Goal: Task Accomplishment & Management: Manage account settings

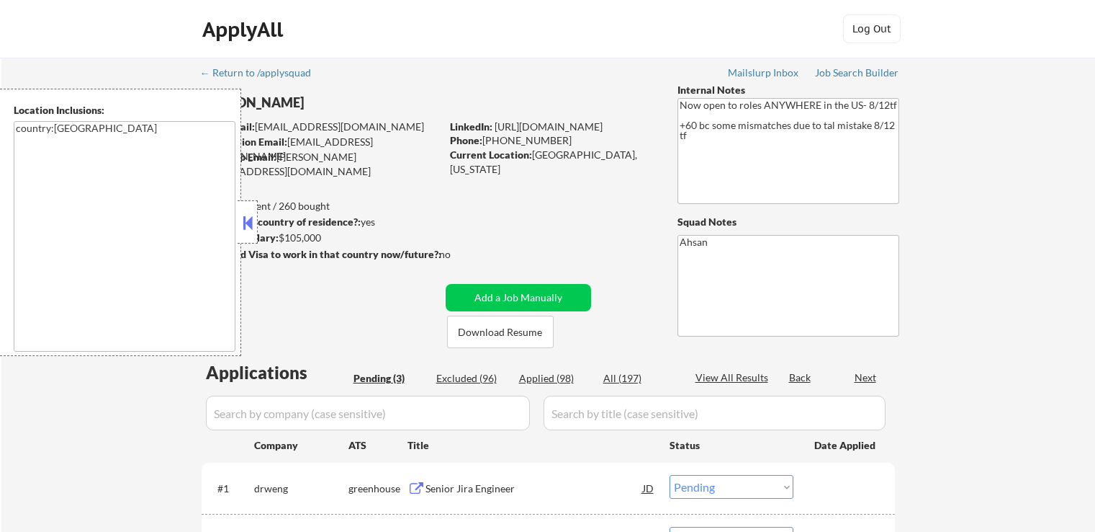
select select ""pending""
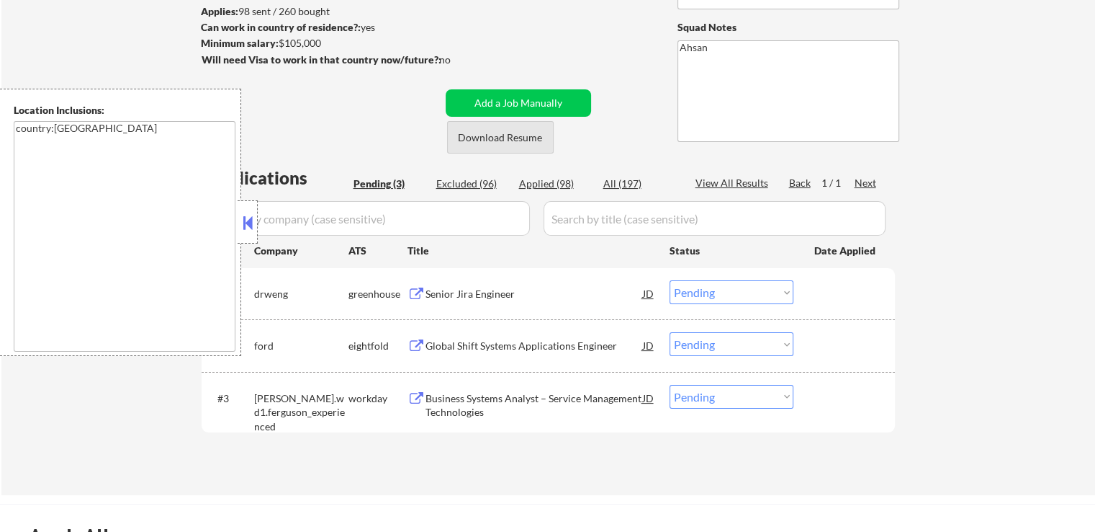
scroll to position [216, 0]
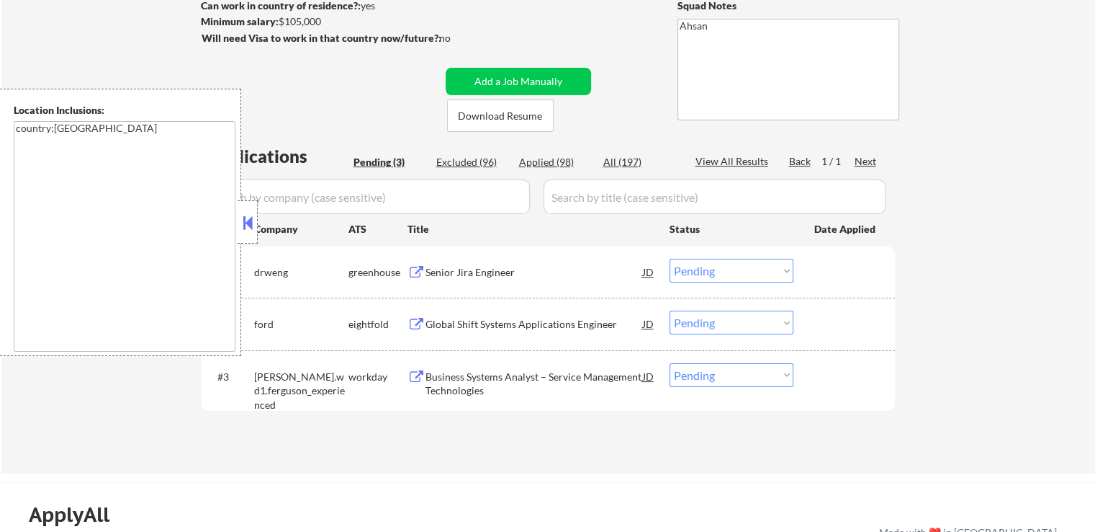
click at [249, 222] on button at bounding box center [248, 223] width 16 height 22
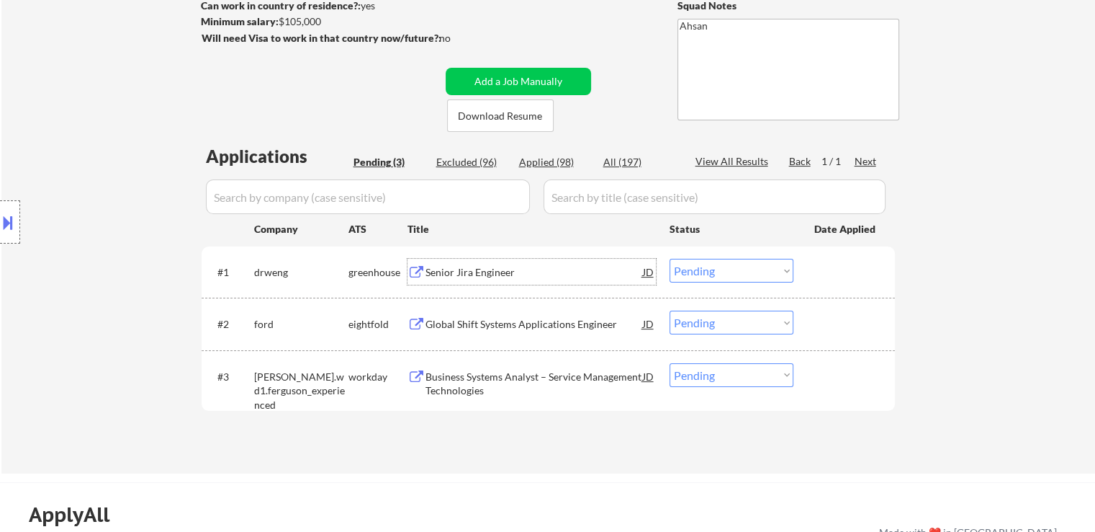
click at [427, 269] on div "Senior Jira Engineer" at bounding box center [535, 272] width 218 height 14
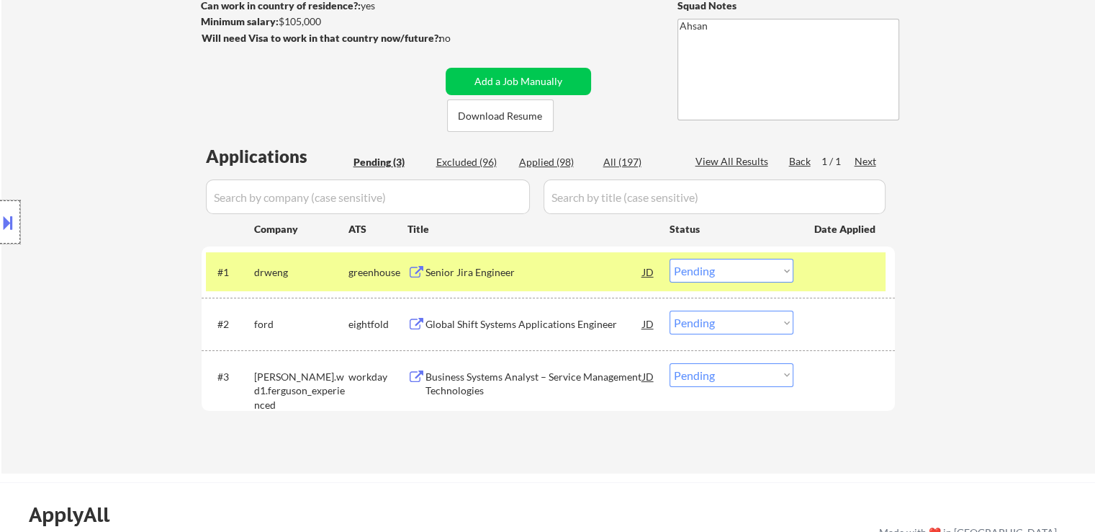
click at [16, 218] on div at bounding box center [10, 221] width 20 height 43
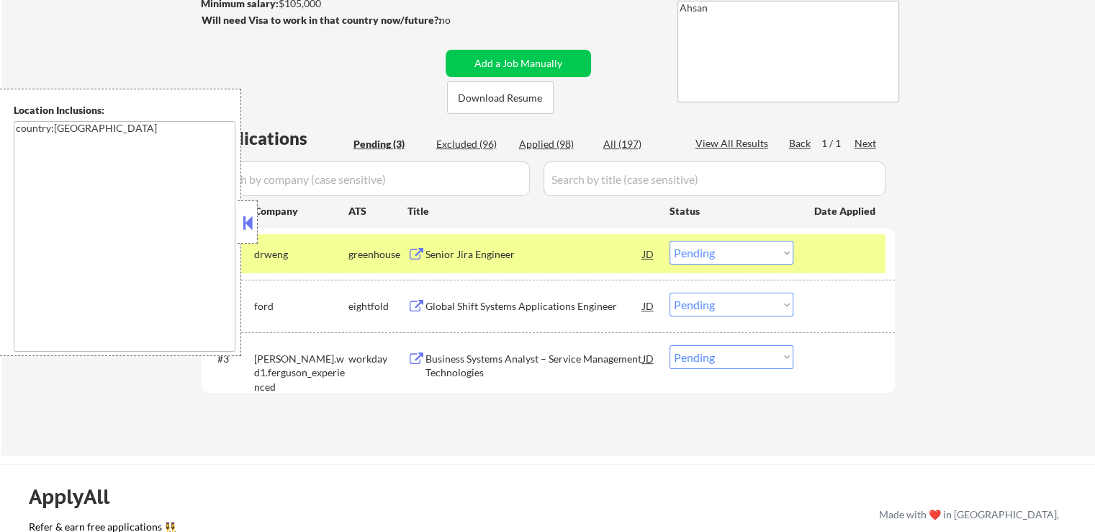
scroll to position [288, 0]
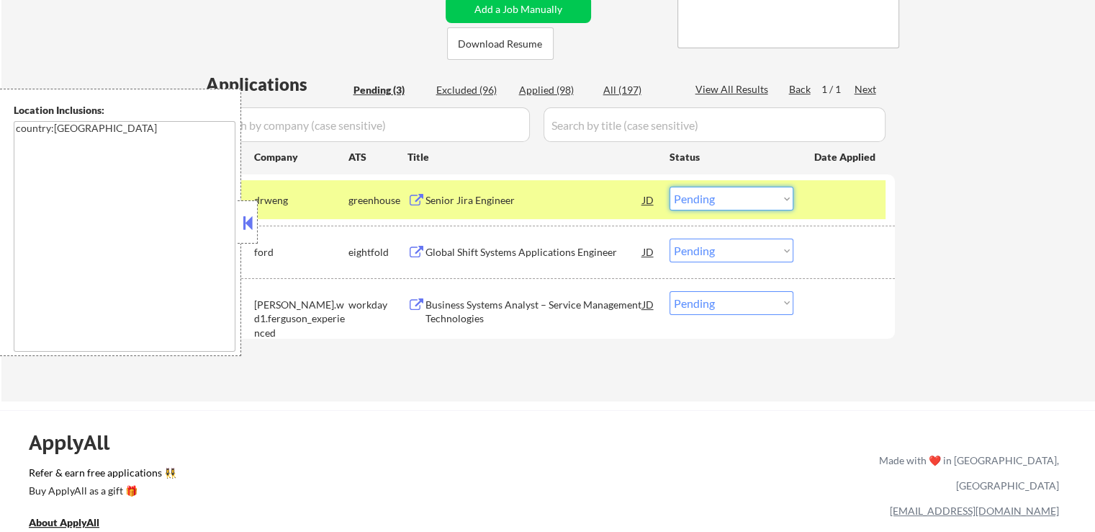
drag, startPoint x: 691, startPoint y: 197, endPoint x: 712, endPoint y: 205, distance: 23.3
click at [693, 197] on select "Choose an option... Pending Applied Excluded (Questions) Excluded (Expired) Exc…" at bounding box center [732, 199] width 124 height 24
click at [670, 187] on select "Choose an option... Pending Applied Excluded (Questions) Excluded (Expired) Exc…" at bounding box center [732, 199] width 124 height 24
select select ""pending""
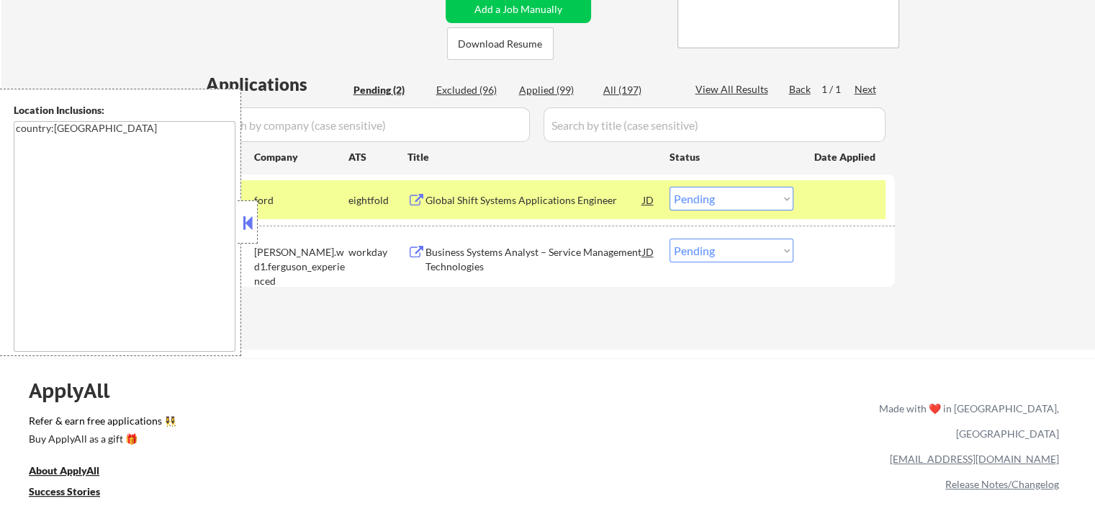
click at [460, 199] on div "Global Shift Systems Applications Engineer" at bounding box center [535, 200] width 218 height 14
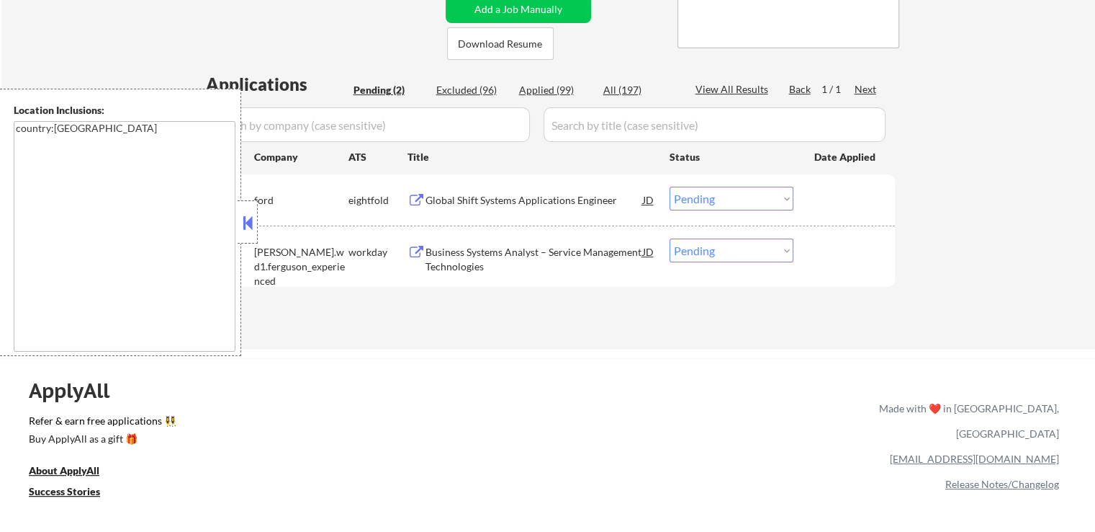
click at [425, 254] on button at bounding box center [417, 253] width 18 height 14
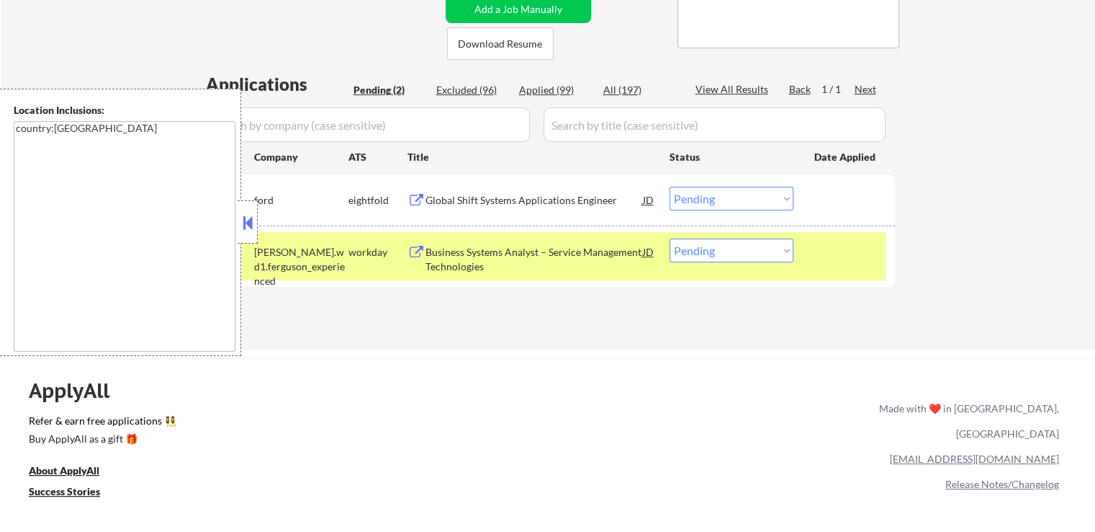
click at [722, 251] on select "Choose an option... Pending Applied Excluded (Questions) Excluded (Expired) Exc…" at bounding box center [732, 250] width 124 height 24
select select ""applied""
click at [670, 238] on select "Choose an option... Pending Applied Excluded (Questions) Excluded (Expired) Exc…" at bounding box center [732, 250] width 124 height 24
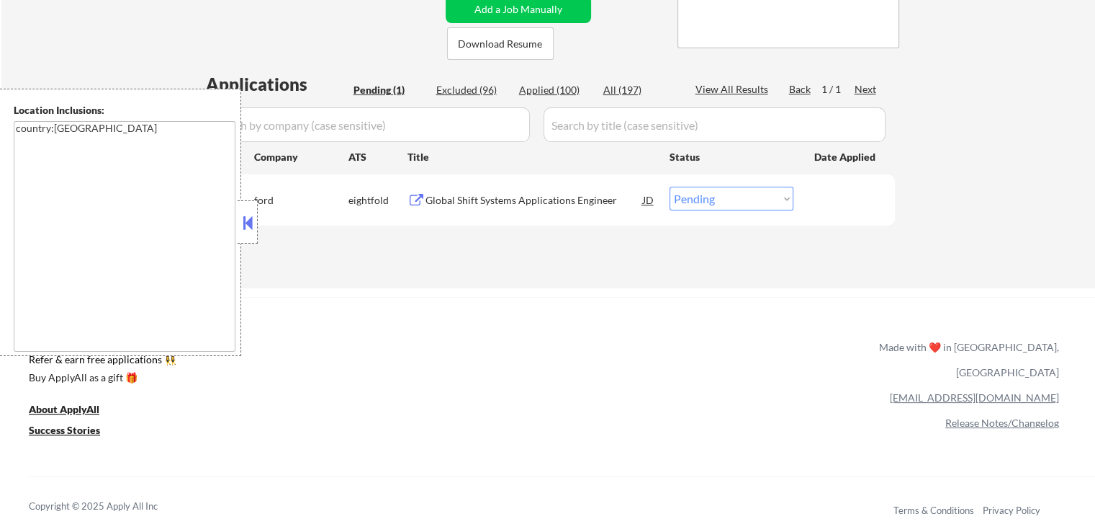
click at [719, 199] on select "Choose an option... Pending Applied Excluded (Questions) Excluded (Expired) Exc…" at bounding box center [732, 199] width 124 height 24
select select ""applied""
click at [670, 187] on select "Choose an option... Pending Applied Excluded (Questions) Excluded (Expired) Exc…" at bounding box center [732, 199] width 124 height 24
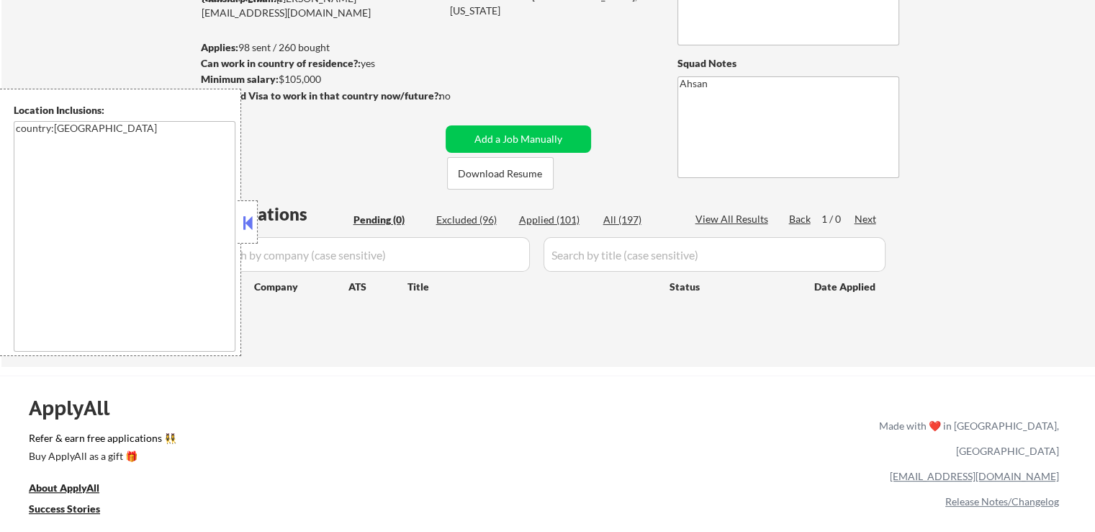
scroll to position [72, 0]
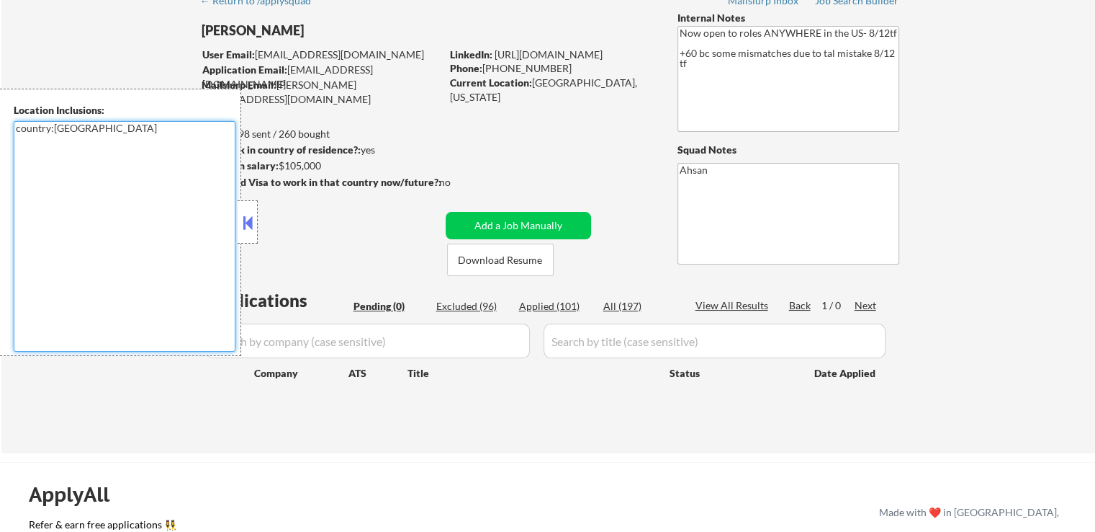
click at [231, 223] on textarea "country:[GEOGRAPHIC_DATA]" at bounding box center [125, 236] width 222 height 230
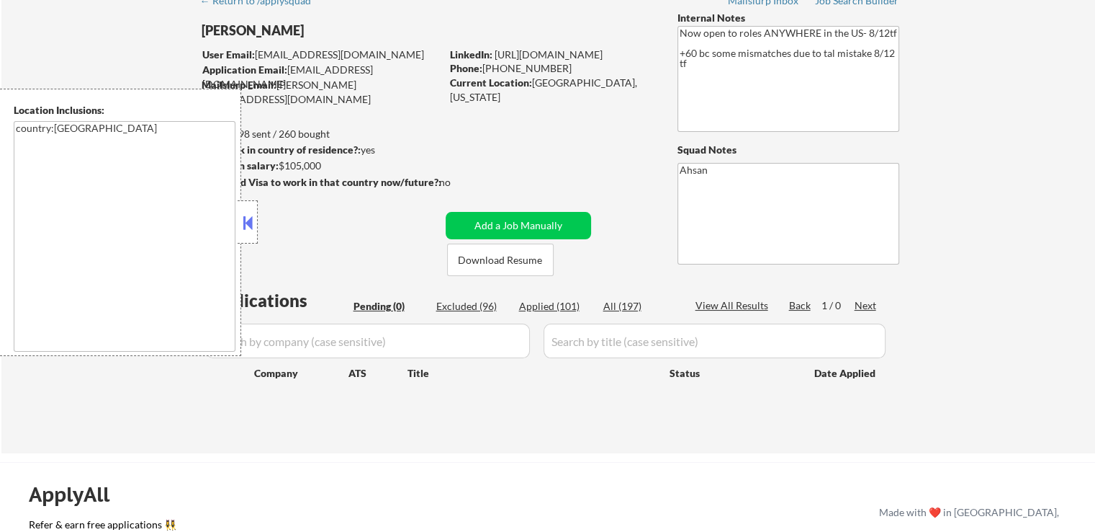
click at [250, 225] on button at bounding box center [248, 223] width 16 height 22
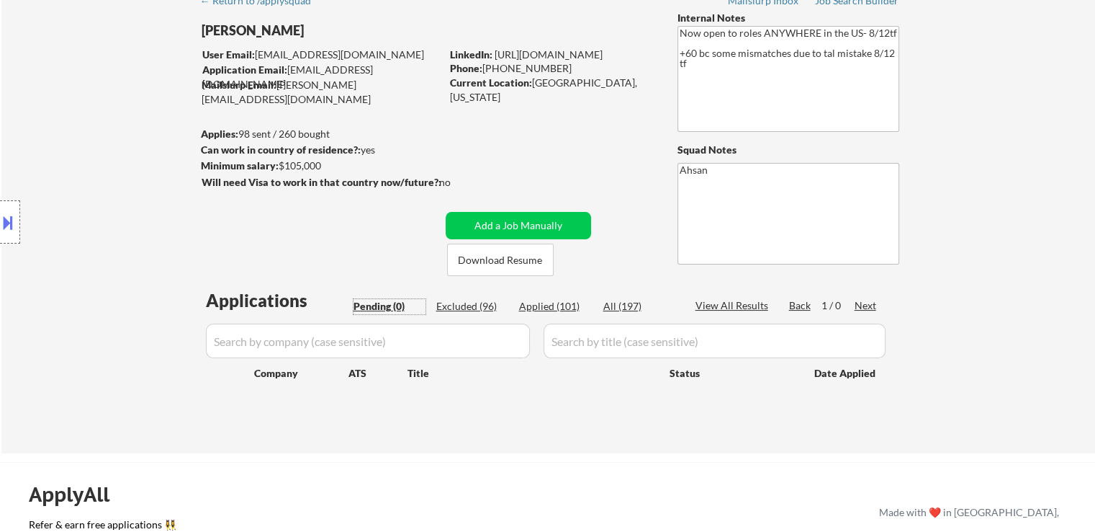
click at [372, 306] on div "Pending (0)" at bounding box center [390, 306] width 72 height 14
click at [519, 223] on button "Add a Job Manually" at bounding box center [518, 225] width 145 height 27
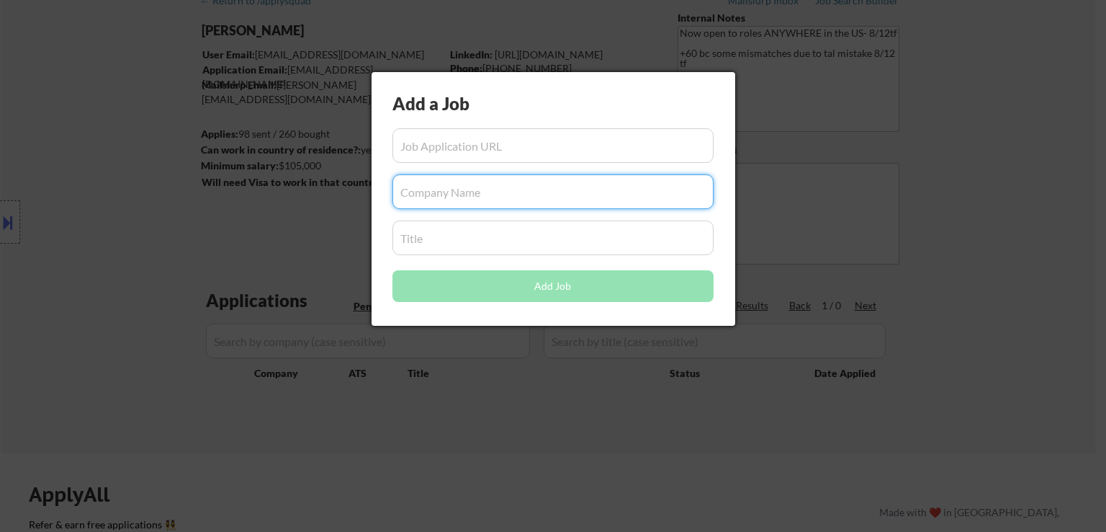
click at [508, 193] on input "input" at bounding box center [553, 191] width 321 height 35
click at [515, 156] on input "input" at bounding box center [553, 145] width 321 height 35
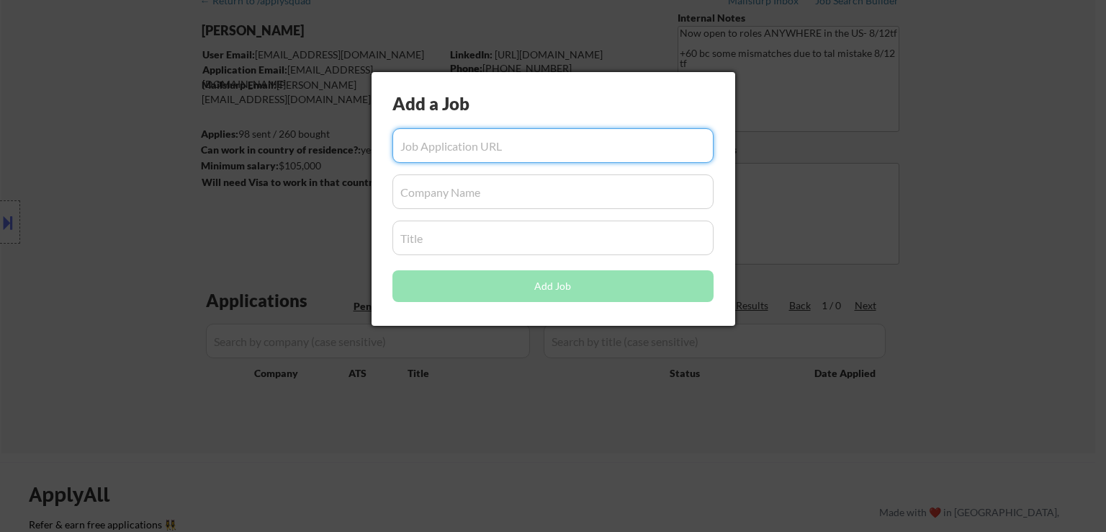
paste input "https://careers.isostech.com/o/strategic-advisor-1"
type input "https://careers.isostech.com/o/strategic-advisor-1"
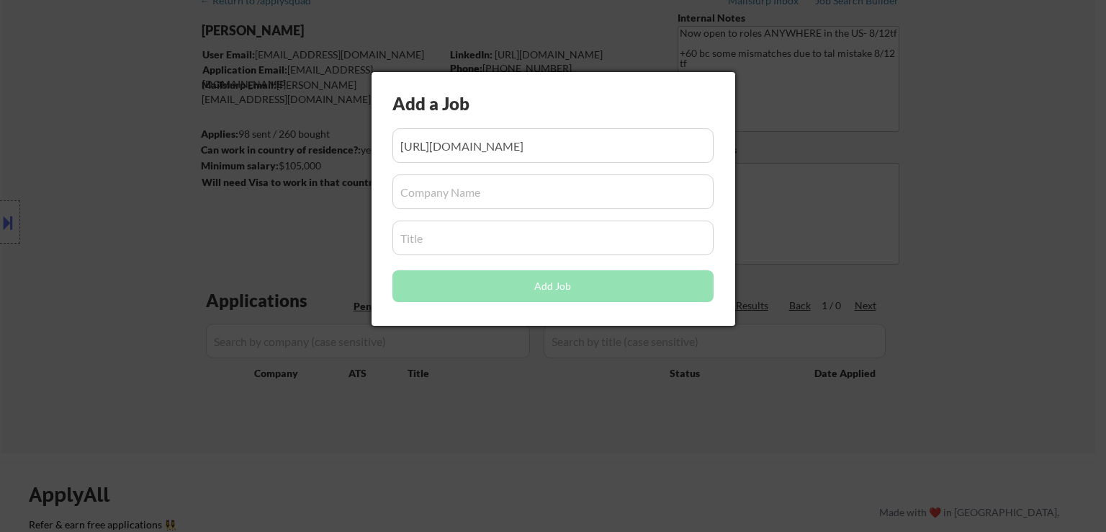
click at [474, 194] on input "input" at bounding box center [553, 191] width 321 height 35
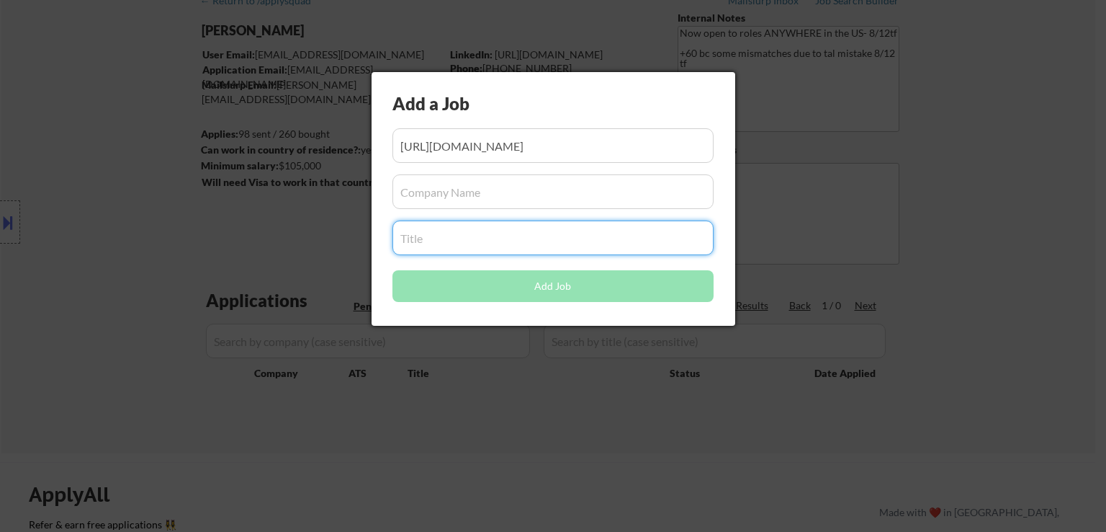
click at [459, 237] on input "input" at bounding box center [553, 237] width 321 height 35
paste input "The Strategic Advisor"
drag, startPoint x: 423, startPoint y: 240, endPoint x: 326, endPoint y: 245, distance: 98.1
click at [326, 245] on body "← Return to /applysquad Mailslurp Inbox Job Search Builder Catherine White User…" at bounding box center [553, 194] width 1106 height 532
type input "Strategic Advisor"
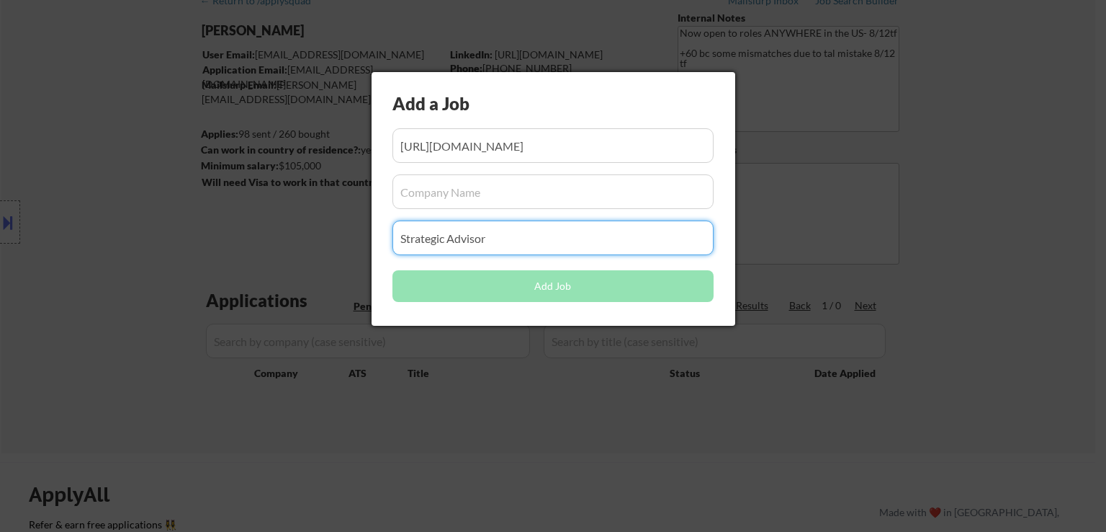
click at [484, 198] on input "input" at bounding box center [553, 191] width 321 height 35
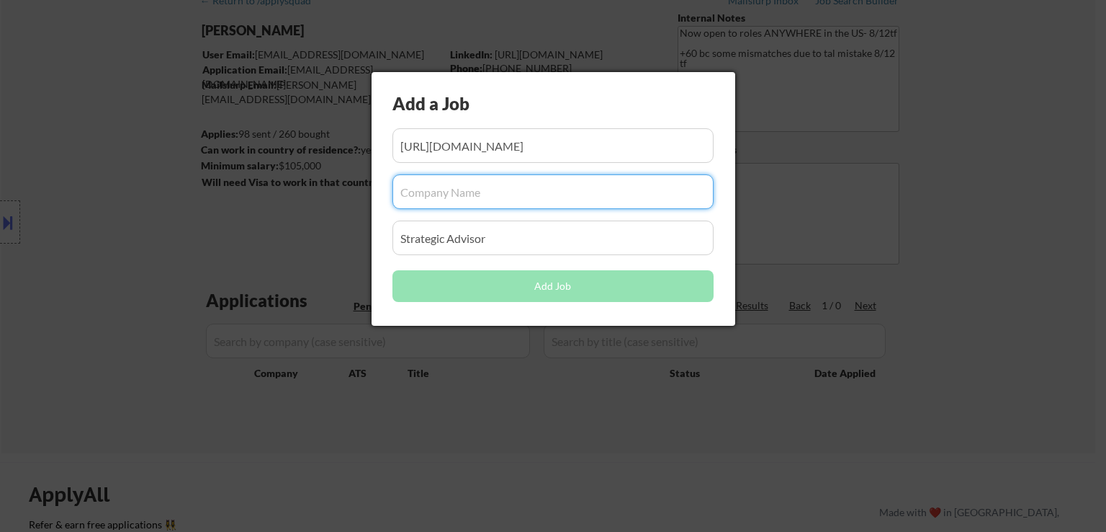
click at [469, 188] on input "input" at bounding box center [553, 191] width 321 height 35
paste input "isostech"
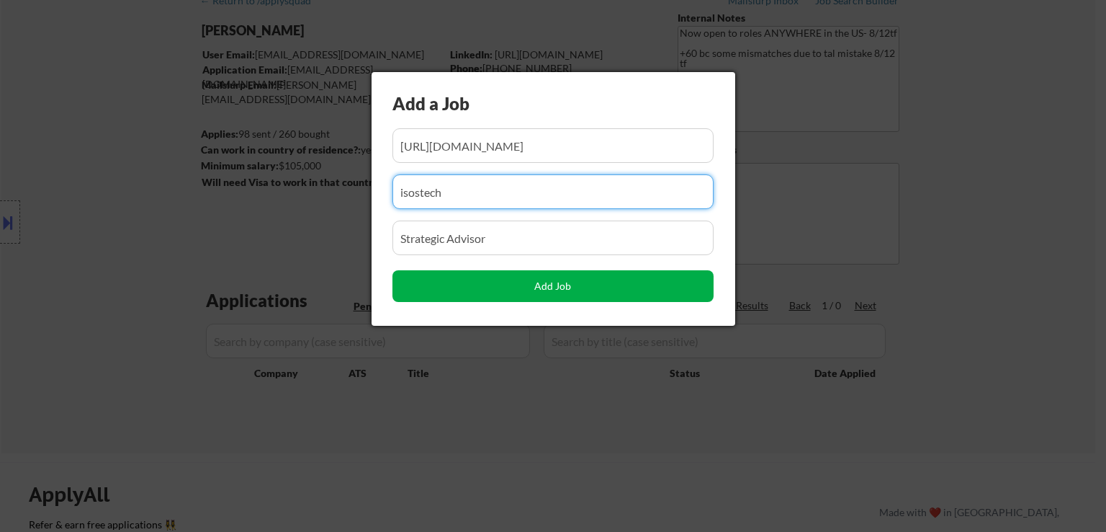
type input "isostech"
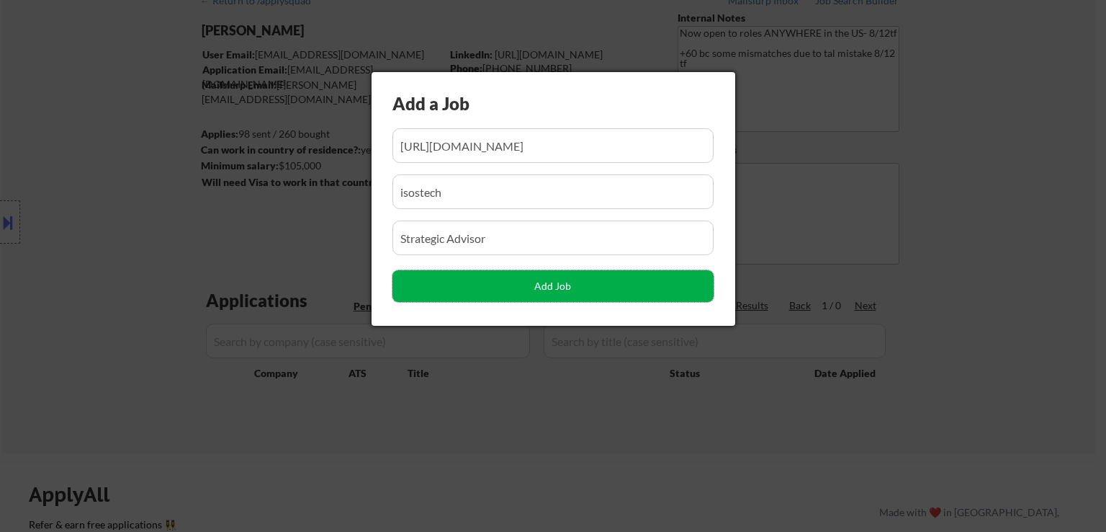
click at [569, 289] on button "Add Job" at bounding box center [553, 286] width 321 height 32
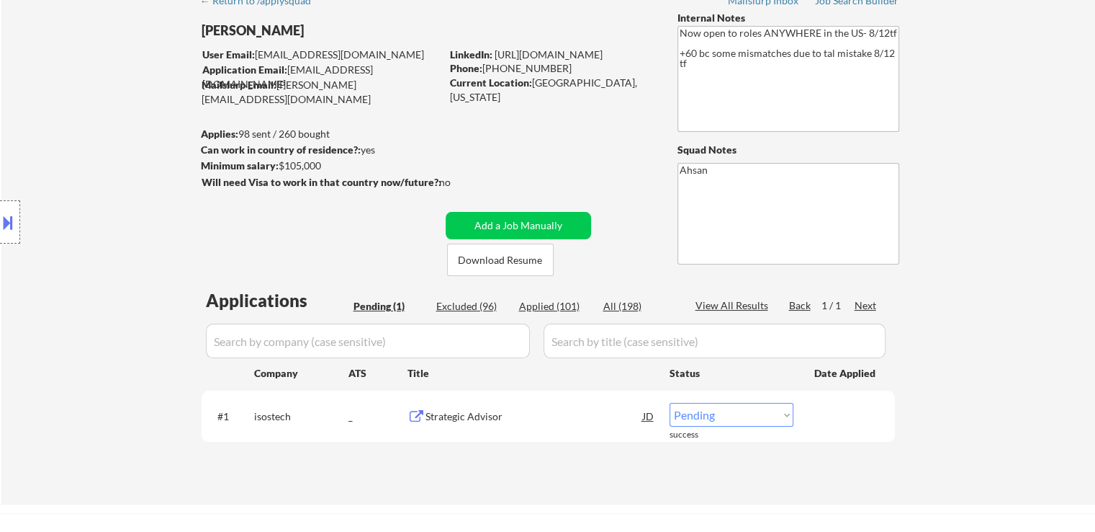
click at [455, 411] on div "Strategic Advisor" at bounding box center [535, 416] width 218 height 14
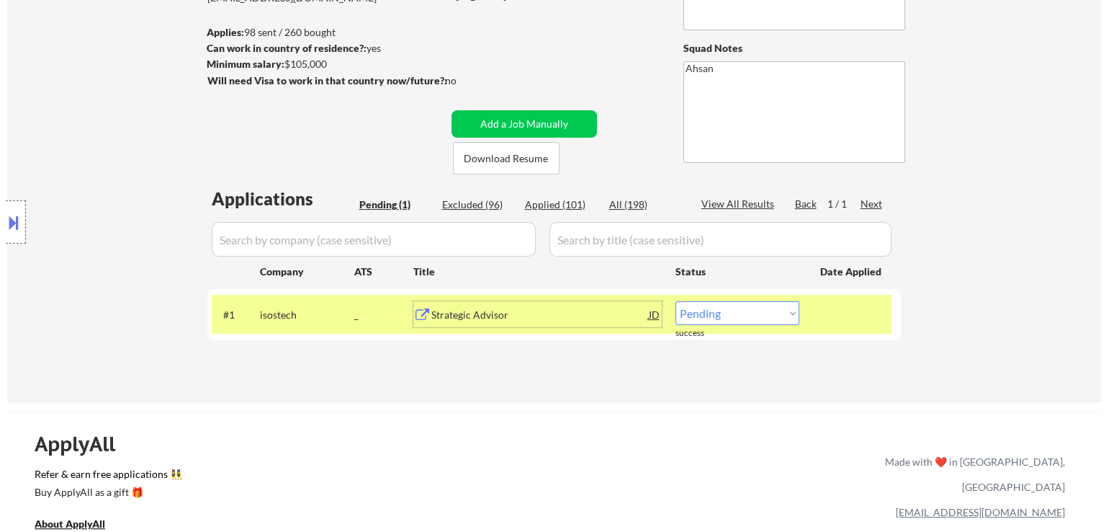
scroll to position [216, 0]
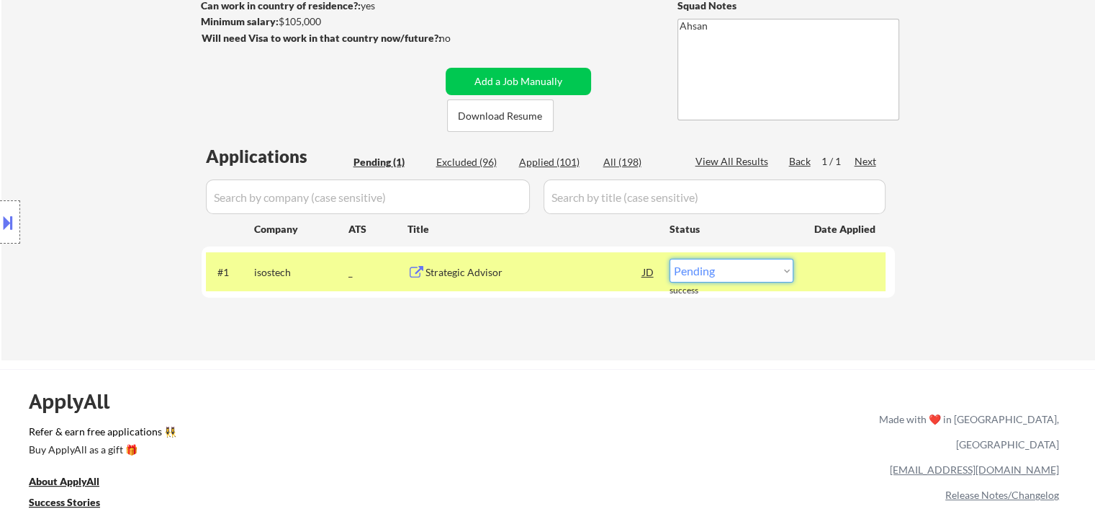
click at [749, 266] on select "Choose an option... Pending Applied Excluded (Questions) Excluded (Expired) Exc…" at bounding box center [732, 271] width 124 height 24
select select ""applied""
click at [670, 259] on select "Choose an option... Pending Applied Excluded (Questions) Excluded (Expired) Exc…" at bounding box center [732, 271] width 124 height 24
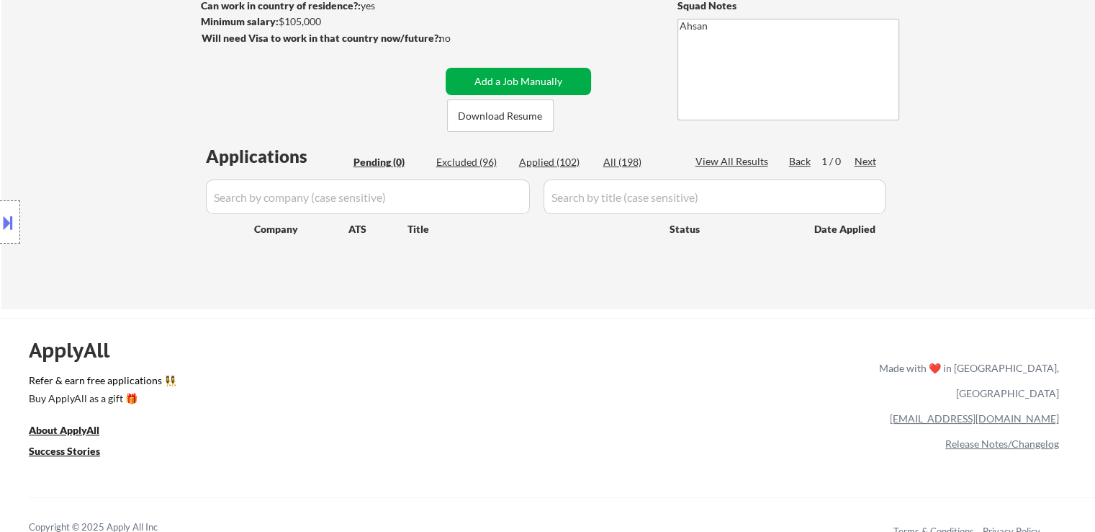
click at [534, 81] on button "Add a Job Manually" at bounding box center [518, 81] width 145 height 27
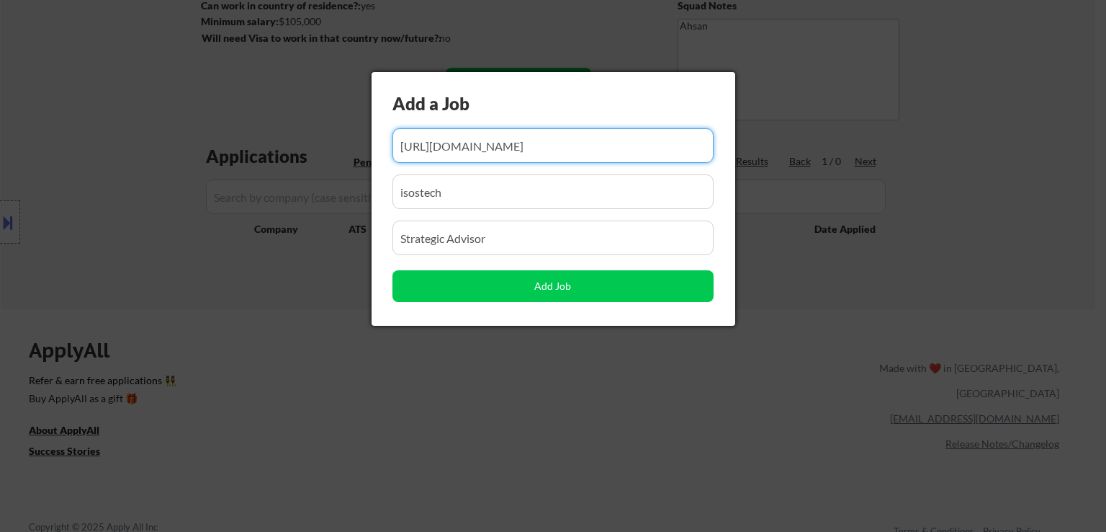
drag, startPoint x: 550, startPoint y: 231, endPoint x: 98, endPoint y: 218, distance: 452.5
click at [92, 223] on body "← Return to /applysquad Mailslurp Inbox Job Search Builder Catherine White User…" at bounding box center [553, 50] width 1106 height 532
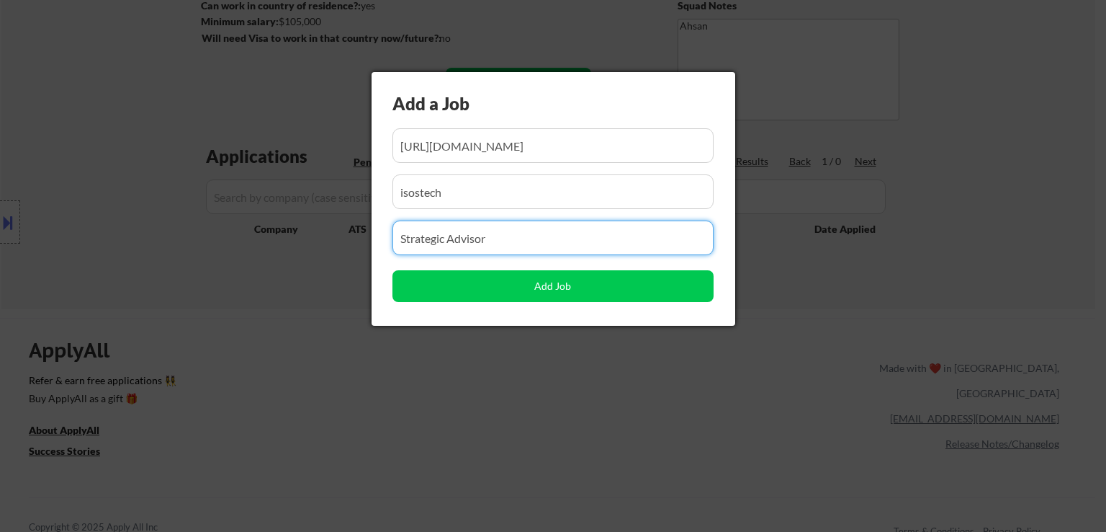
paste input "#18423 - JSM Atlassian Architect"
type input "#18423 - JSM Atlassian Architect"
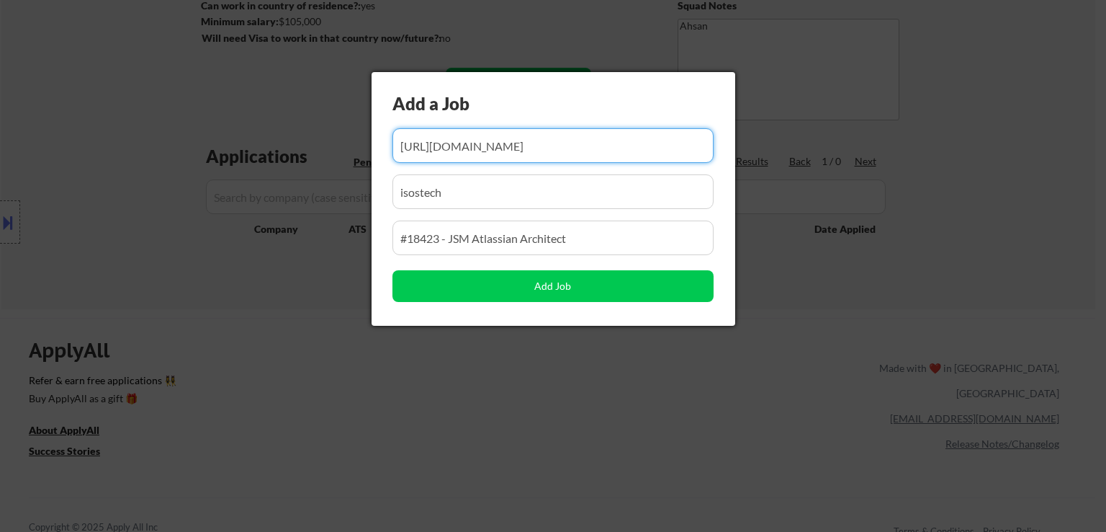
drag, startPoint x: 657, startPoint y: 139, endPoint x: 171, endPoint y: 137, distance: 486.1
click at [171, 137] on body "← Return to /applysquad Mailslurp Inbox Job Search Builder Catherine White User…" at bounding box center [553, 50] width 1106 height 532
paste input "https://careers.qualitestgroup.com/job/Santa-Clara-18423-JSM-Atlassian-Architec…"
type input "https://careers.qualitestgroup.com/job/Santa-Clara-18423-JSM-Atlassian-Architec…"
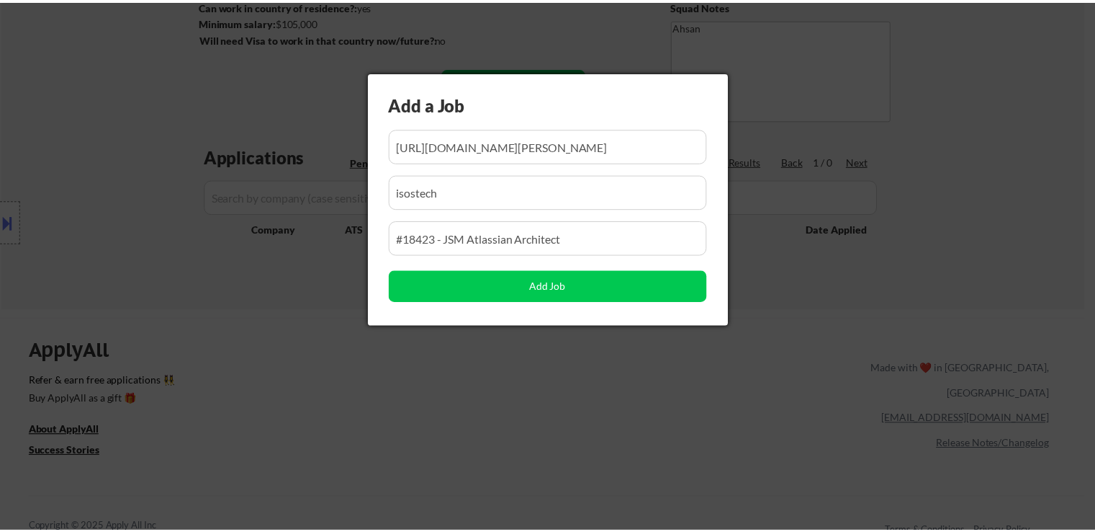
scroll to position [0, 0]
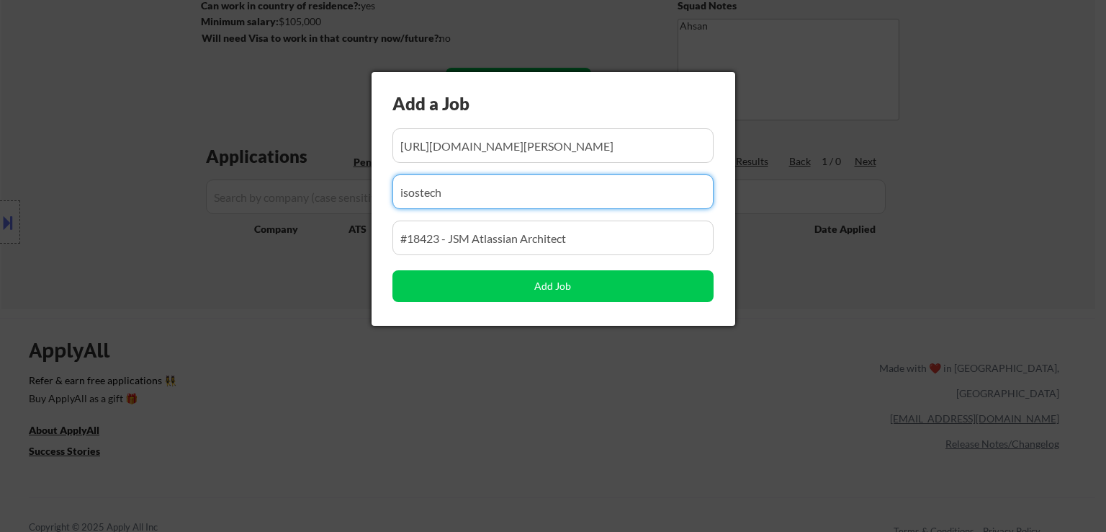
drag, startPoint x: 484, startPoint y: 191, endPoint x: 87, endPoint y: 208, distance: 397.2
click at [89, 208] on body "← Return to /applysquad Mailslurp Inbox Job Search Builder Catherine White User…" at bounding box center [553, 50] width 1106 height 532
paste input "Qualitest Group"
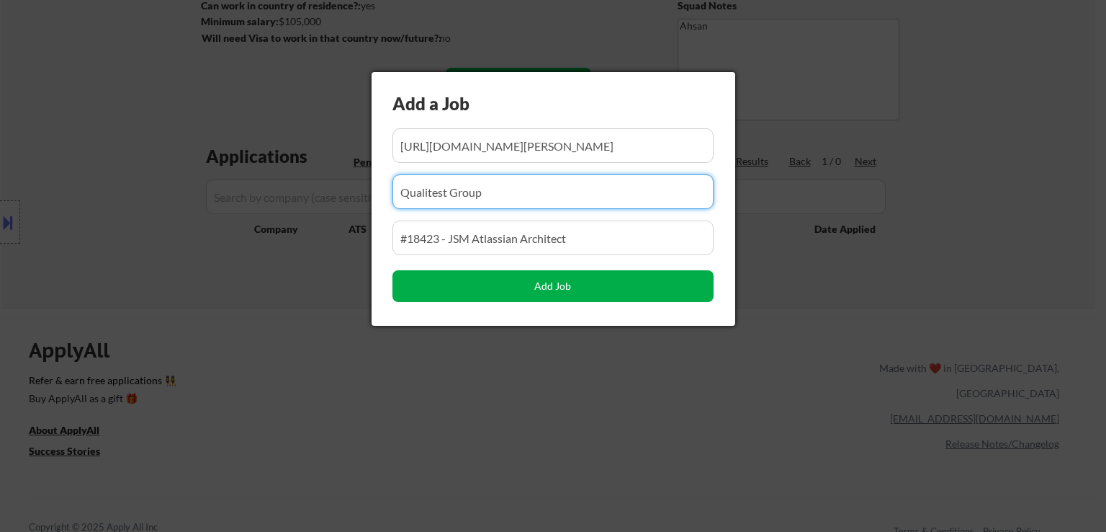
type input "Qualitest Group"
click at [565, 286] on button "Add Job" at bounding box center [553, 286] width 321 height 32
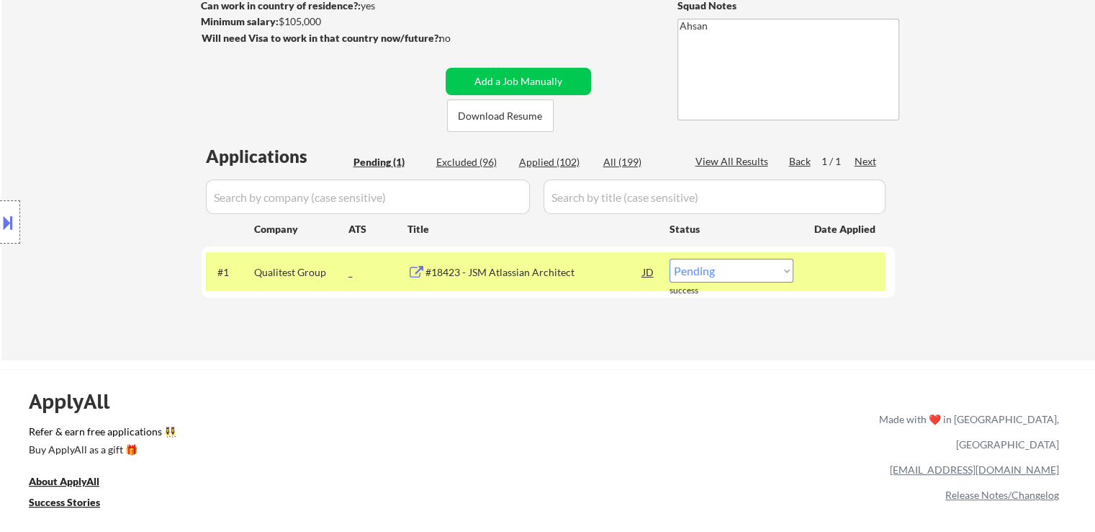
click at [721, 274] on select "Choose an option... Pending Applied Excluded (Questions) Excluded (Expired) Exc…" at bounding box center [732, 271] width 124 height 24
select select ""applied""
click at [670, 259] on select "Choose an option... Pending Applied Excluded (Questions) Excluded (Expired) Exc…" at bounding box center [732, 271] width 124 height 24
click at [506, 315] on div "Applications Pending (1) Excluded (96) Applied (102) All (199) View All Results…" at bounding box center [549, 238] width 694 height 189
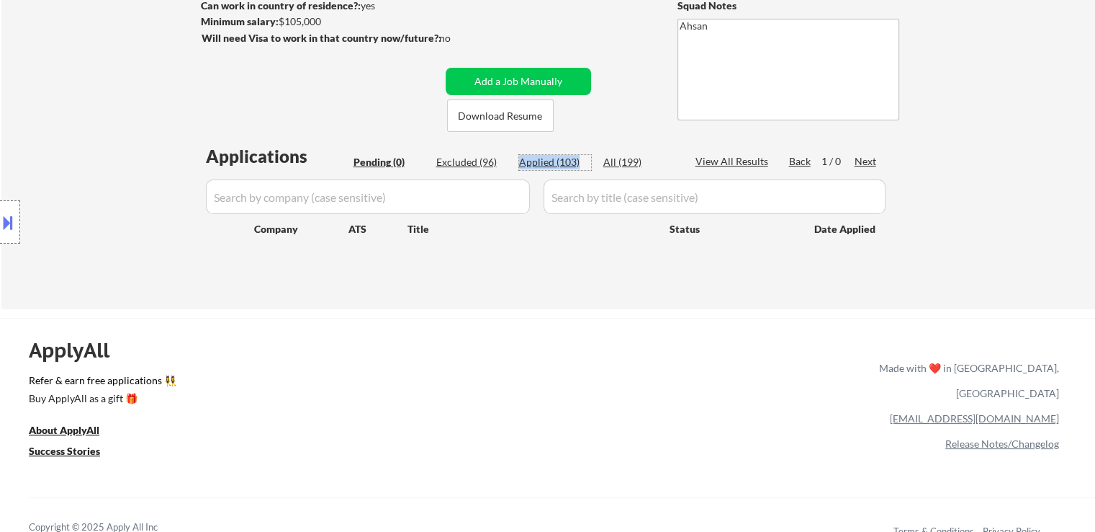
drag, startPoint x: 584, startPoint y: 162, endPoint x: 497, endPoint y: 168, distance: 87.3
click at [497, 168] on div "Pending (0) Excluded (96) Applied (103) All (199)" at bounding box center [515, 162] width 322 height 15
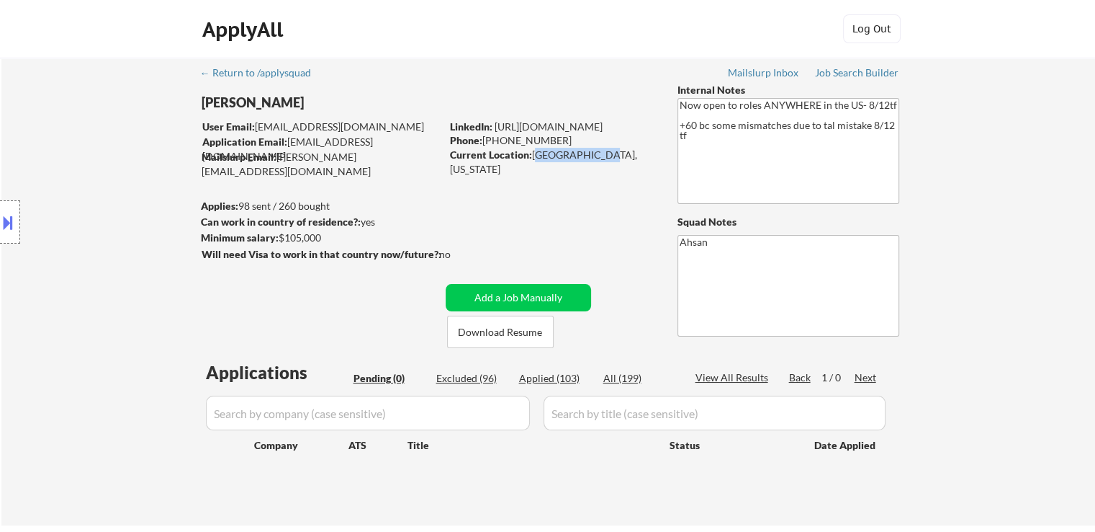
drag, startPoint x: 597, startPoint y: 151, endPoint x: 536, endPoint y: 156, distance: 61.4
click at [536, 155] on div "Current Location: Mesa, Arizona" at bounding box center [552, 162] width 204 height 28
drag, startPoint x: 550, startPoint y: 138, endPoint x: 482, endPoint y: 140, distance: 68.5
click at [482, 140] on div "Phone: 480-420-7404" at bounding box center [552, 140] width 204 height 14
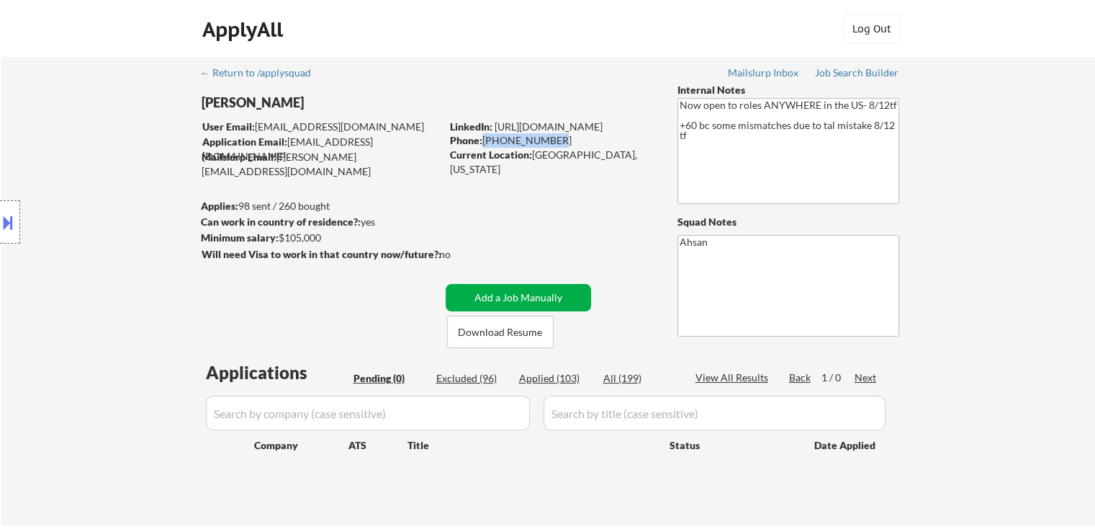
click at [536, 300] on button "Add a Job Manually" at bounding box center [518, 297] width 145 height 27
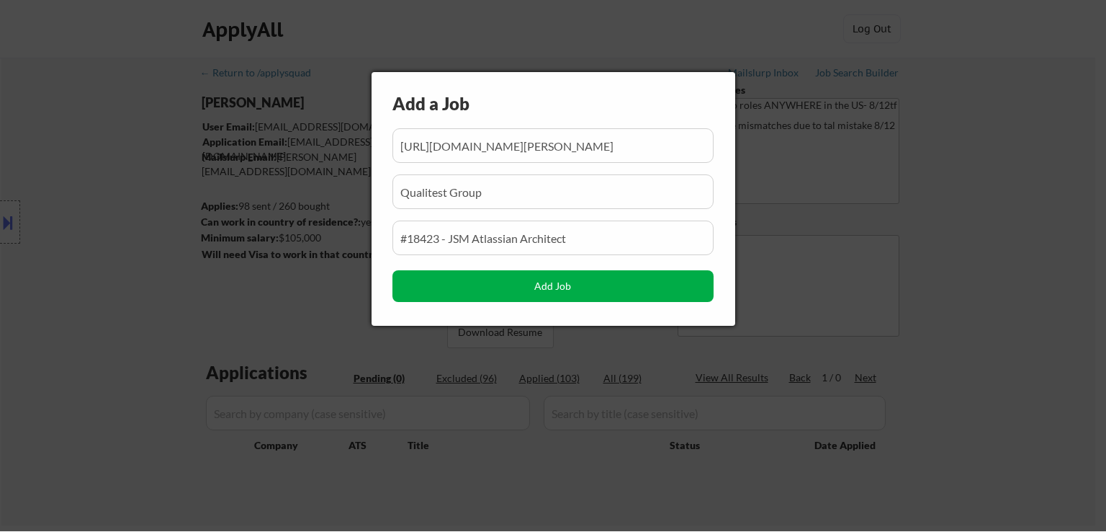
scroll to position [0, 235]
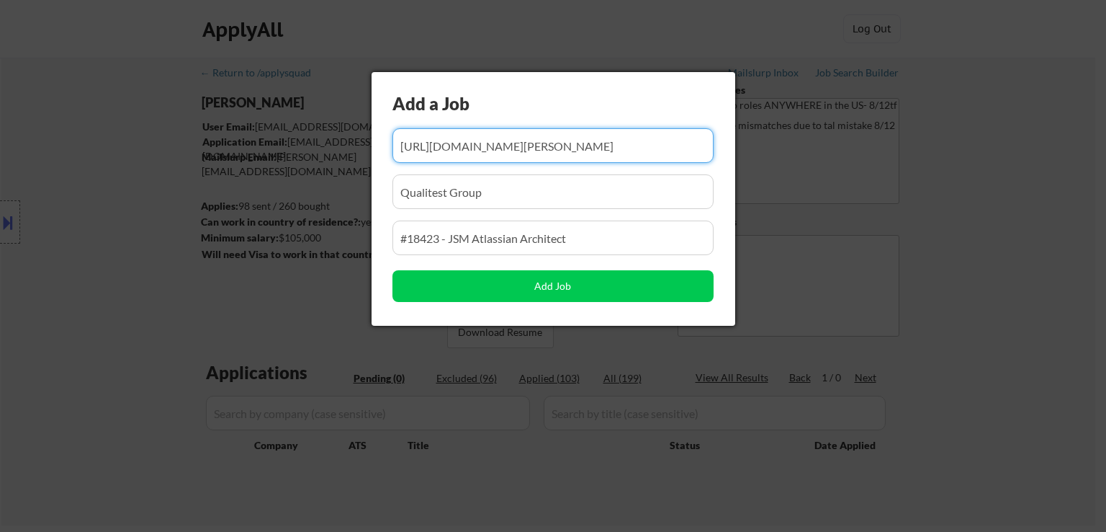
click at [557, 158] on input "input" at bounding box center [553, 145] width 321 height 35
paste input "https://nvidia.wd5.myworkdayjobs.com/nvidiaexternalcareersite/job/US-CA-Santa-C…"
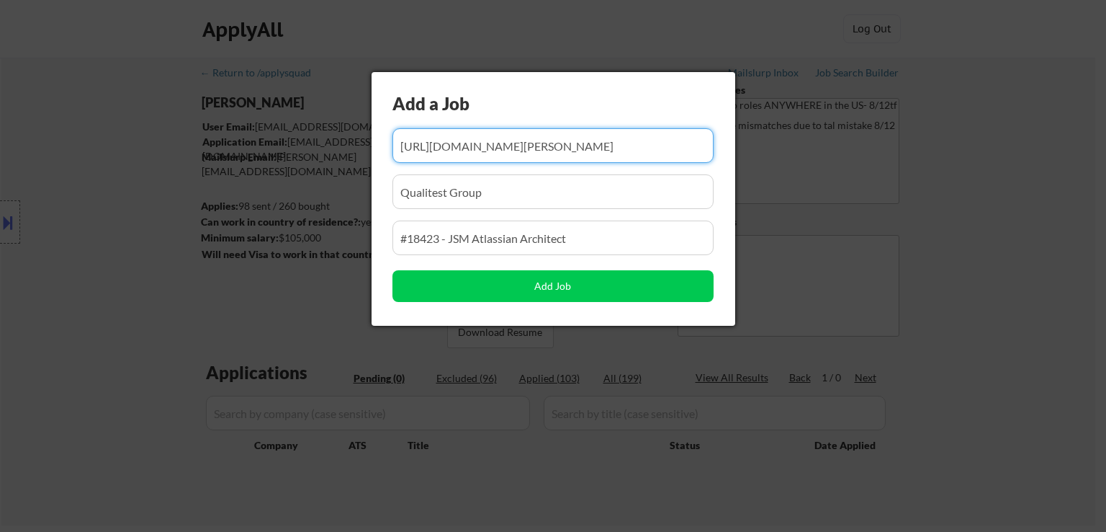
type input "https://nvidia.wd5.myworkdayjobs.com/nvidiaexternalcareersite/job/US-CA-Santa-C…"
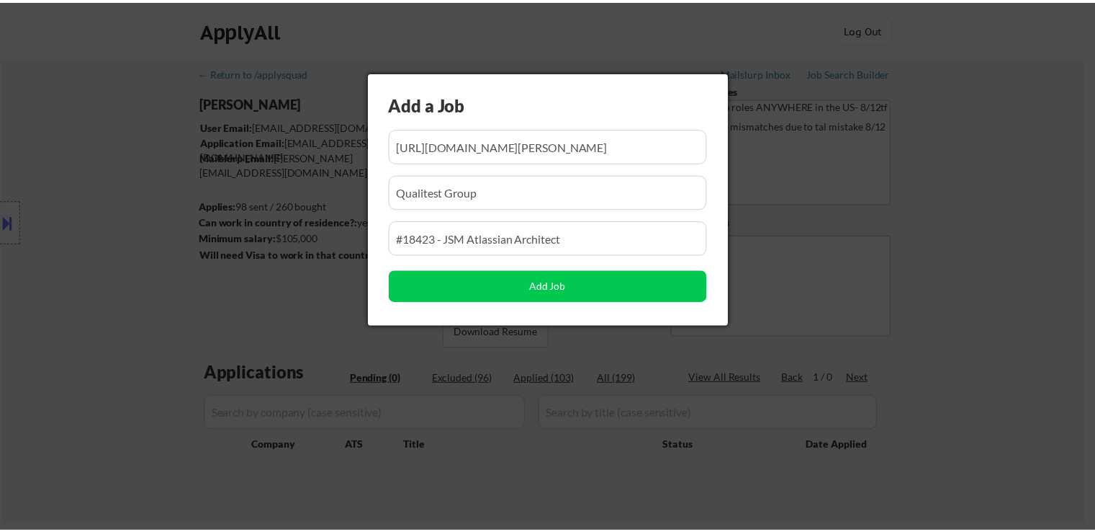
scroll to position [0, 0]
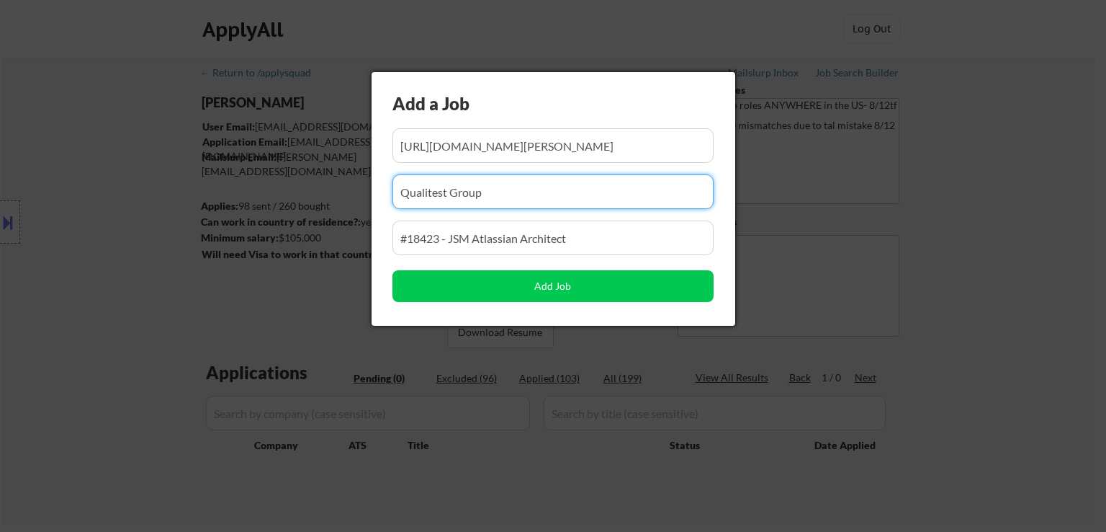
drag, startPoint x: 511, startPoint y: 192, endPoint x: 159, endPoint y: 201, distance: 351.6
click at [159, 201] on body "← Return to /applysquad Mailslurp Inbox Job Search Builder Catherine White User…" at bounding box center [553, 266] width 1106 height 532
paste input "nvidia"
type input "nvidia"
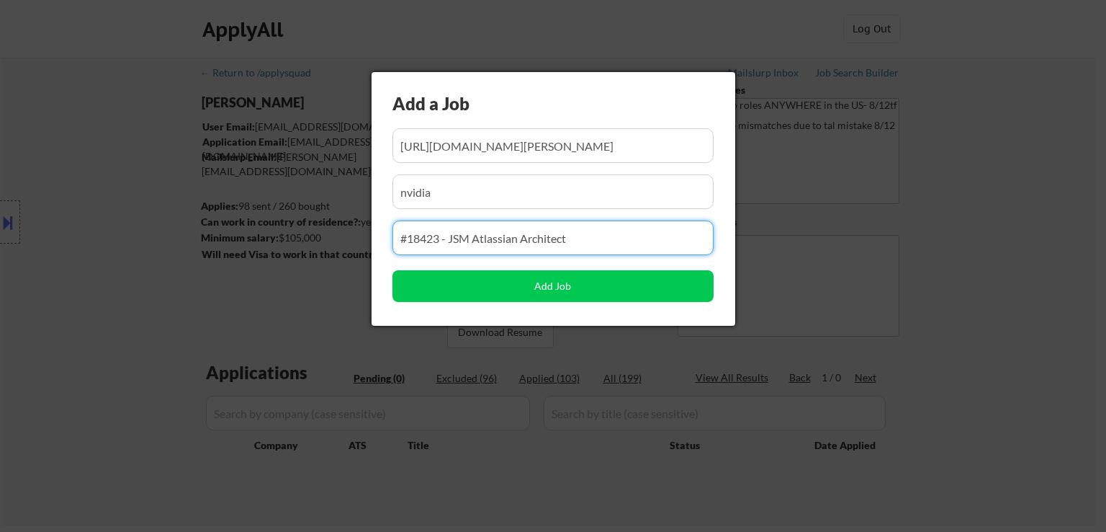
drag, startPoint x: 586, startPoint y: 241, endPoint x: 265, endPoint y: 238, distance: 321.2
click at [266, 238] on body "← Return to /applysquad Mailslurp Inbox Job Search Builder Catherine White User…" at bounding box center [553, 266] width 1106 height 532
paste input "Senior Staff Business System Analyst"
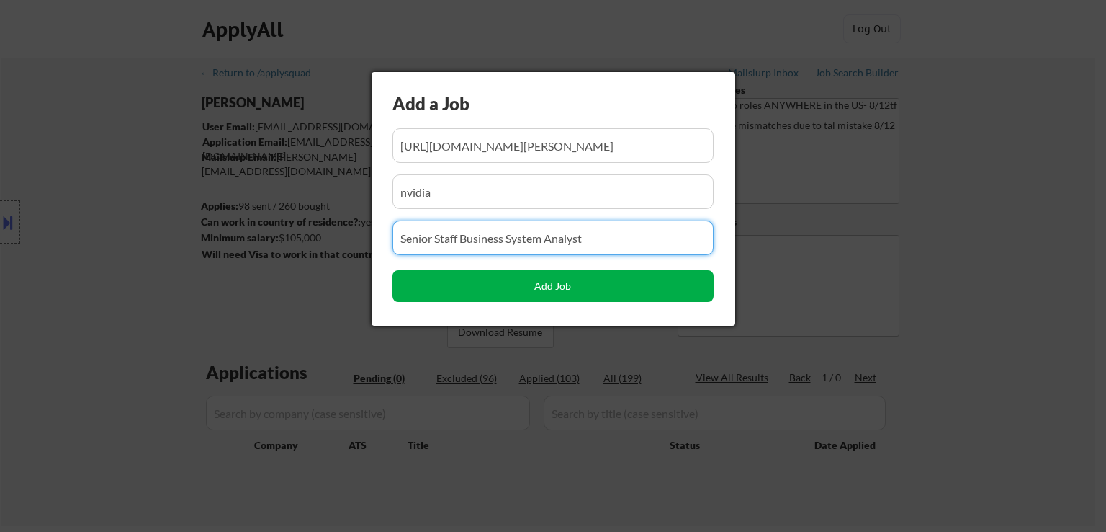
type input "Senior Staff Business System Analyst"
click at [585, 287] on button "Add Job" at bounding box center [553, 286] width 321 height 32
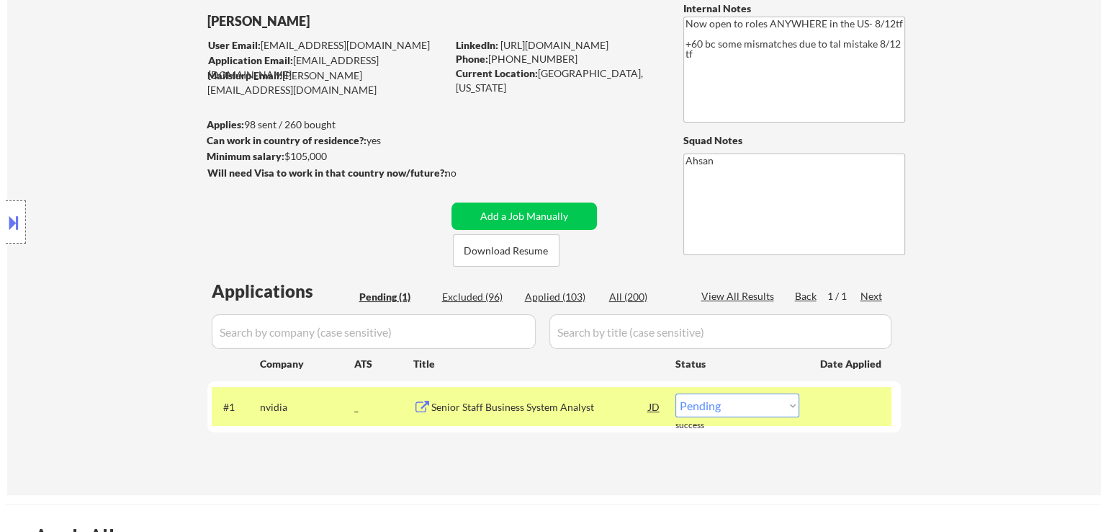
scroll to position [144, 0]
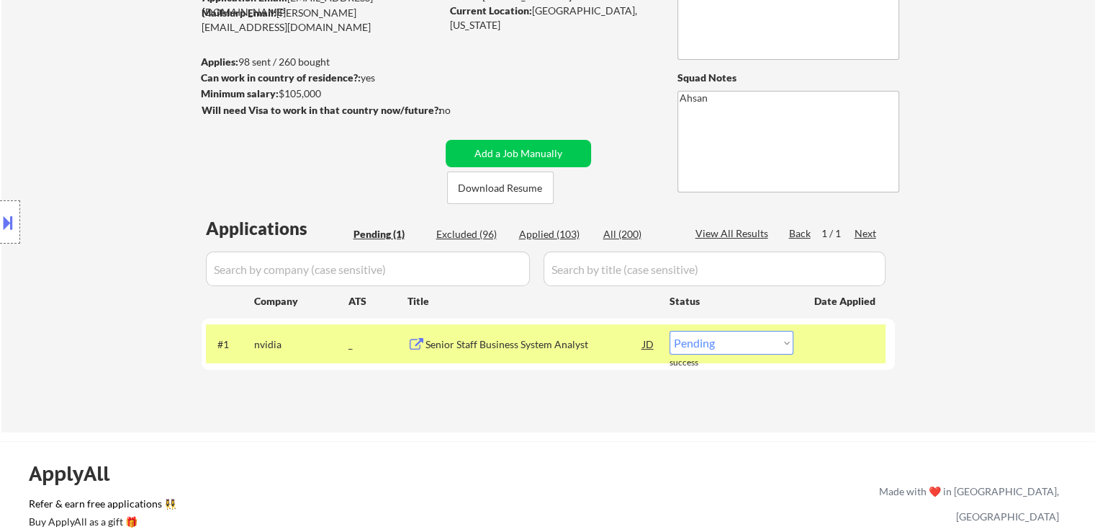
click at [745, 340] on select "Choose an option... Pending Applied Excluded (Questions) Excluded (Expired) Exc…" at bounding box center [732, 343] width 124 height 24
select select ""applied""
click at [670, 331] on select "Choose an option... Pending Applied Excluded (Questions) Excluded (Expired) Exc…" at bounding box center [732, 343] width 124 height 24
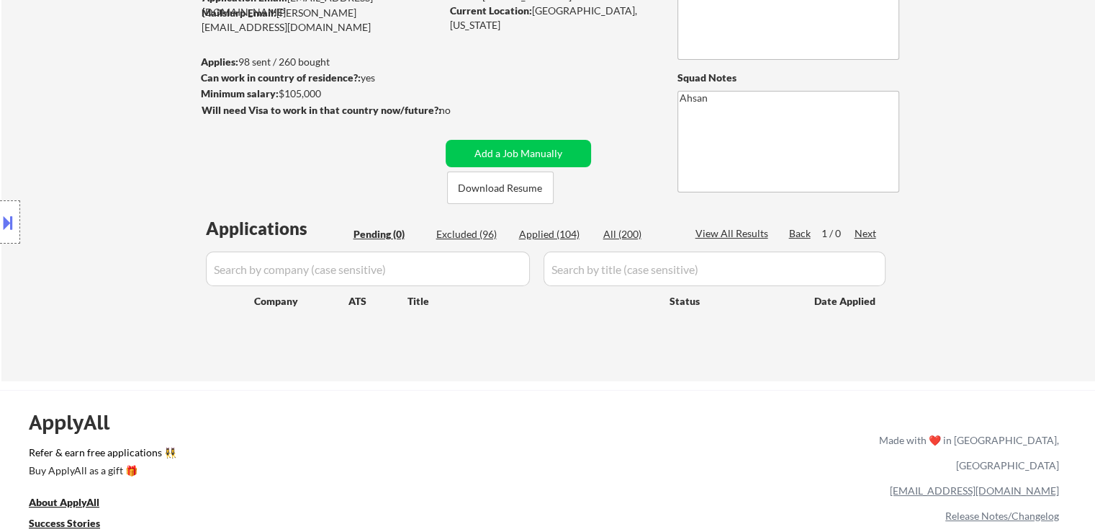
click at [408, 271] on input "input" at bounding box center [368, 268] width 324 height 35
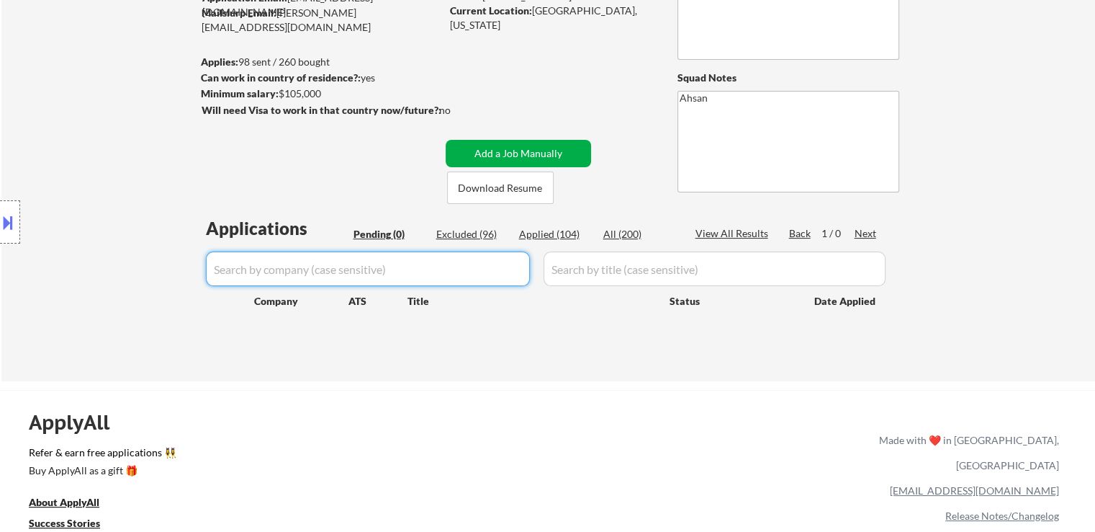
click at [521, 151] on button "Add a Job Manually" at bounding box center [518, 153] width 145 height 27
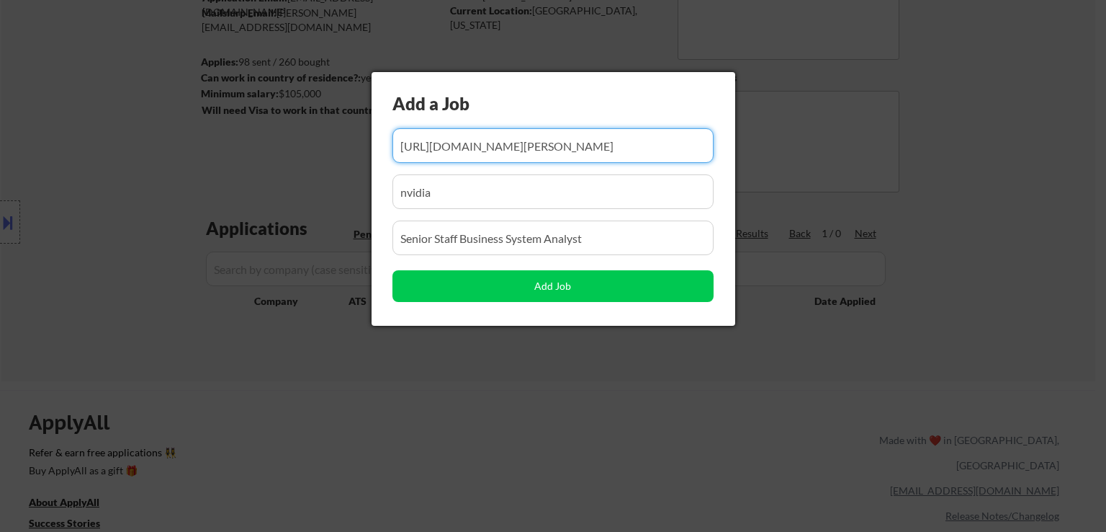
scroll to position [0, 0]
drag, startPoint x: 327, startPoint y: 240, endPoint x: 0, endPoint y: 278, distance: 329.2
click at [0, 278] on body "← Return to /applysquad Mailslurp Inbox Job Search Builder Catherine White User…" at bounding box center [553, 122] width 1106 height 532
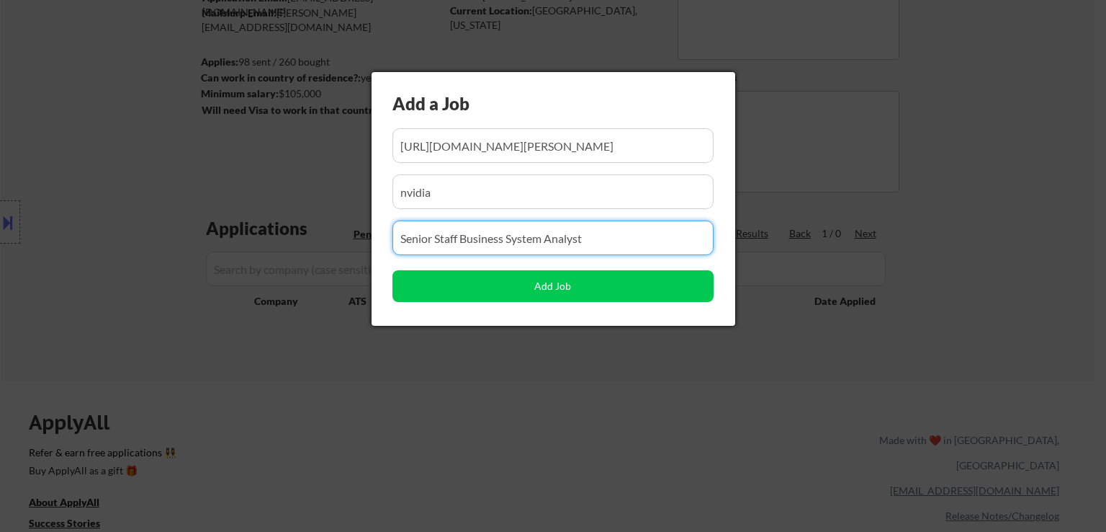
paste input "Jira Developer/Admin -Sr Application Analyst"
type input "Jira Developer/Admin -Sr Application Analyst"
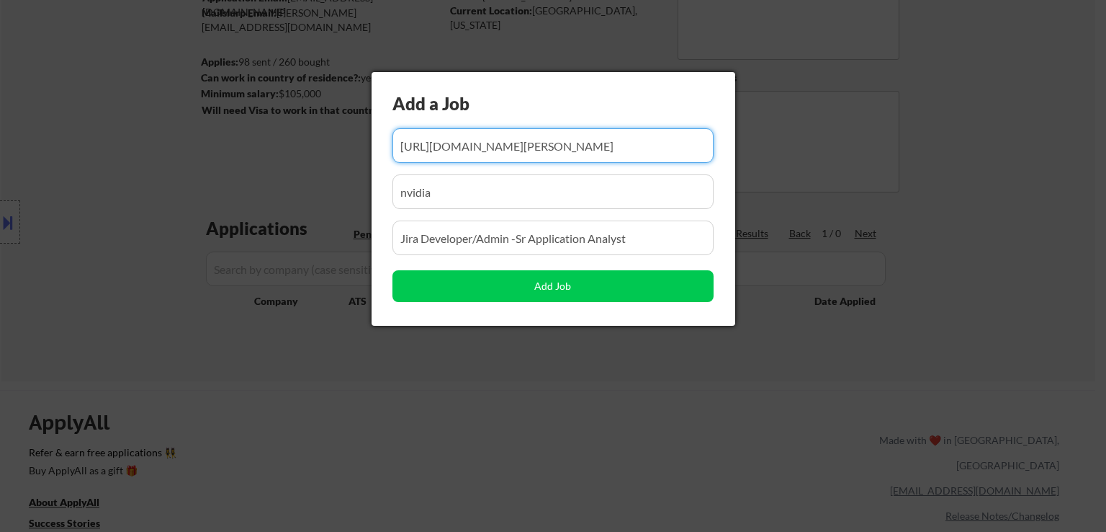
click at [578, 147] on input "input" at bounding box center [553, 145] width 321 height 35
paste input "https://careers.arthrex.com/NorthAmerica/job/Naples-Jira-DeveloperAdmin-Sr-Appl…"
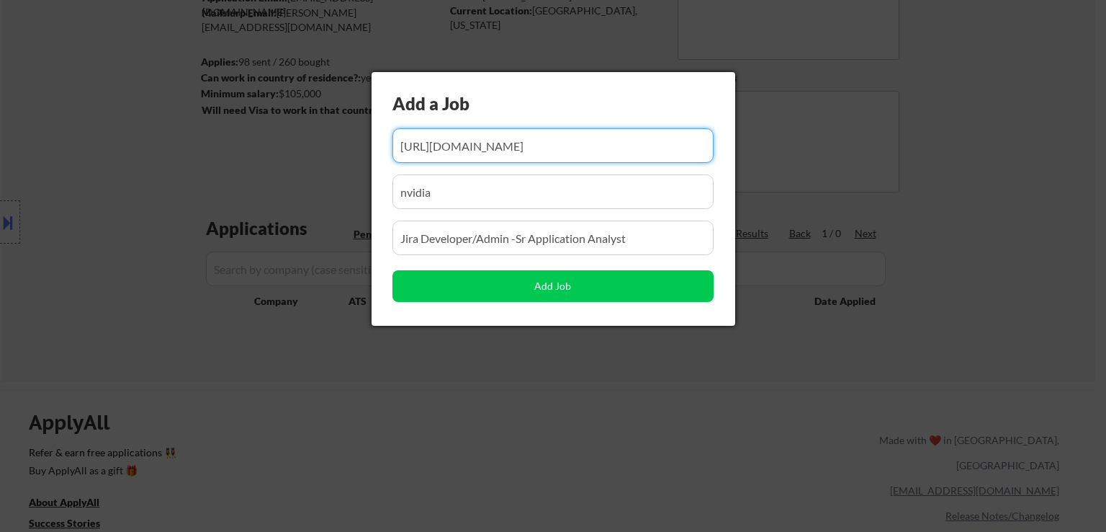
type input "https://careers.arthrex.com/NorthAmerica/job/Naples-Jira-DeveloperAdmin-Sr-Appl…"
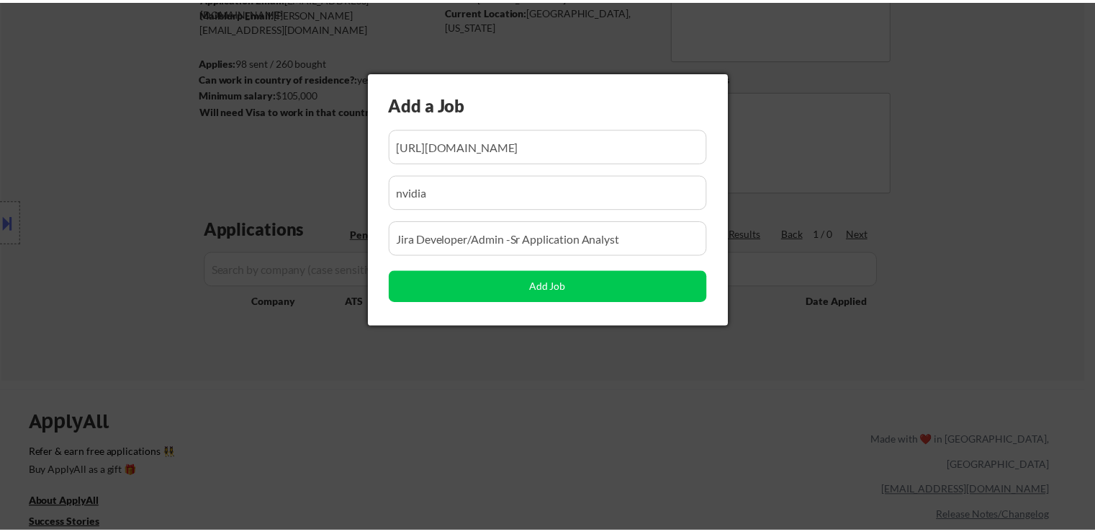
scroll to position [0, 0]
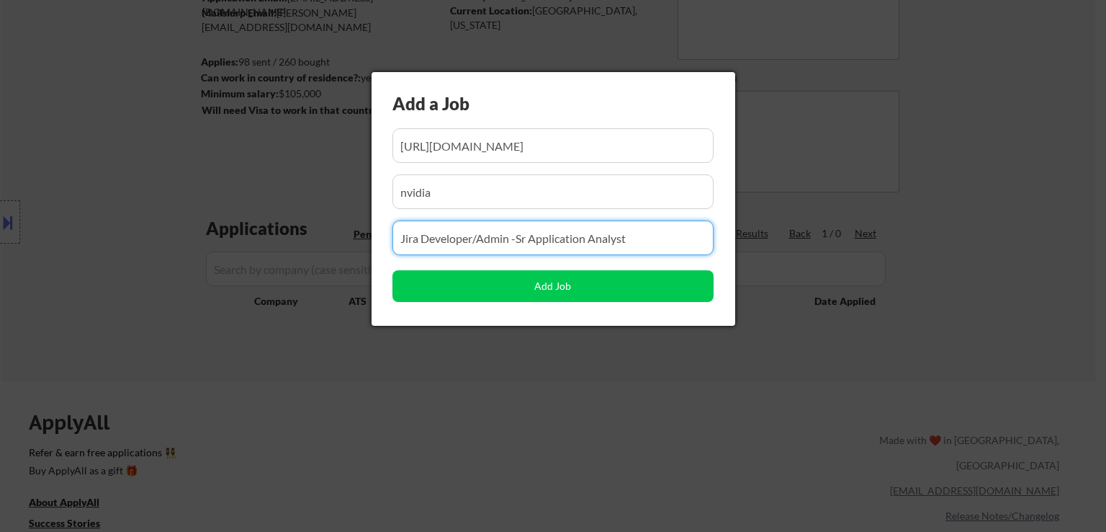
drag, startPoint x: 655, startPoint y: 237, endPoint x: 261, endPoint y: 234, distance: 393.2
click at [171, 251] on body "← Return to /applysquad Mailslurp Inbox Job Search Builder Catherine White User…" at bounding box center [553, 122] width 1106 height 532
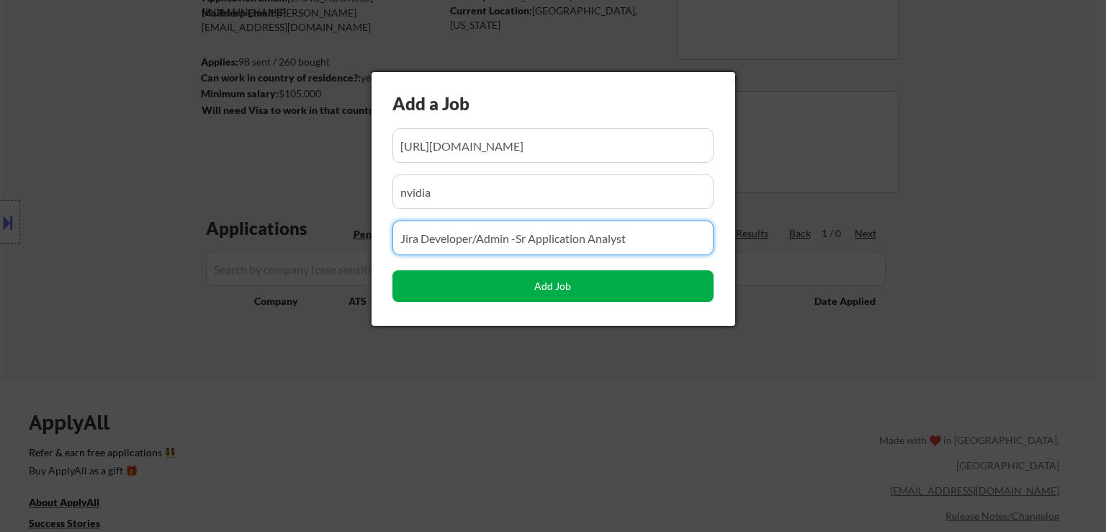
click at [593, 279] on button "Add Job" at bounding box center [553, 286] width 321 height 32
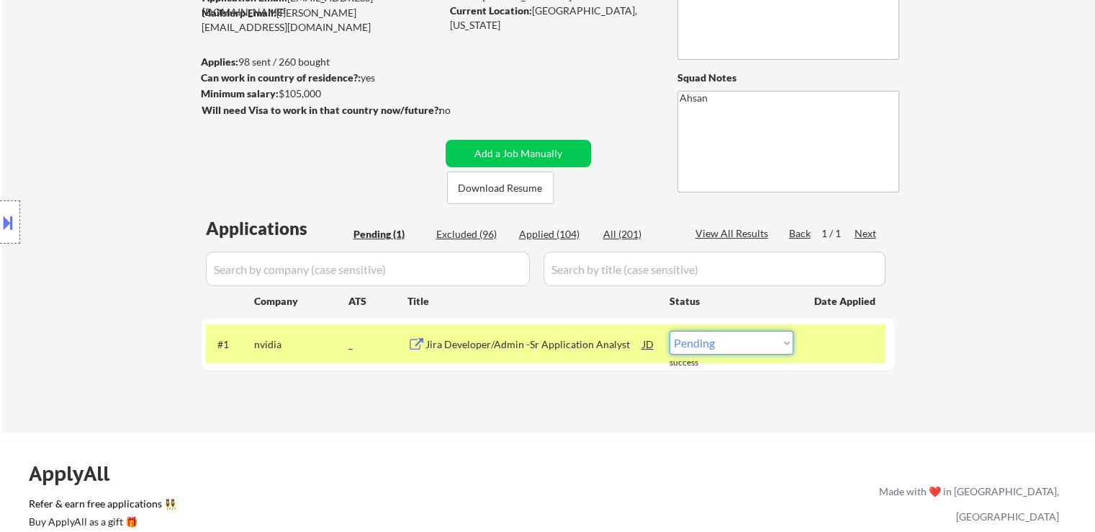
click at [765, 345] on select "Choose an option... Pending Applied Excluded (Questions) Excluded (Expired) Exc…" at bounding box center [732, 343] width 124 height 24
select select ""excluded__other_""
click at [670, 331] on select "Choose an option... Pending Applied Excluded (Questions) Excluded (Expired) Exc…" at bounding box center [732, 343] width 124 height 24
click at [614, 382] on div "Applications Pending (1) Excluded (96) Applied (104) All (201) View All Results…" at bounding box center [549, 310] width 694 height 189
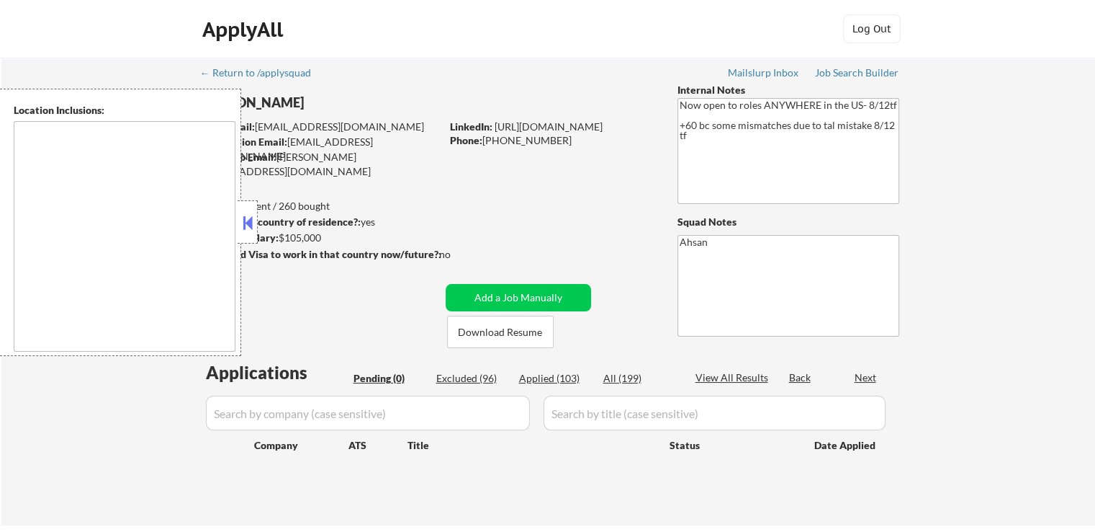
type textarea "country:[GEOGRAPHIC_DATA]"
click at [558, 380] on div "Applied (103)" at bounding box center [555, 378] width 72 height 14
select select ""applied""
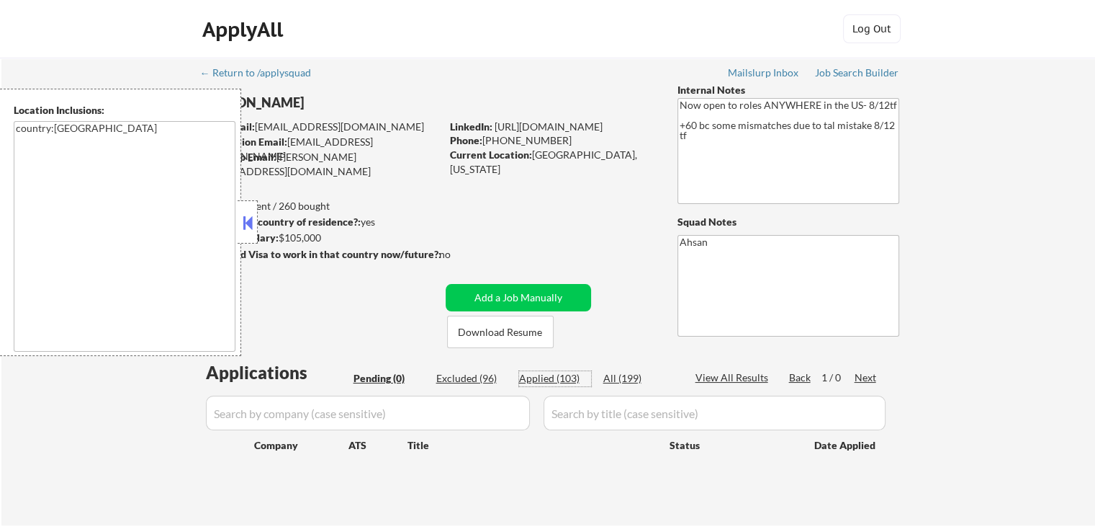
select select ""applied""
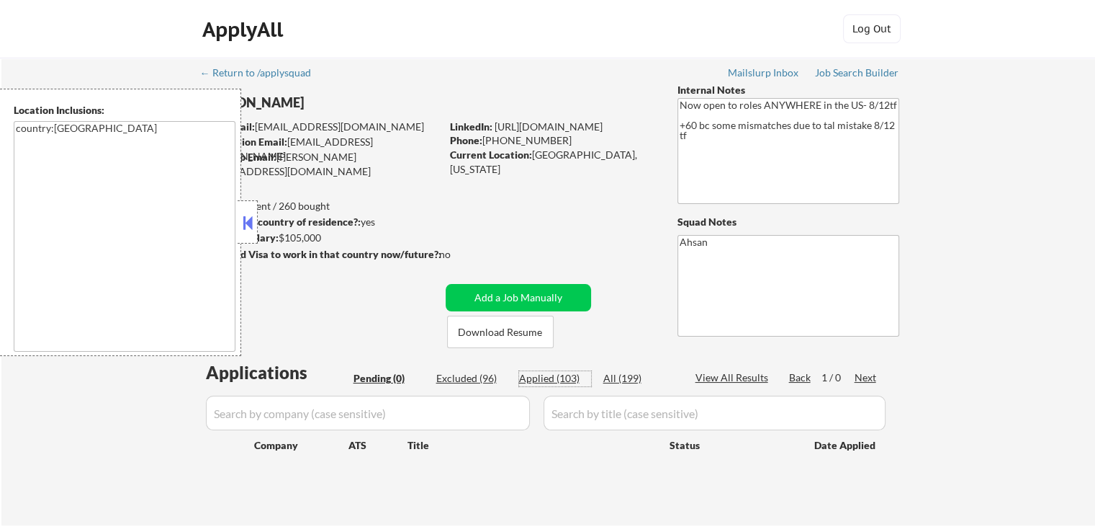
select select ""applied""
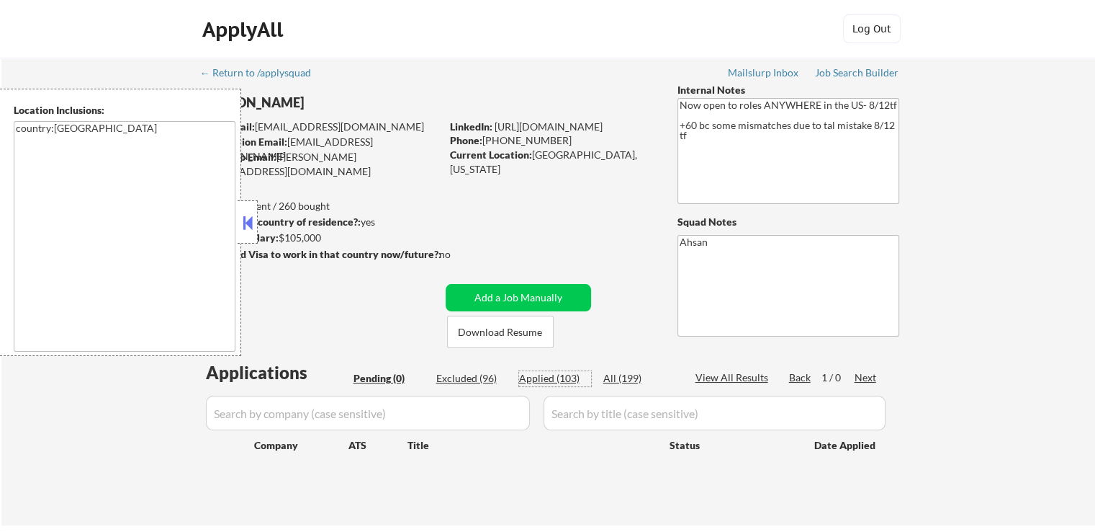
select select ""applied""
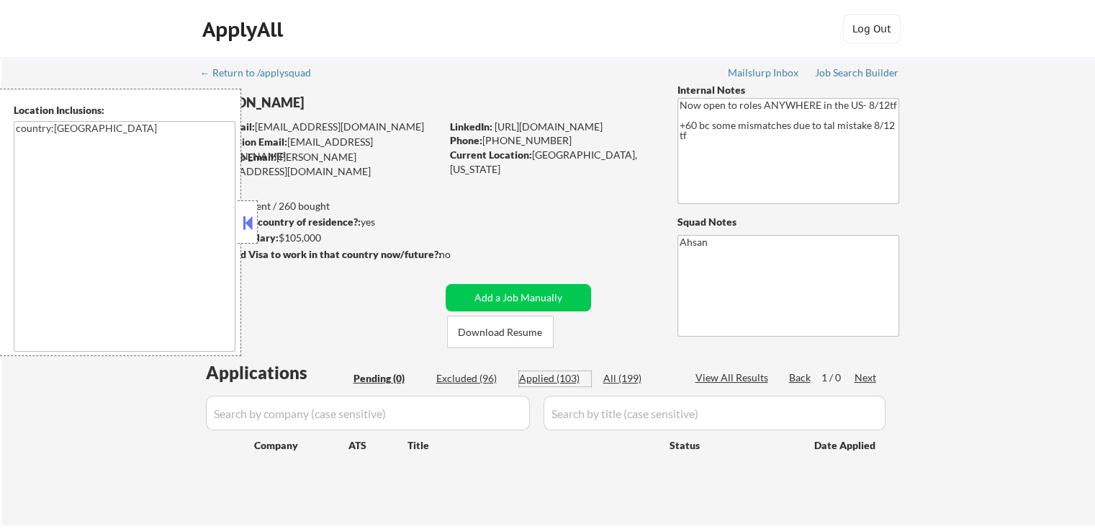
select select ""applied""
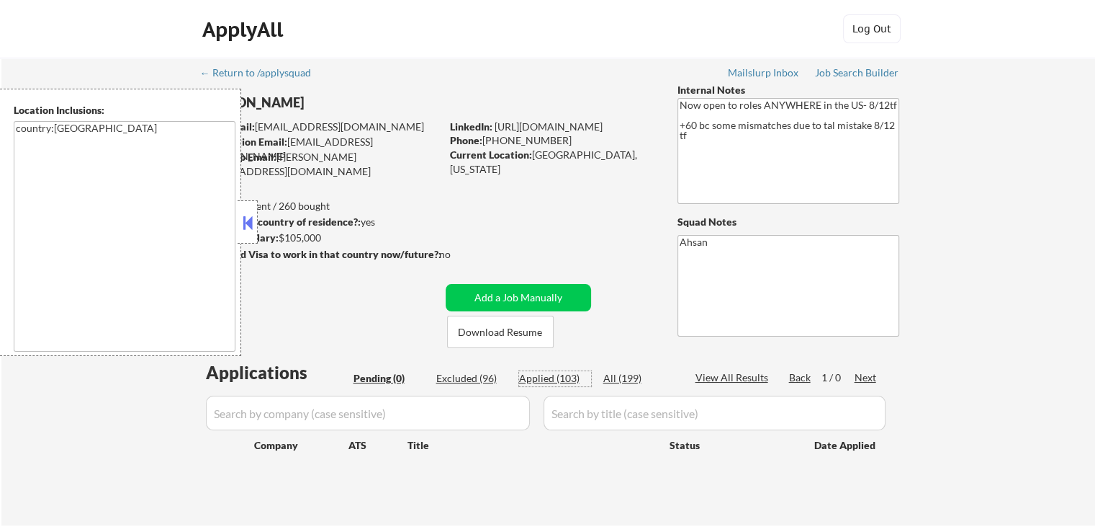
select select ""applied""
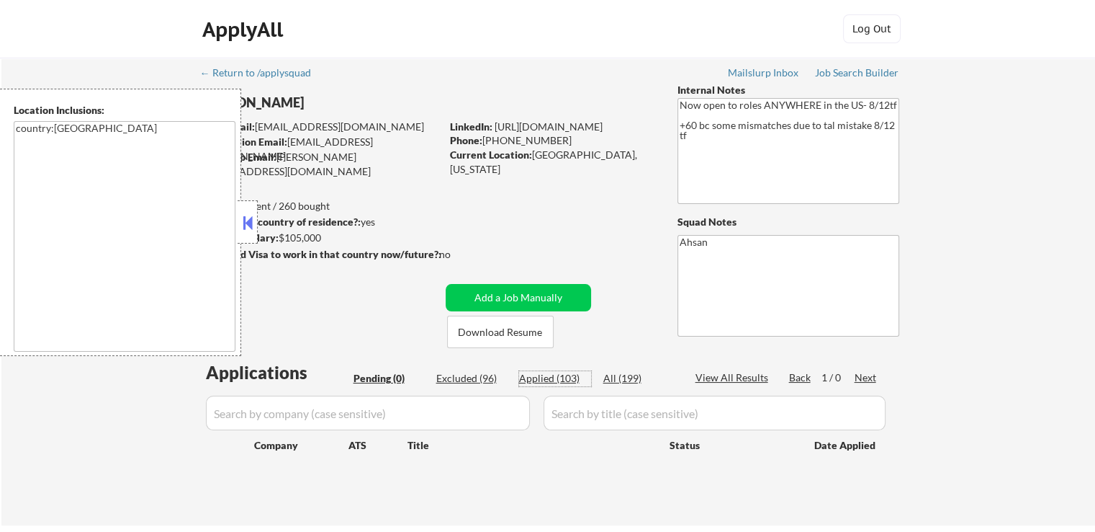
select select ""applied""
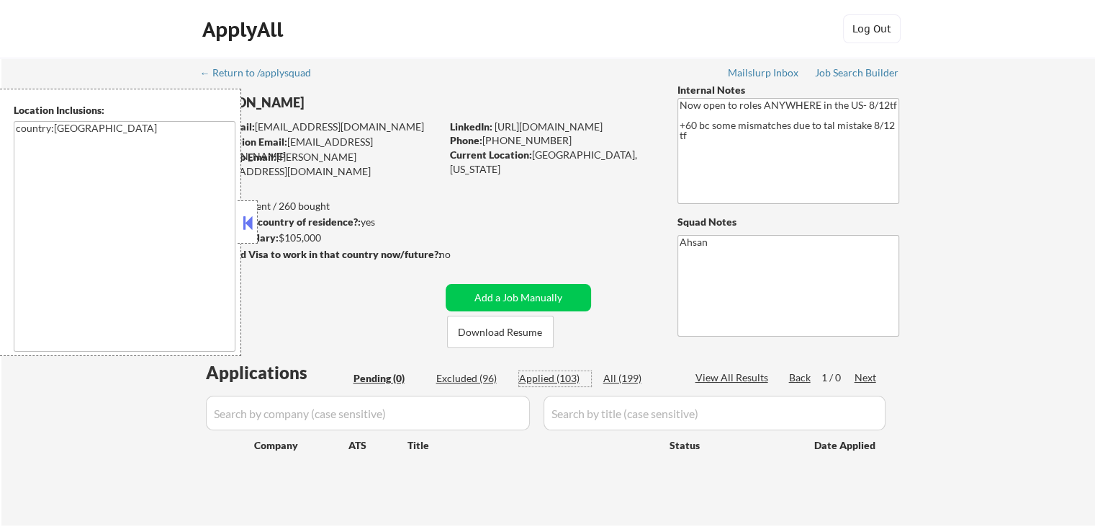
select select ""applied""
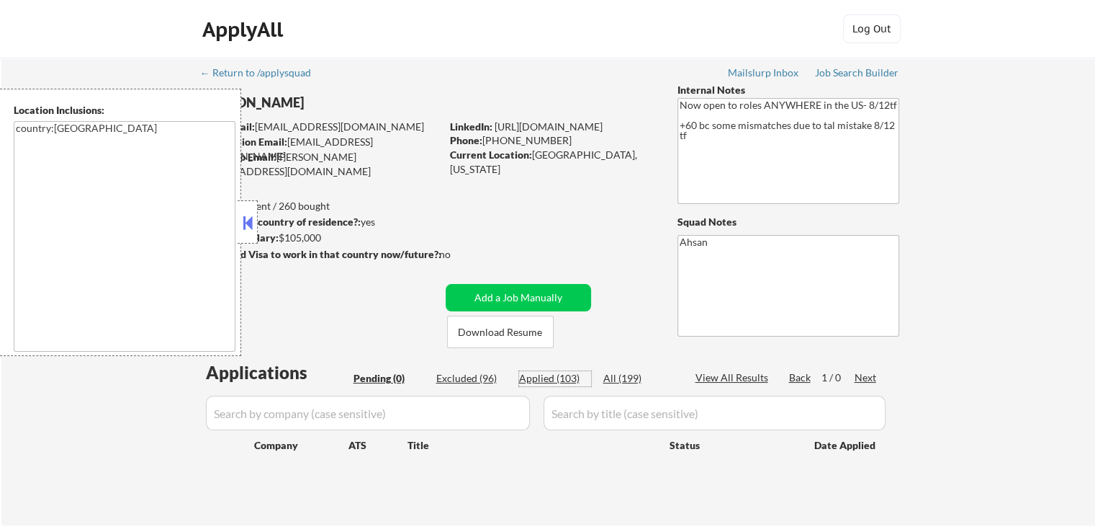
select select ""applied""
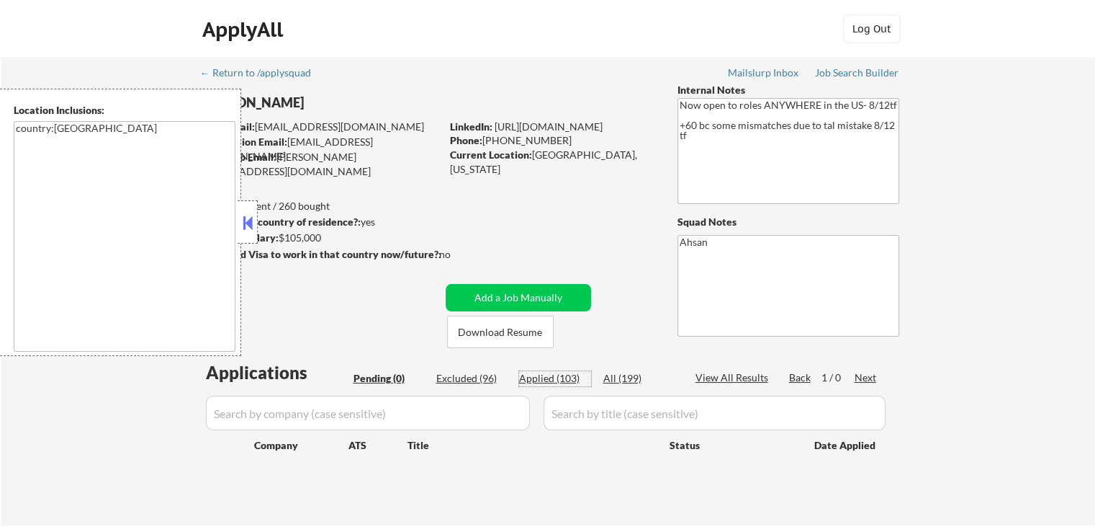
select select ""applied""
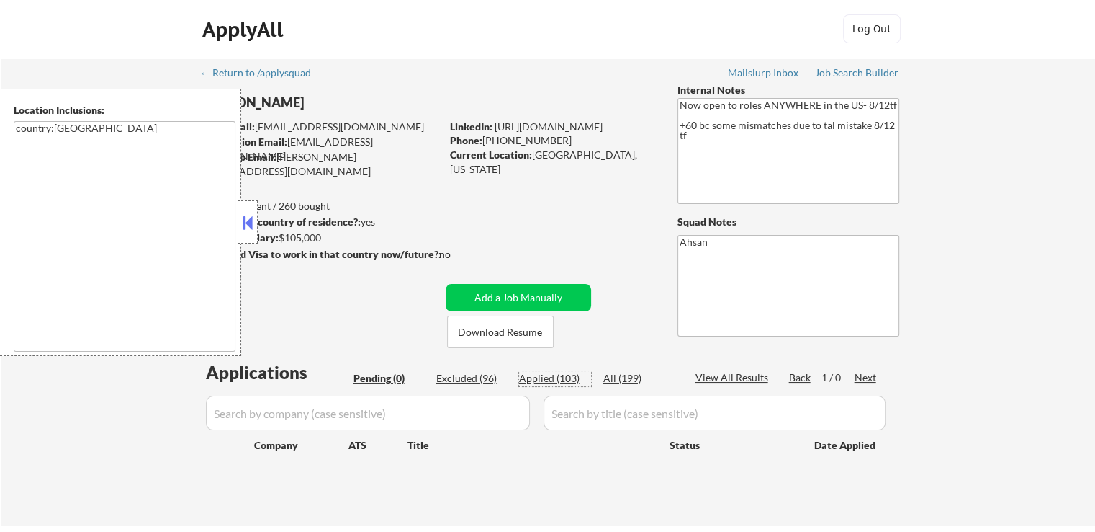
select select ""applied""
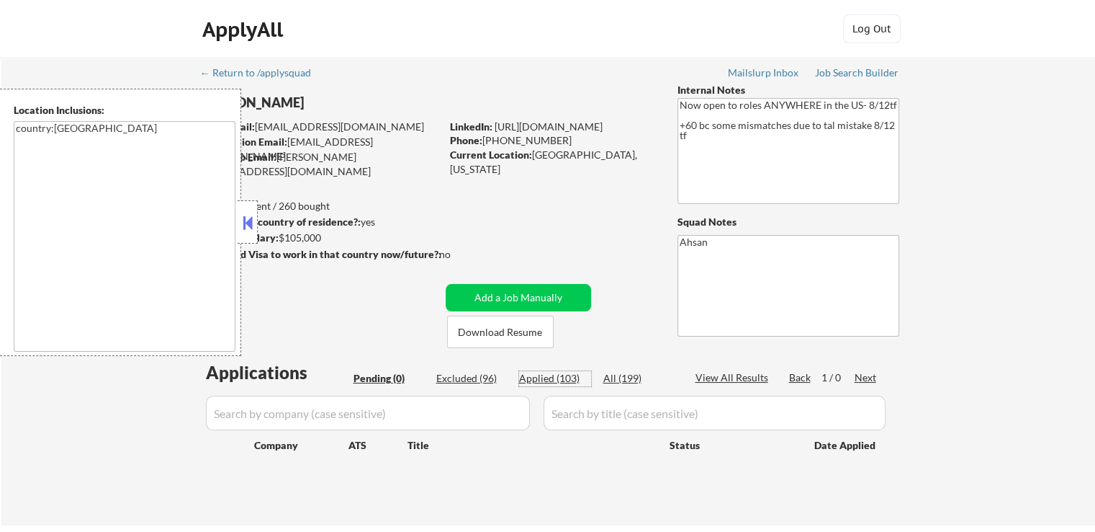
select select ""applied""
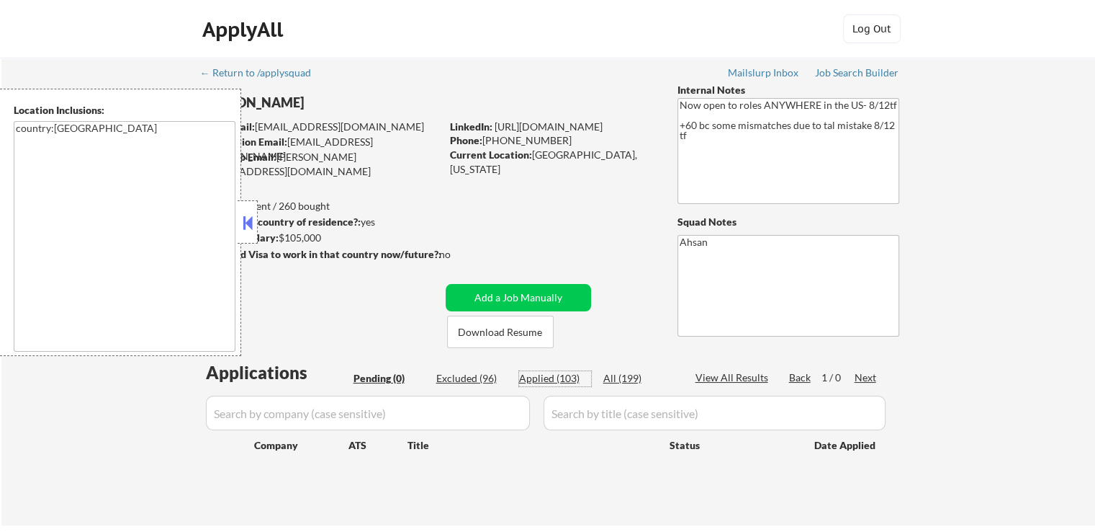
select select ""applied""
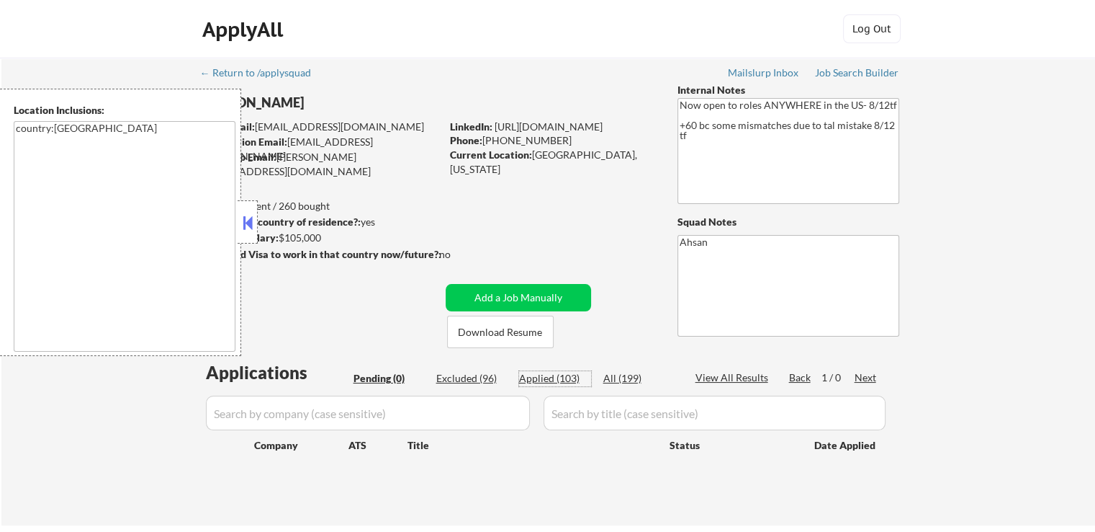
select select ""applied""
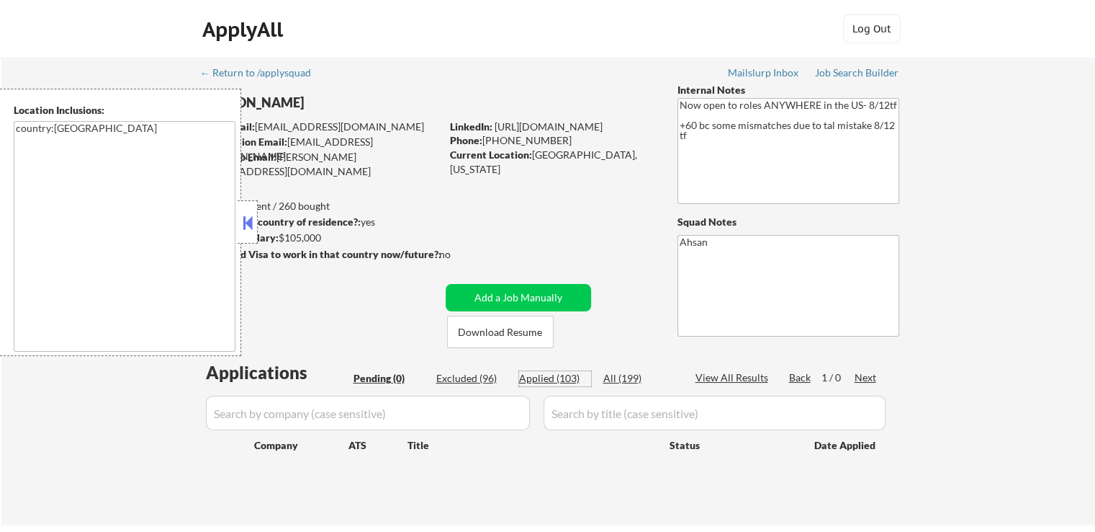
select select ""applied""
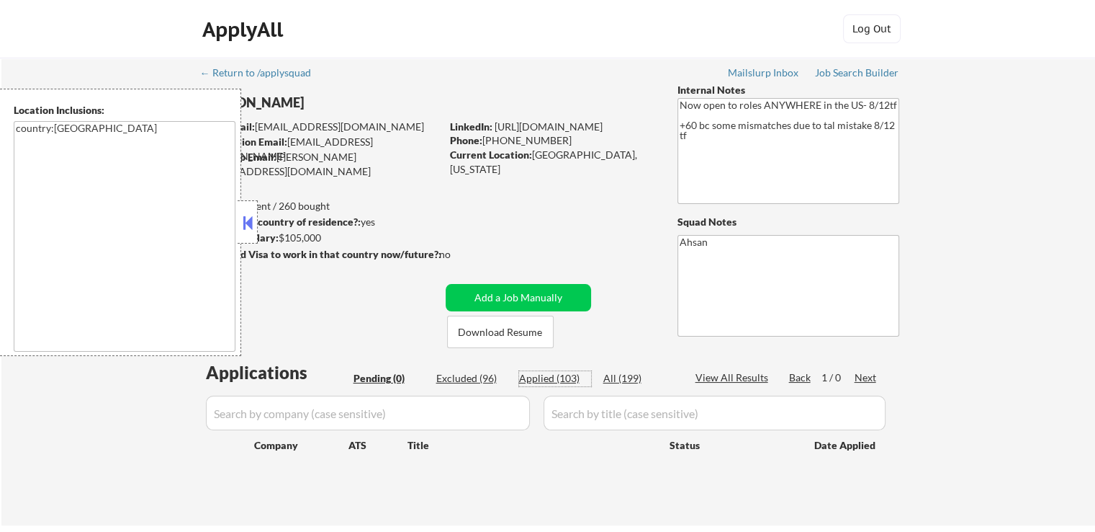
select select ""applied""
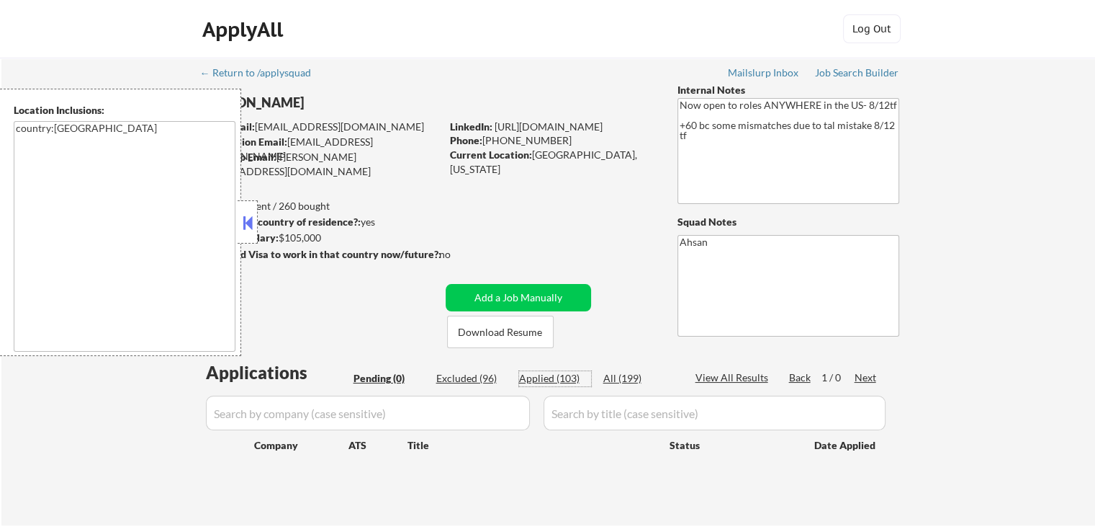
select select ""applied""
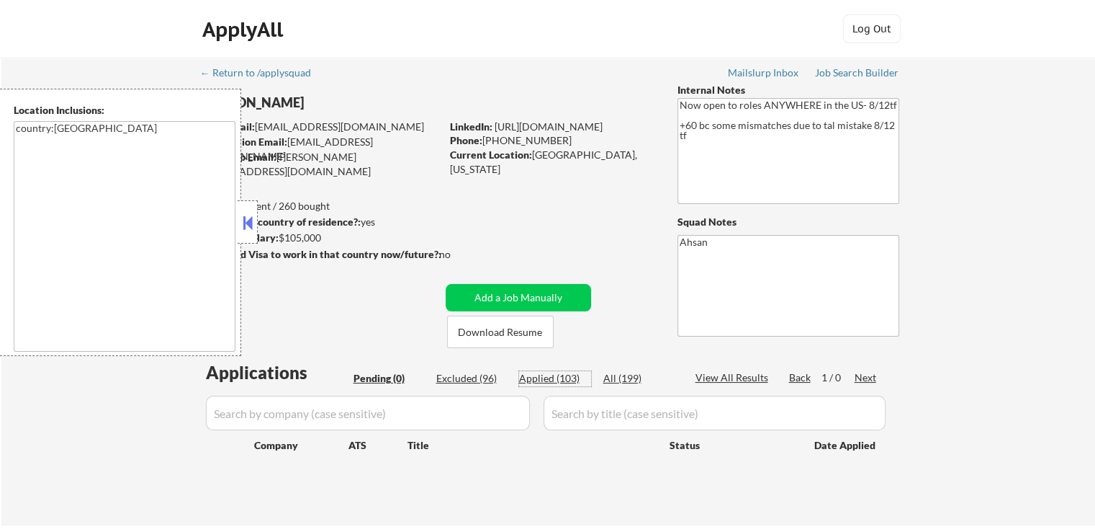
select select ""applied""
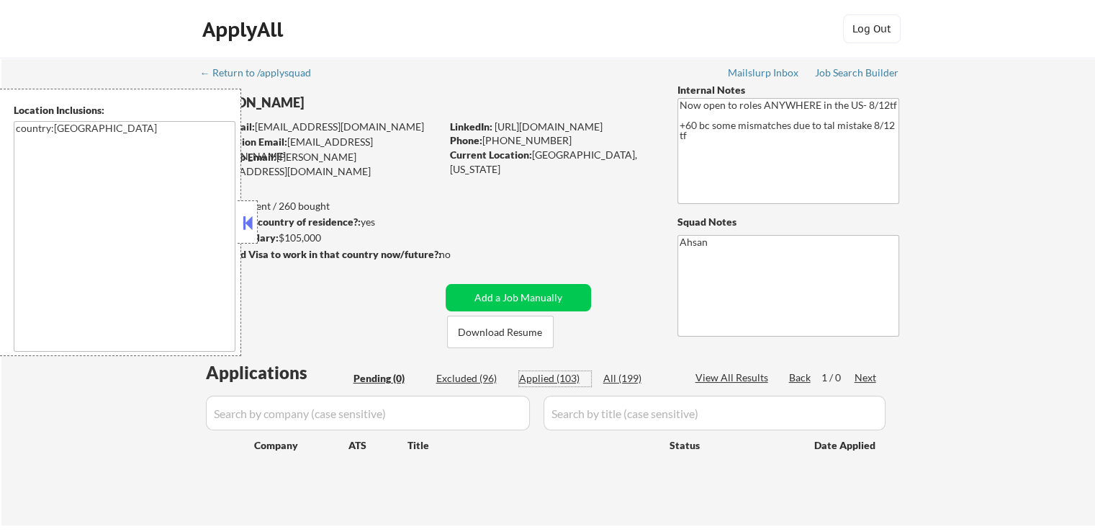
select select ""applied""
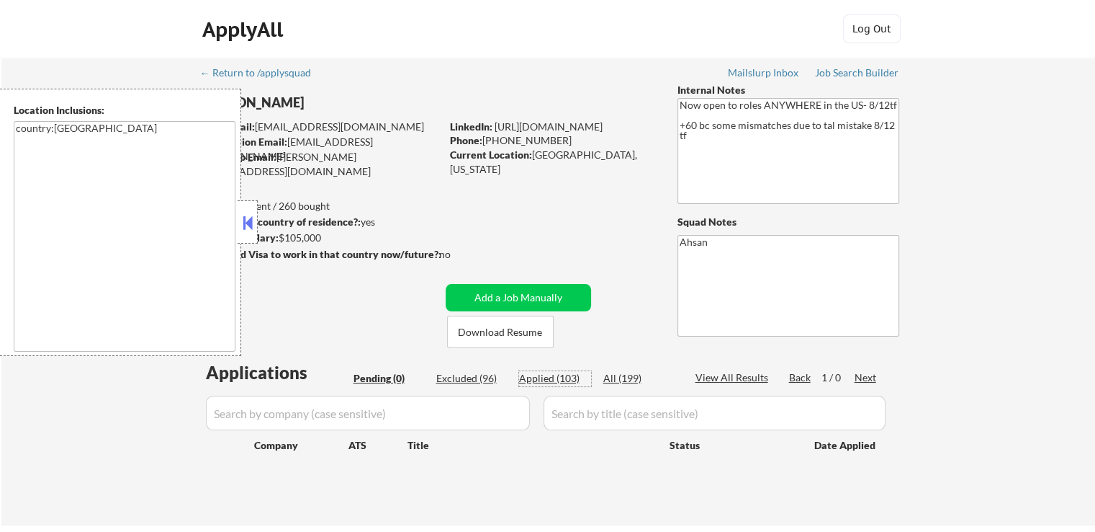
select select ""applied""
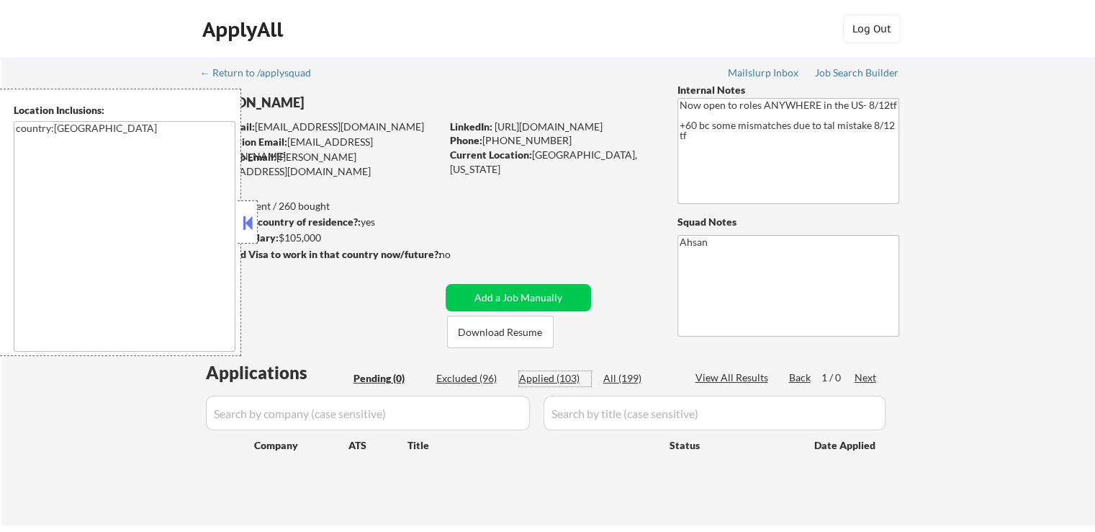
select select ""applied""
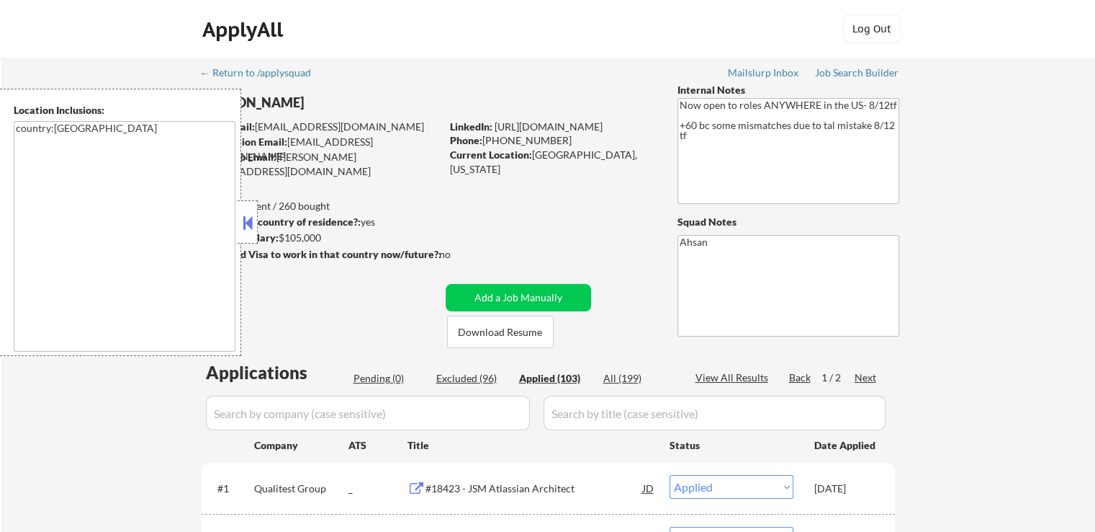
click at [248, 226] on button at bounding box center [248, 223] width 16 height 22
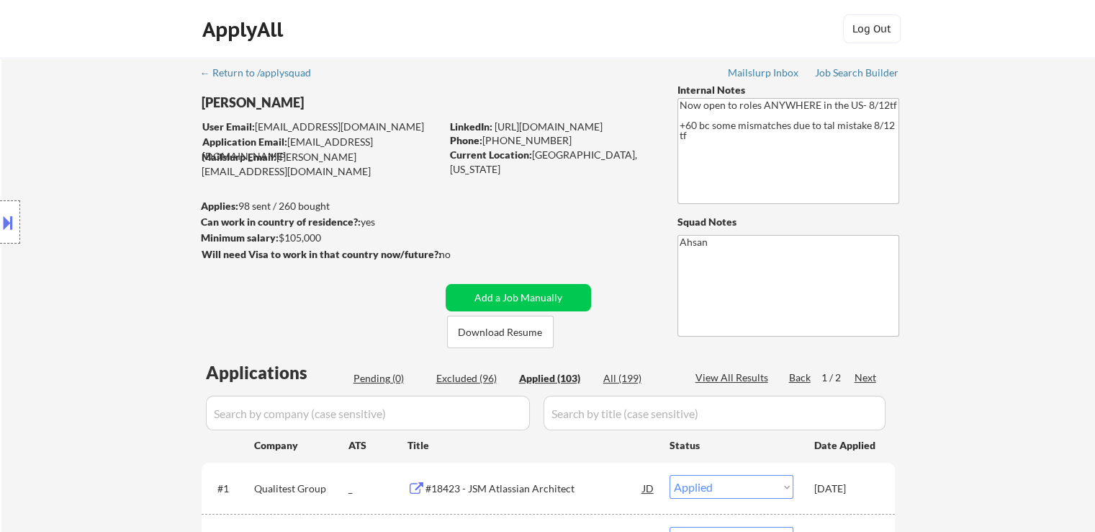
scroll to position [216, 0]
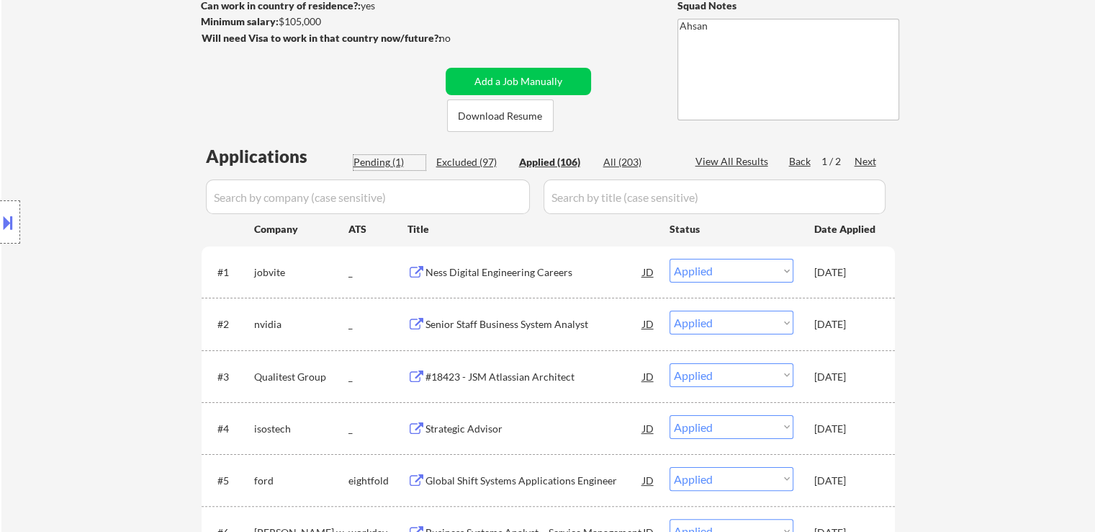
click at [377, 165] on div "Pending (1)" at bounding box center [390, 162] width 72 height 14
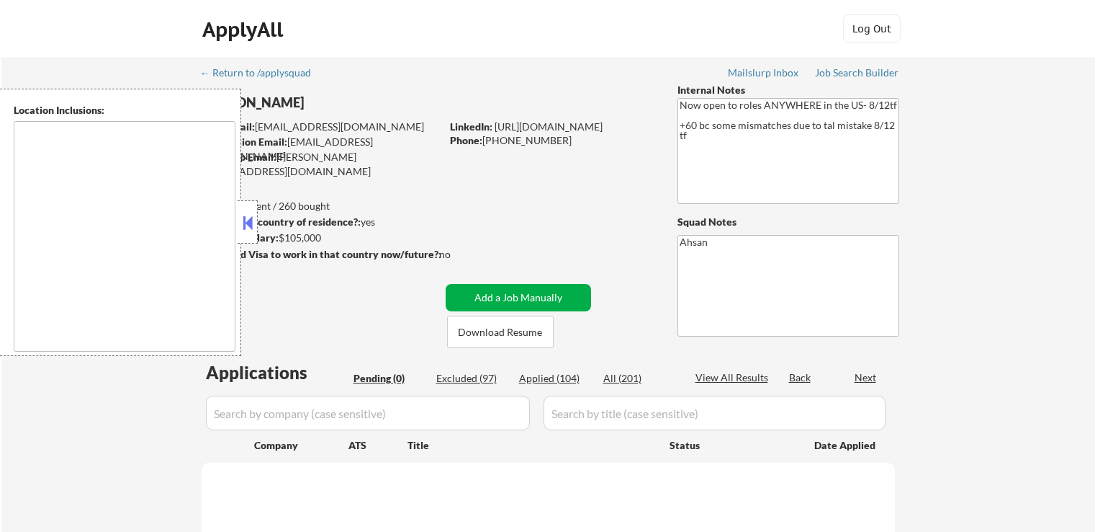
click at [553, 295] on button "Add a Job Manually" at bounding box center [518, 297] width 145 height 27
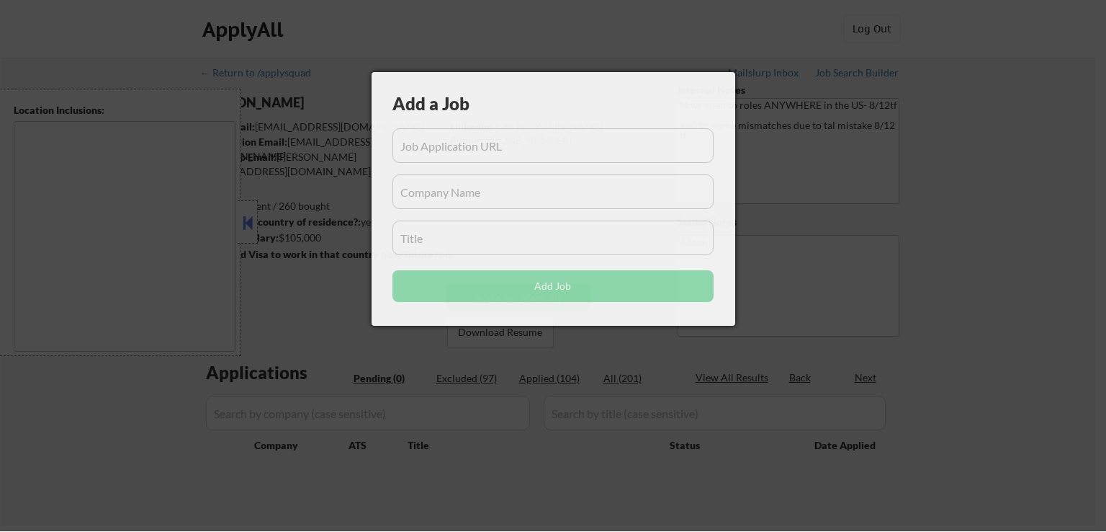
type textarea "country:[GEOGRAPHIC_DATA]"
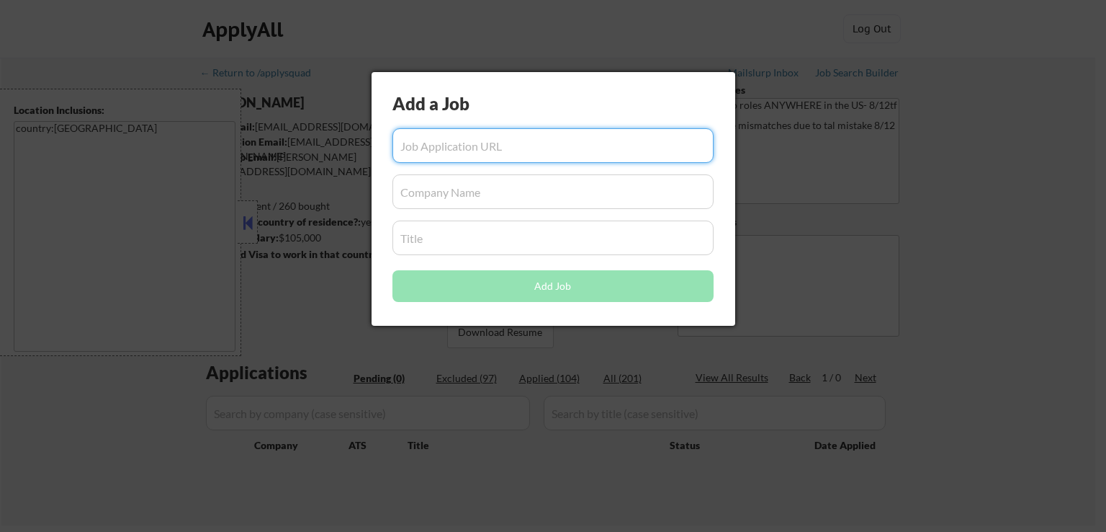
paste input "[URL][DOMAIN_NAME]"
type input "[URL][DOMAIN_NAME]"
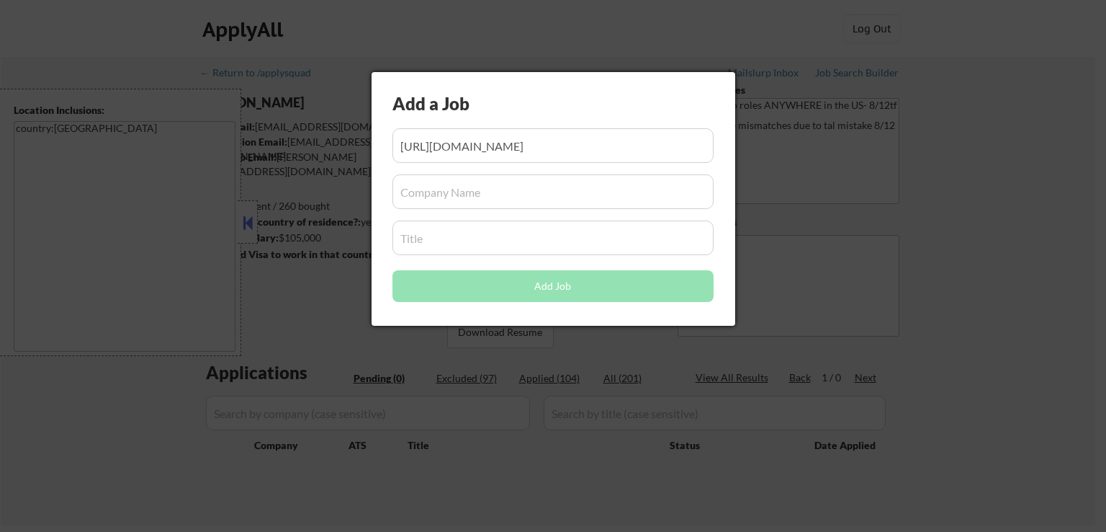
click at [484, 192] on input "input" at bounding box center [553, 191] width 321 height 35
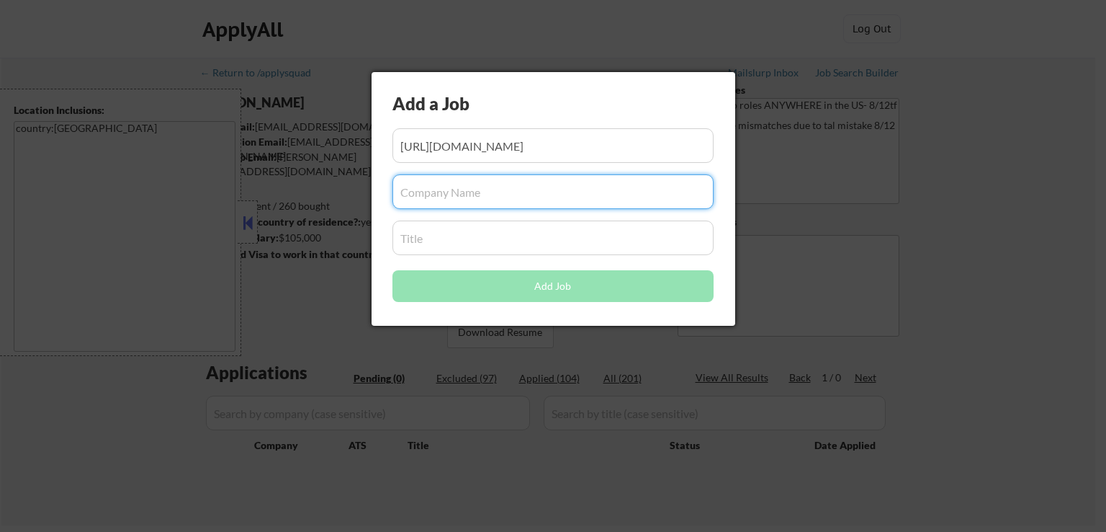
paste input "Ness Digital Engineering Careers"
type input "Ness Digital Engineering Careers"
click at [482, 234] on input "input" at bounding box center [553, 237] width 321 height 35
paste input "Ness Digital Engineering Careers"
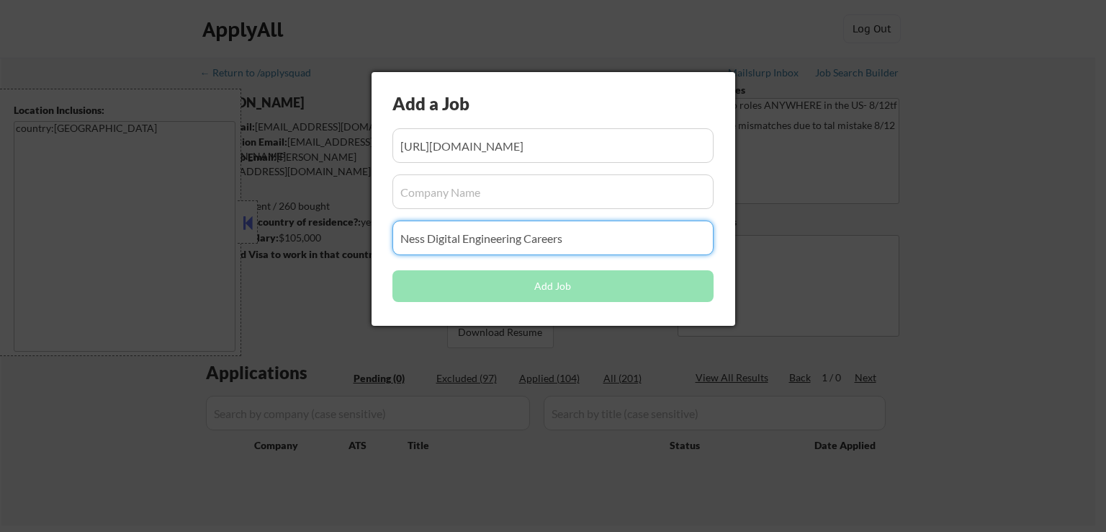
type input "Ness Digital Engineering Careers"
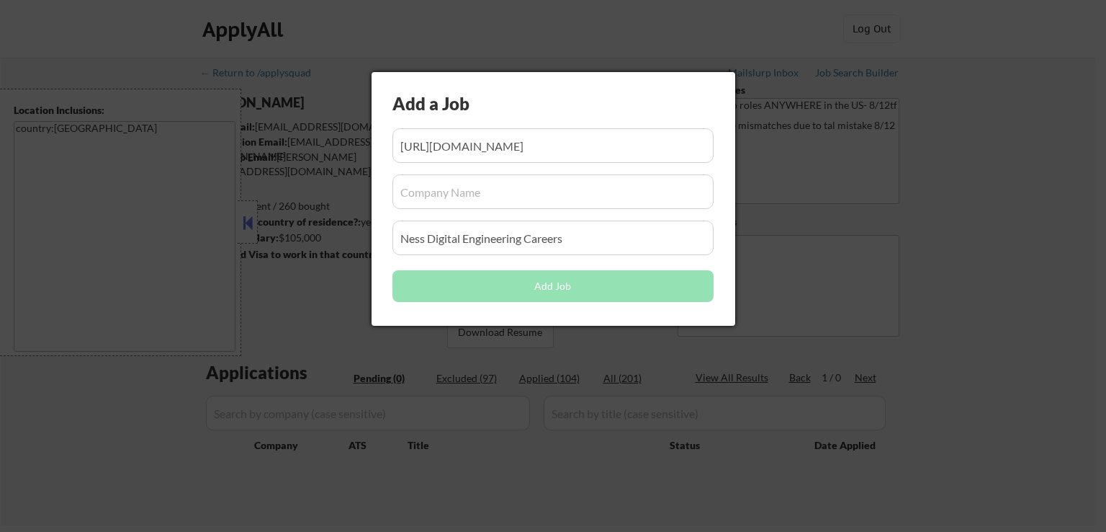
click at [486, 197] on input "input" at bounding box center [553, 191] width 321 height 35
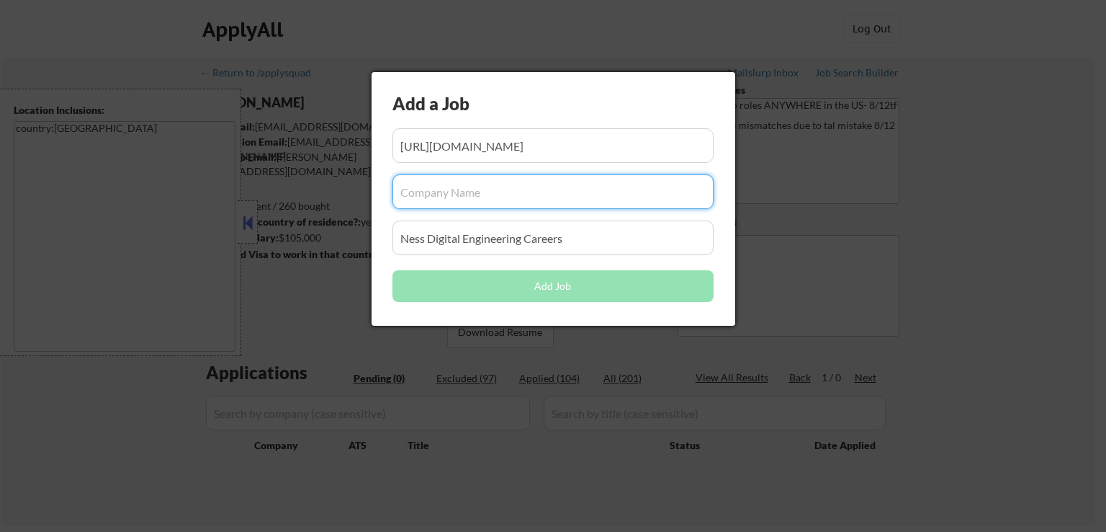
paste input "jobvite"
type input "jobvite"
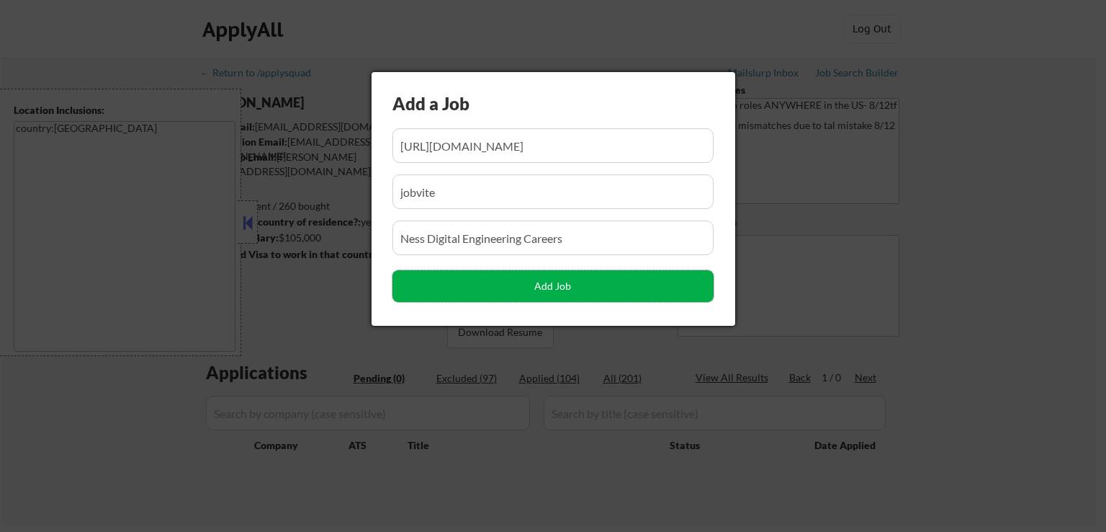
click at [521, 285] on button "Add Job" at bounding box center [553, 286] width 321 height 32
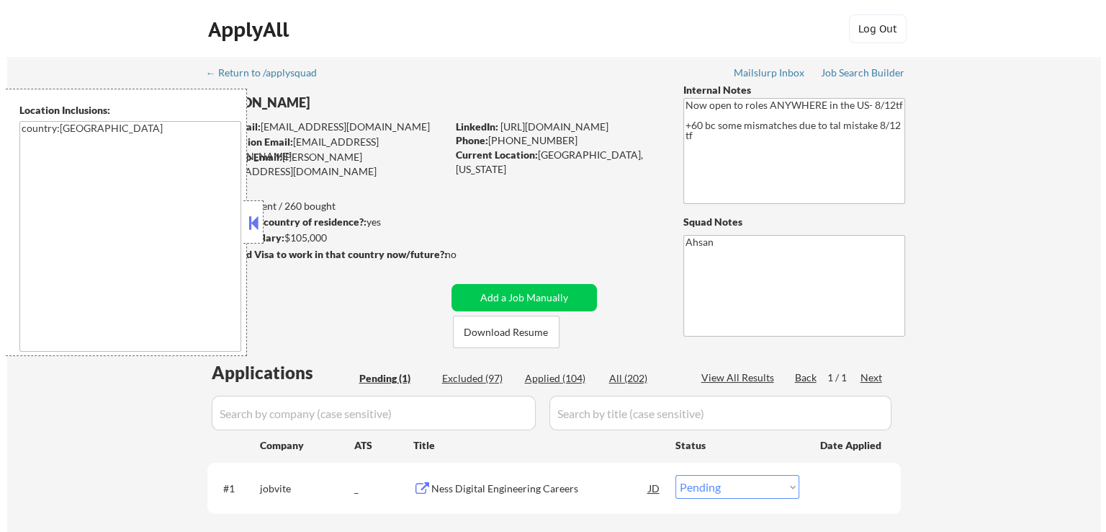
scroll to position [144, 0]
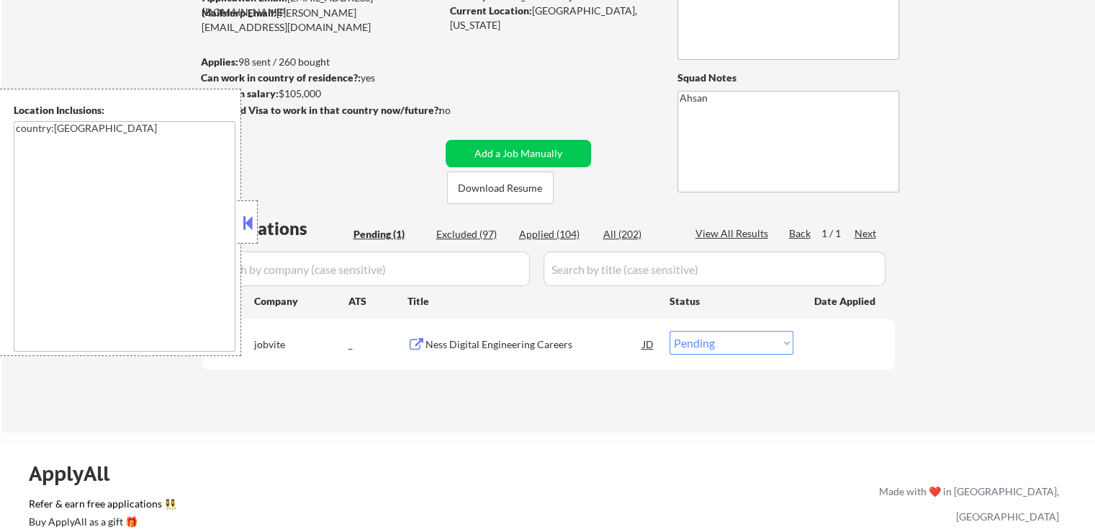
click at [757, 346] on select "Choose an option... Pending Applied Excluded (Questions) Excluded (Expired) Exc…" at bounding box center [732, 343] width 124 height 24
select select ""applied""
click at [670, 331] on select "Choose an option... Pending Applied Excluded (Questions) Excluded (Expired) Exc…" at bounding box center [732, 343] width 124 height 24
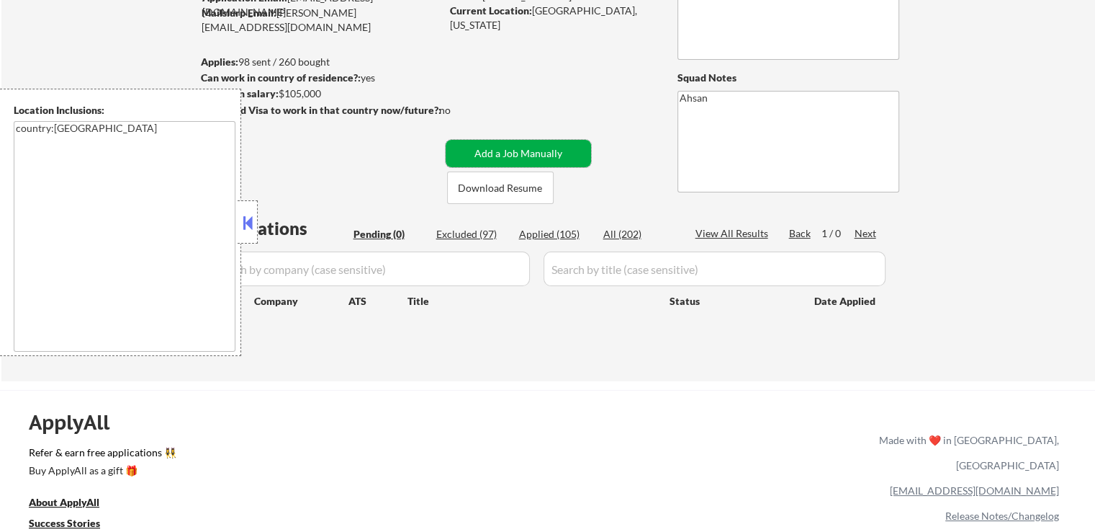
click at [567, 153] on button "Add a Job Manually" at bounding box center [518, 153] width 145 height 27
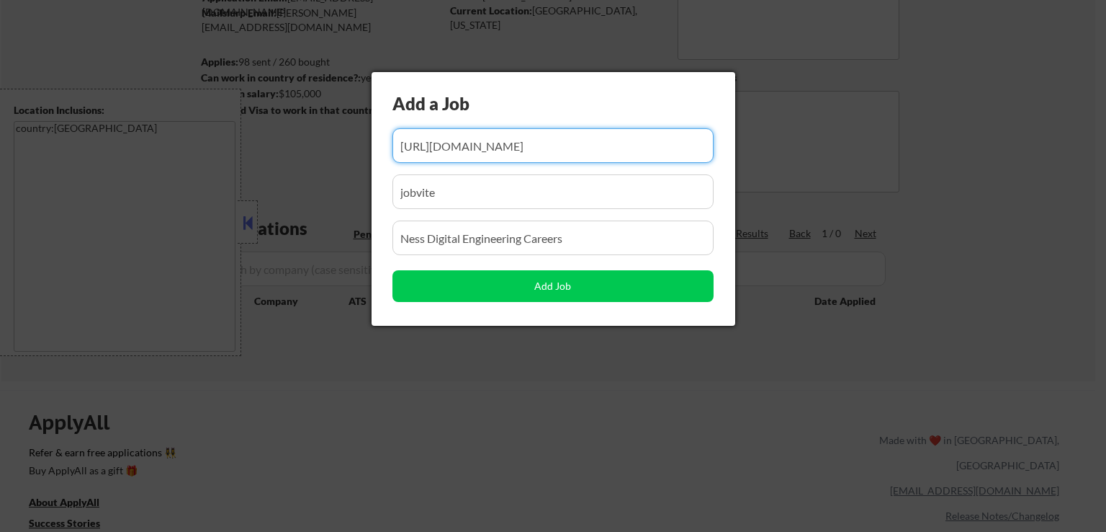
click at [677, 147] on input "input" at bounding box center [553, 145] width 321 height 35
paste input "[URL][DOMAIN_NAME]"
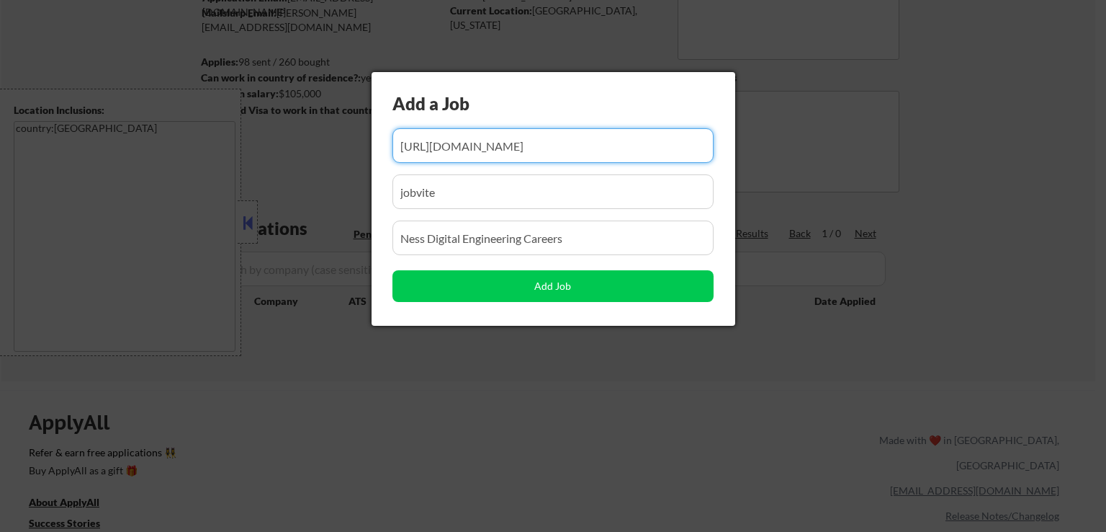
scroll to position [0, 156]
type input "[URL][DOMAIN_NAME]"
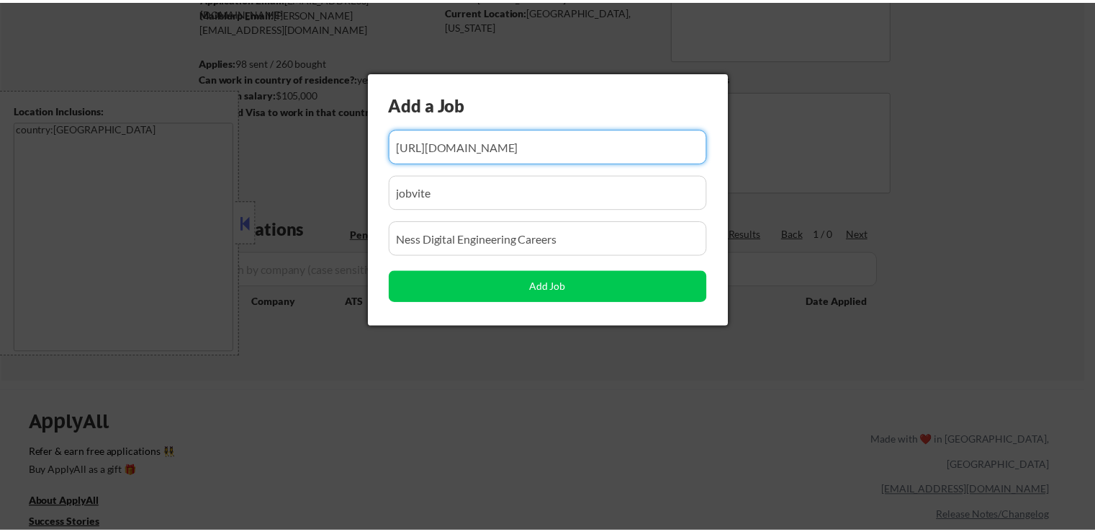
scroll to position [0, 0]
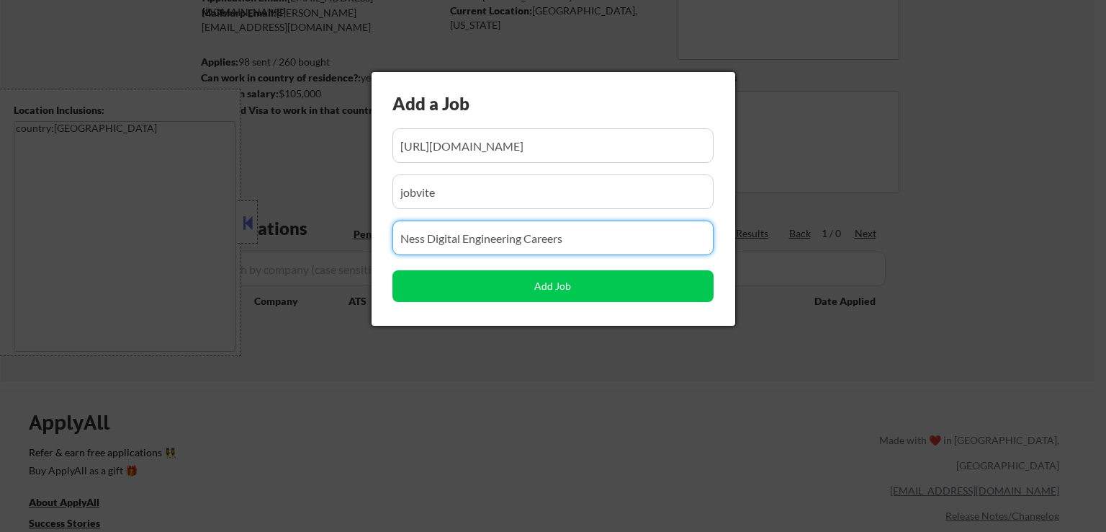
drag, startPoint x: 558, startPoint y: 237, endPoint x: 116, endPoint y: 237, distance: 442.2
click at [116, 237] on body "← Return to /applysquad Mailslurp Inbox Job Search Builder [PERSON_NAME] User E…" at bounding box center [553, 122] width 1106 height 532
paste input "Technical Analyst"
type input "Technical Analyst"
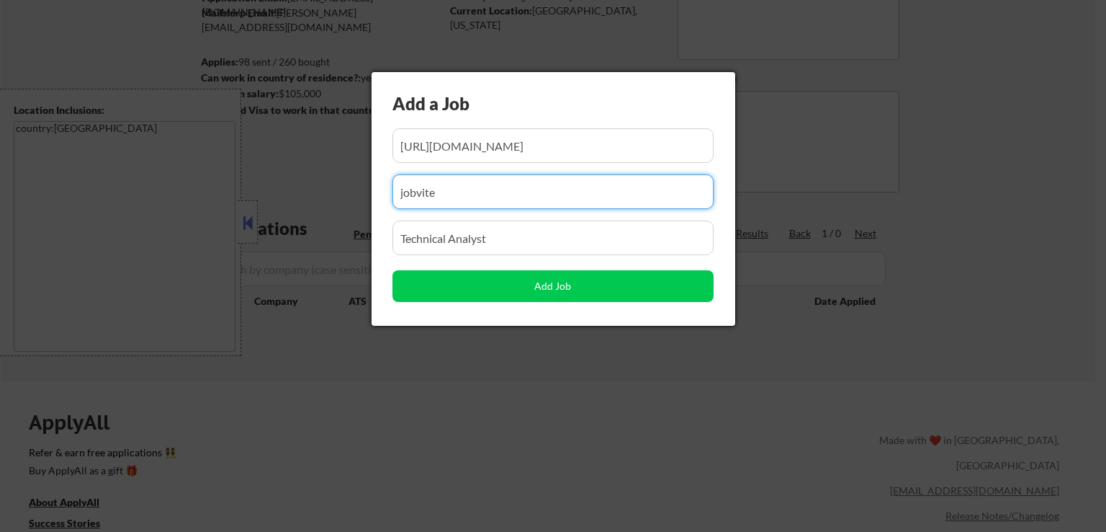
click at [498, 191] on input "input" at bounding box center [553, 191] width 321 height 35
drag, startPoint x: 490, startPoint y: 191, endPoint x: 206, endPoint y: 191, distance: 283.8
click at [206, 191] on body "← Return to /applysquad Mailslurp Inbox Job Search Builder [PERSON_NAME] User E…" at bounding box center [553, 122] width 1106 height 532
paste input "oraclecloud"
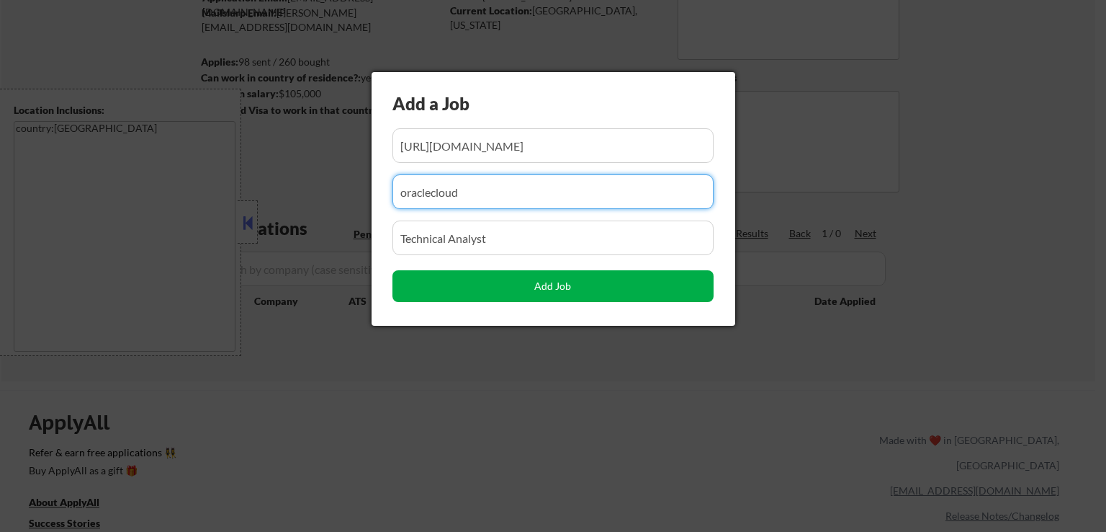
type input "oraclecloud"
click at [542, 289] on button "Add Job" at bounding box center [553, 286] width 321 height 32
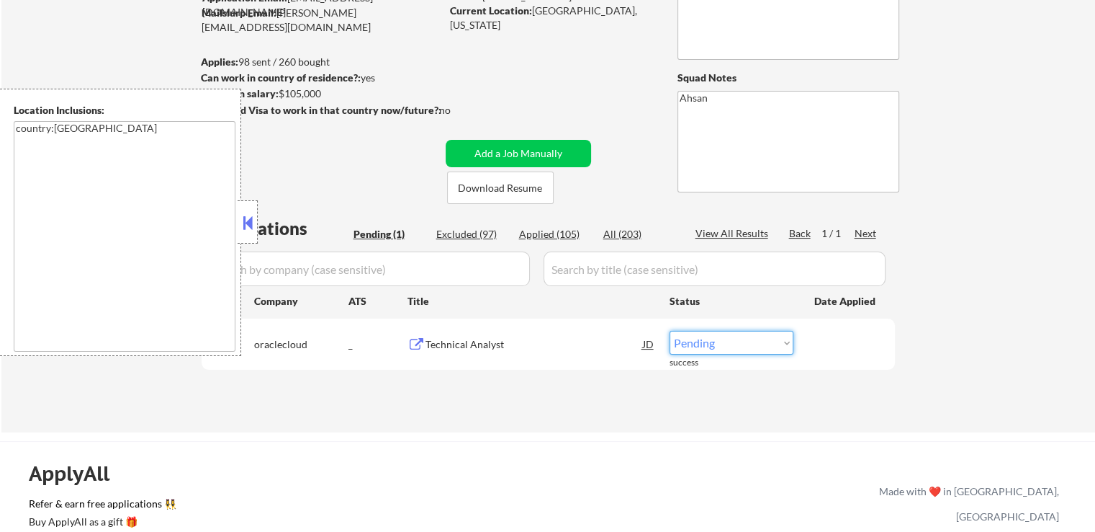
click at [746, 346] on select "Choose an option... Pending Applied Excluded (Questions) Excluded (Expired) Exc…" at bounding box center [732, 343] width 124 height 24
select select ""applied""
click at [670, 331] on select "Choose an option... Pending Applied Excluded (Questions) Excluded (Expired) Exc…" at bounding box center [732, 343] width 124 height 24
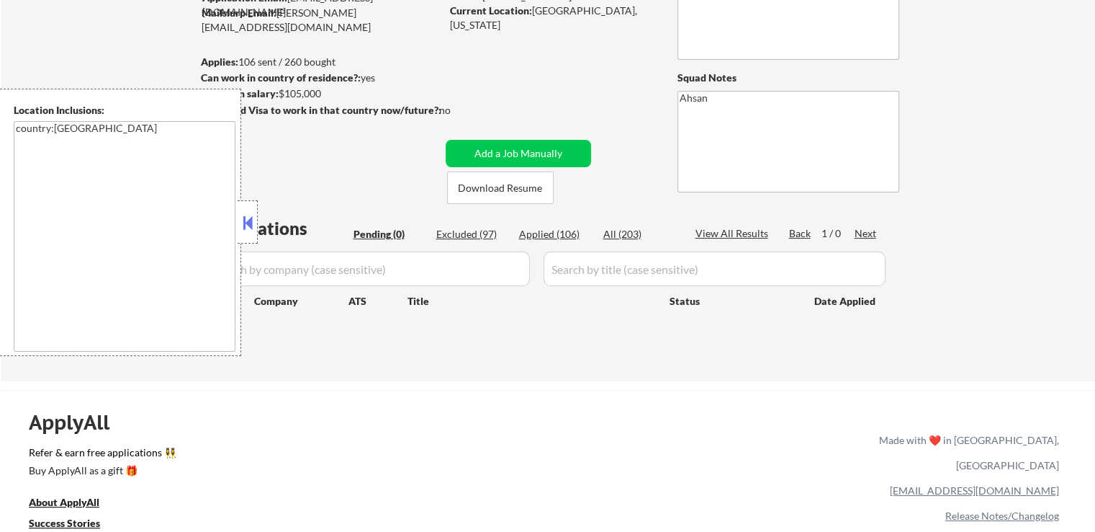
click at [251, 223] on button at bounding box center [248, 223] width 16 height 22
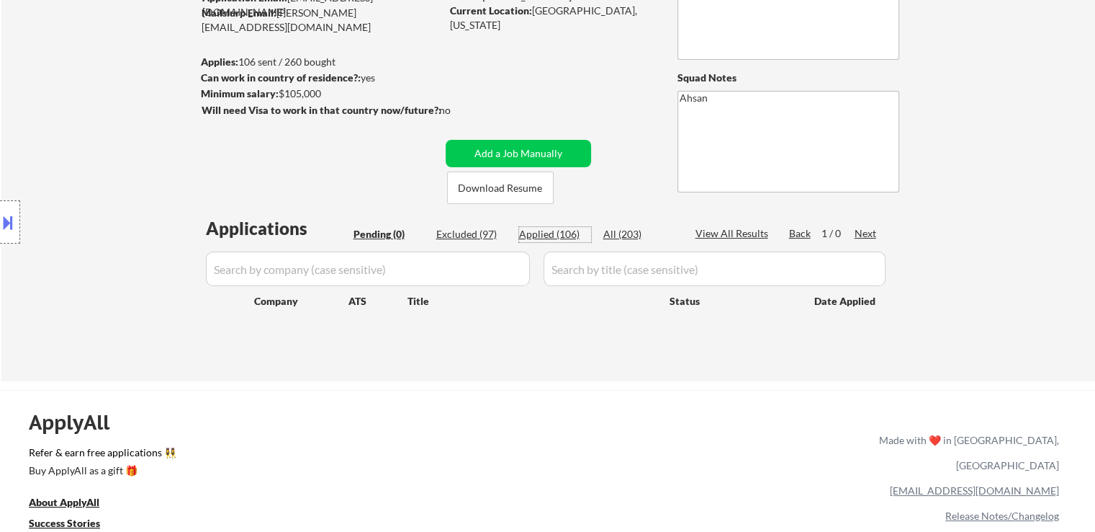
click at [554, 230] on div "Applied (106)" at bounding box center [555, 234] width 72 height 14
select select ""applied""
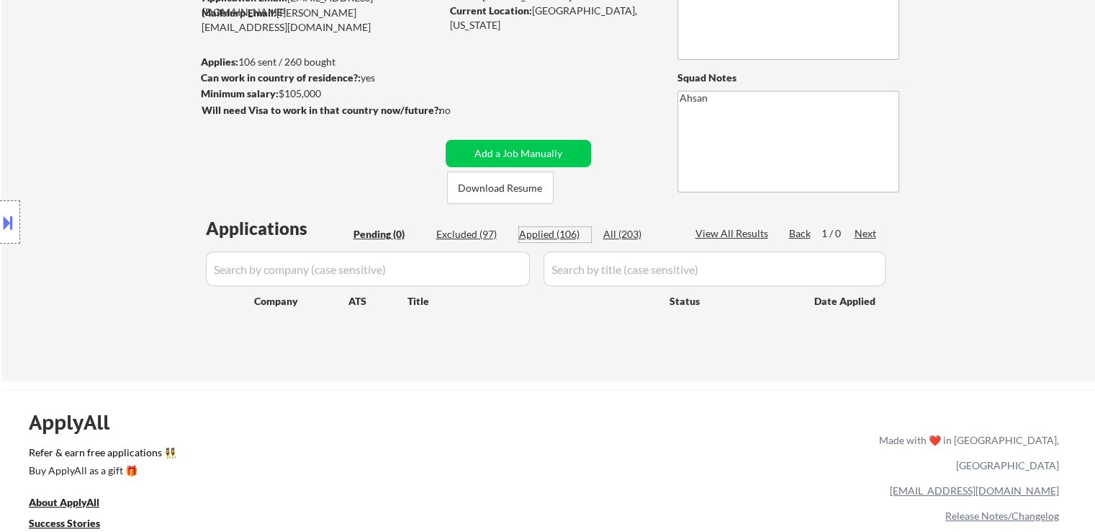
select select ""applied""
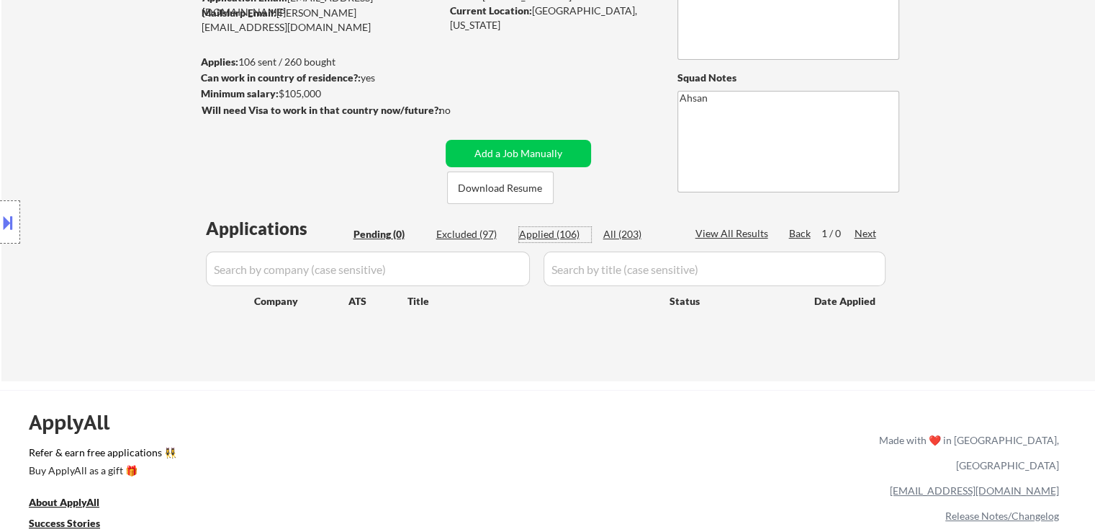
select select ""applied""
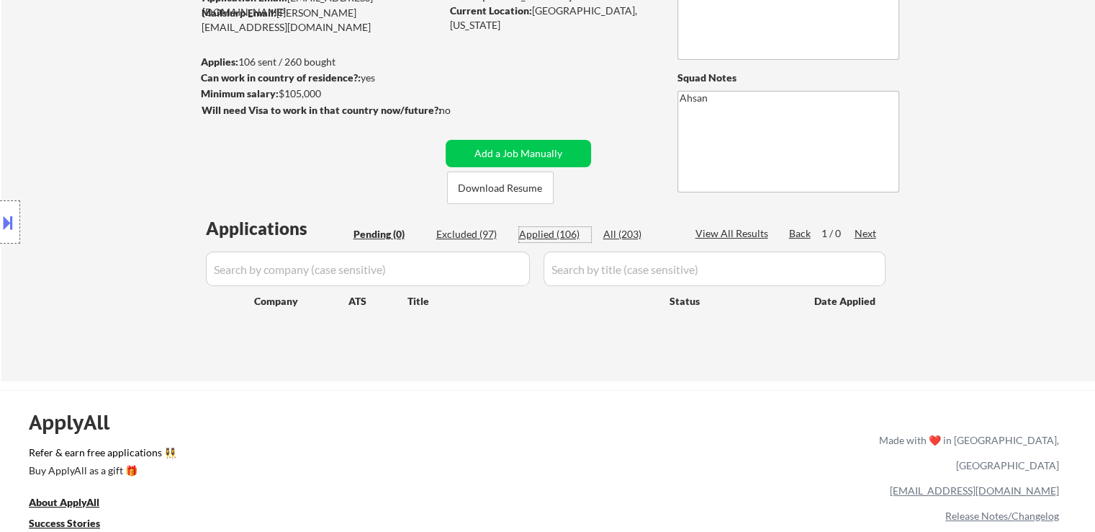
select select ""applied""
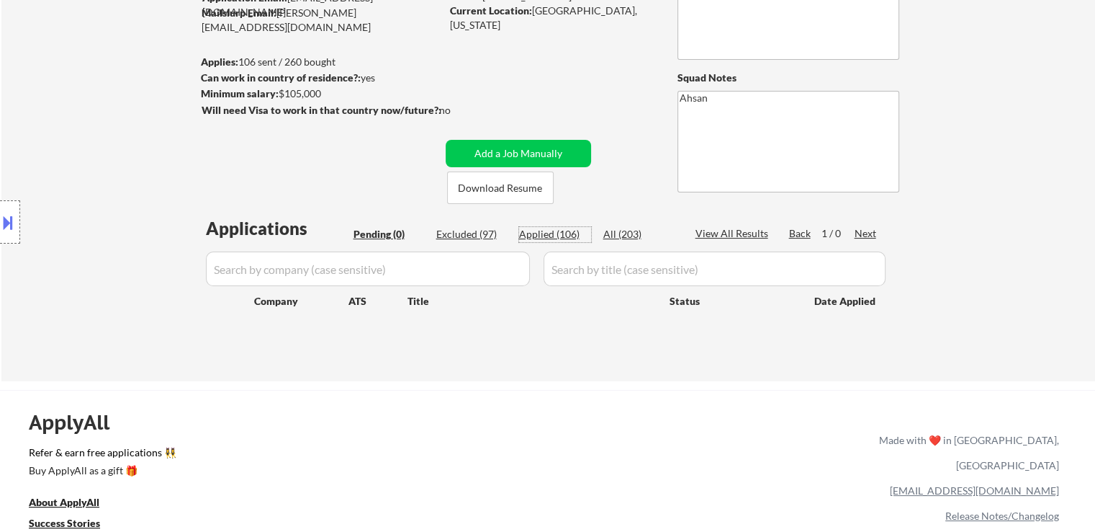
select select ""applied""
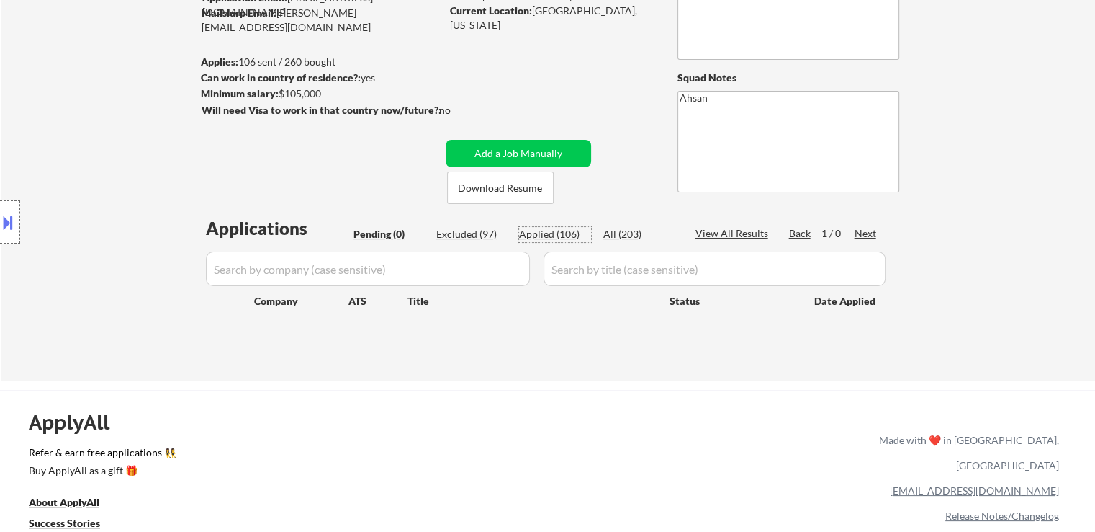
select select ""applied""
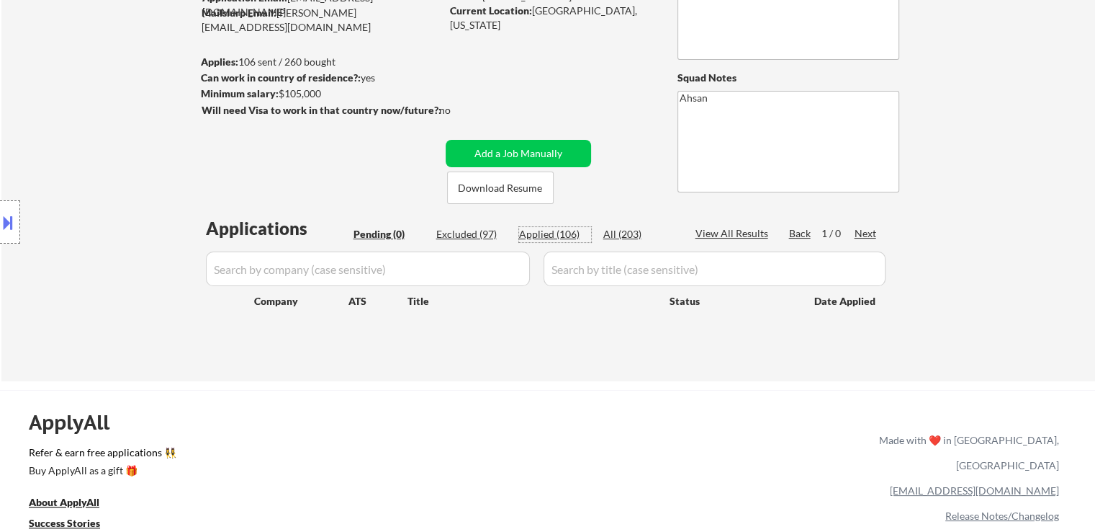
select select ""applied""
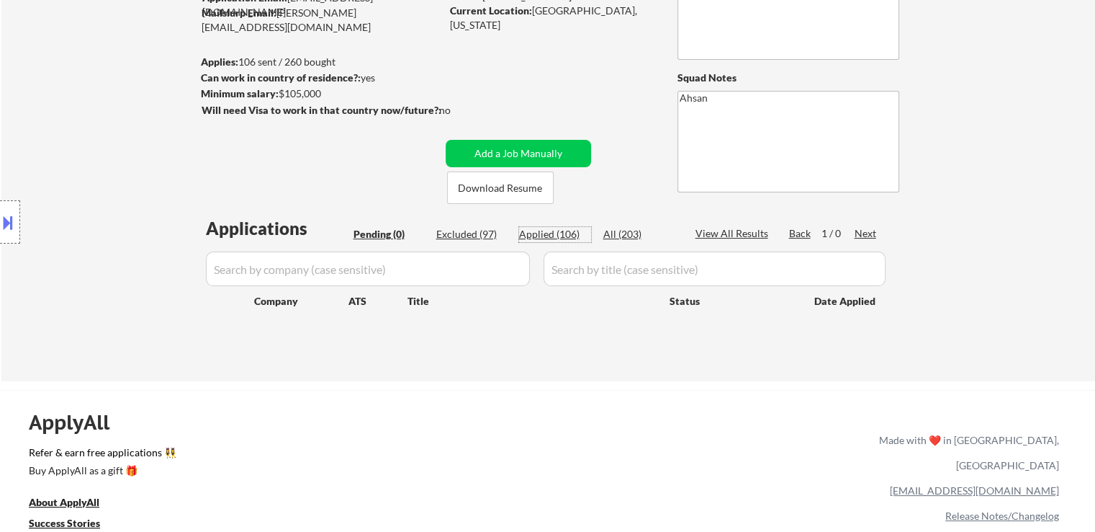
select select ""applied""
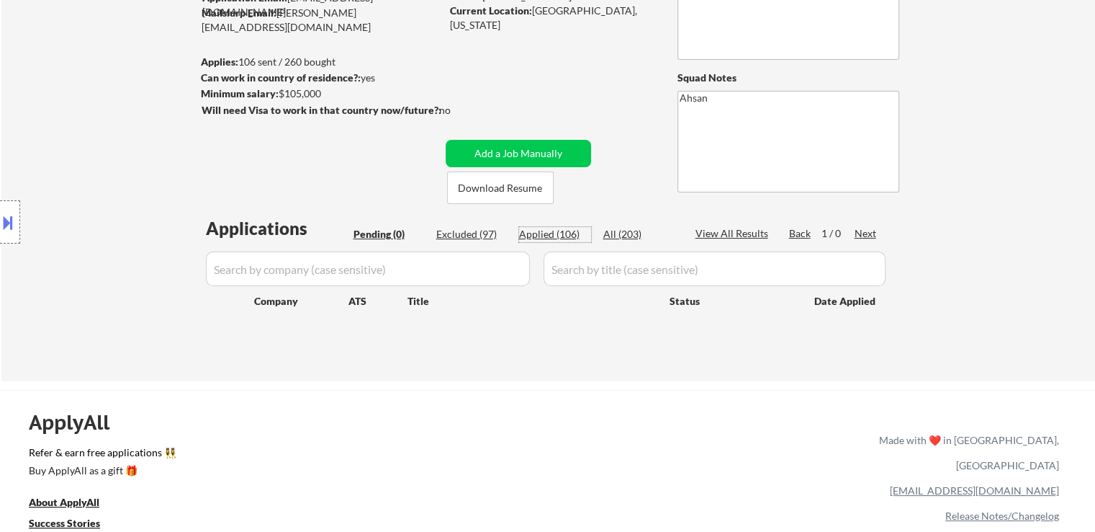
select select ""applied""
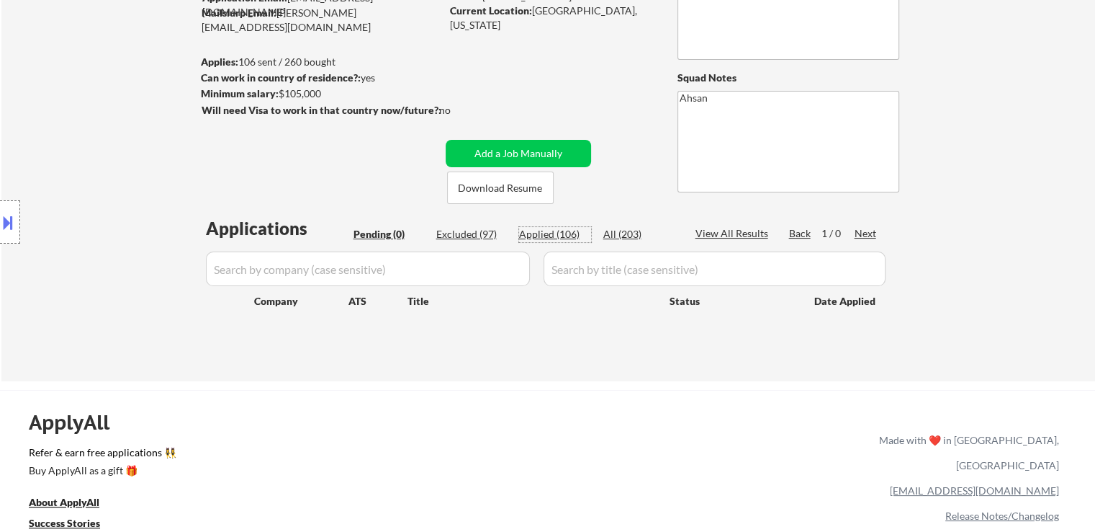
select select ""applied""
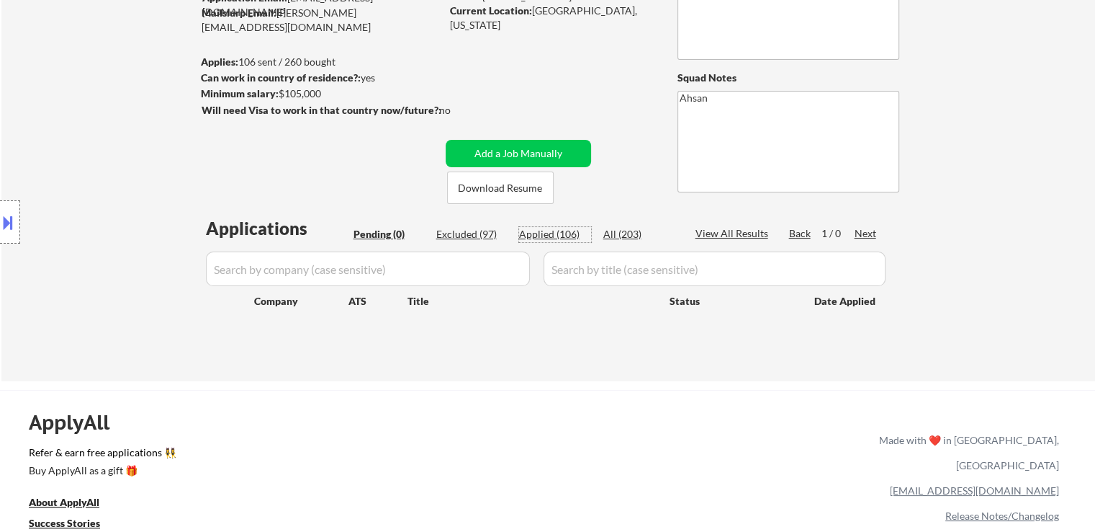
select select ""applied""
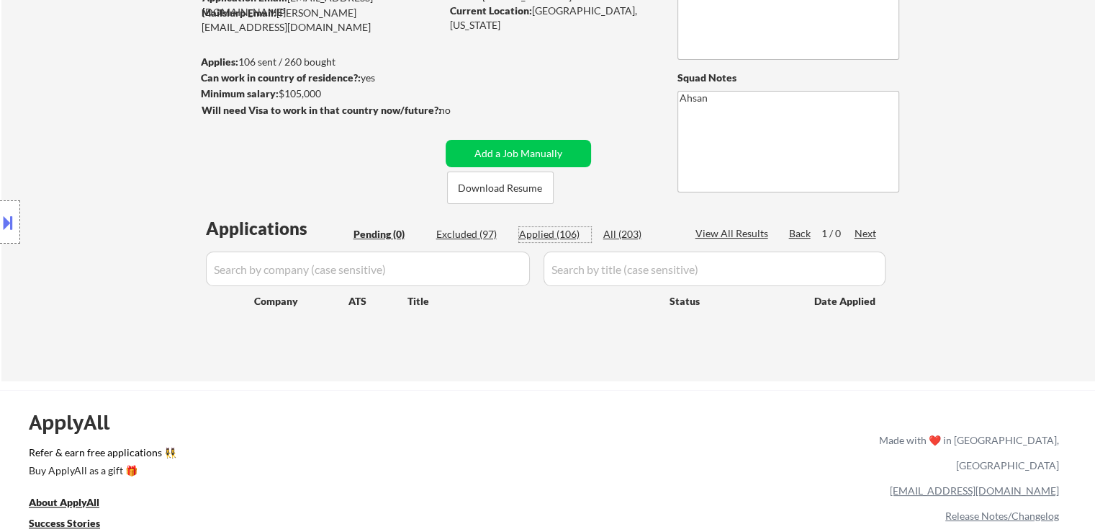
select select ""applied""
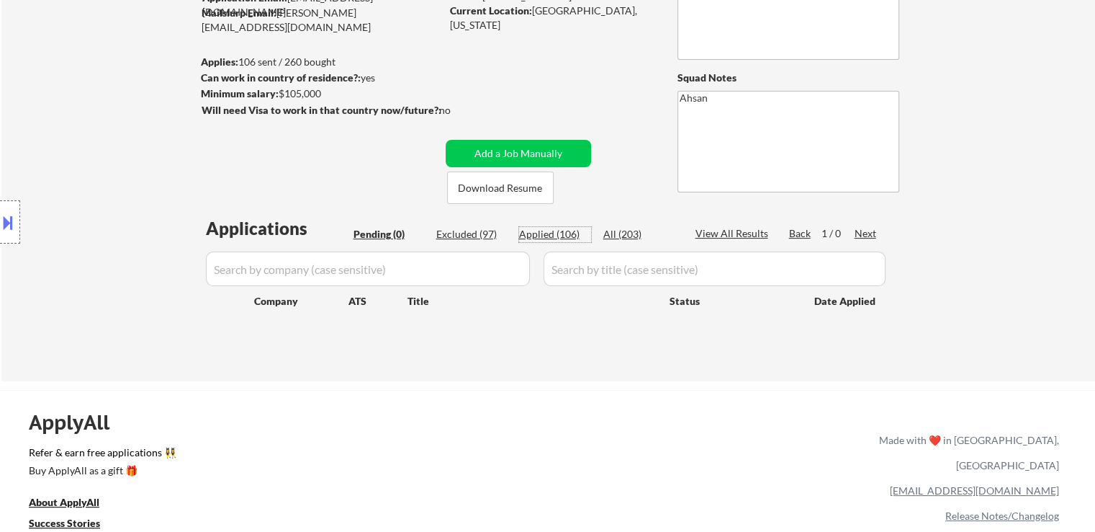
select select ""applied""
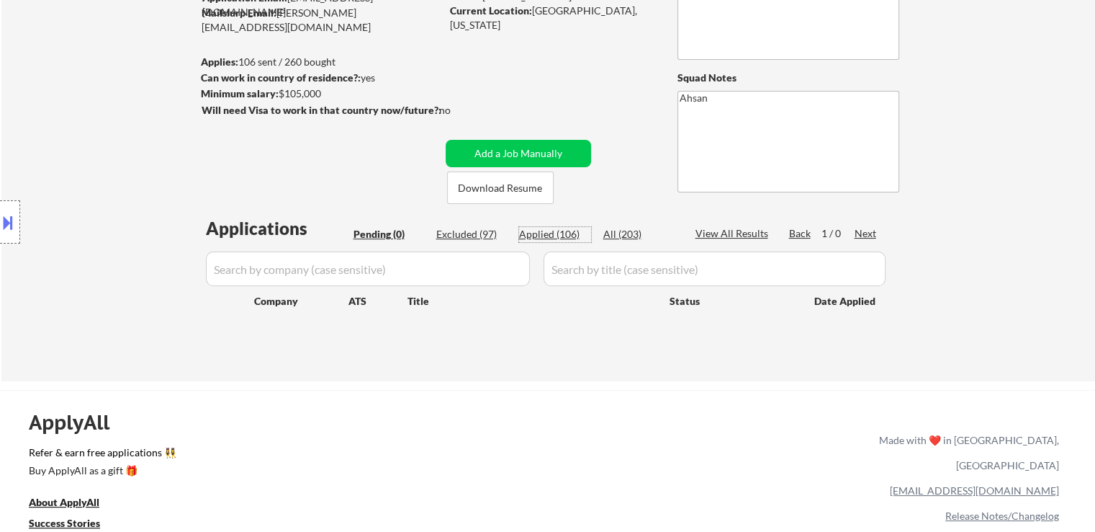
select select ""applied""
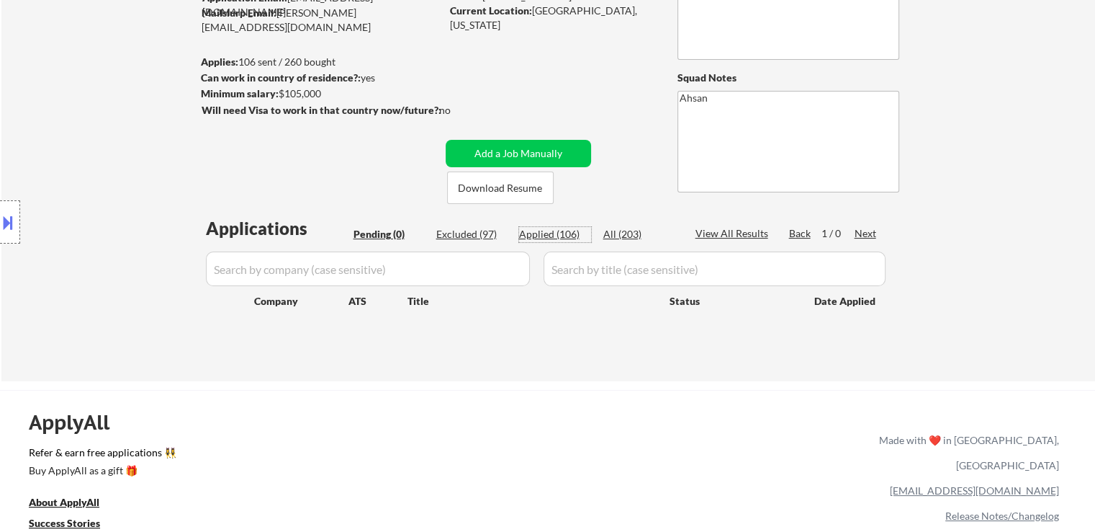
select select ""applied""
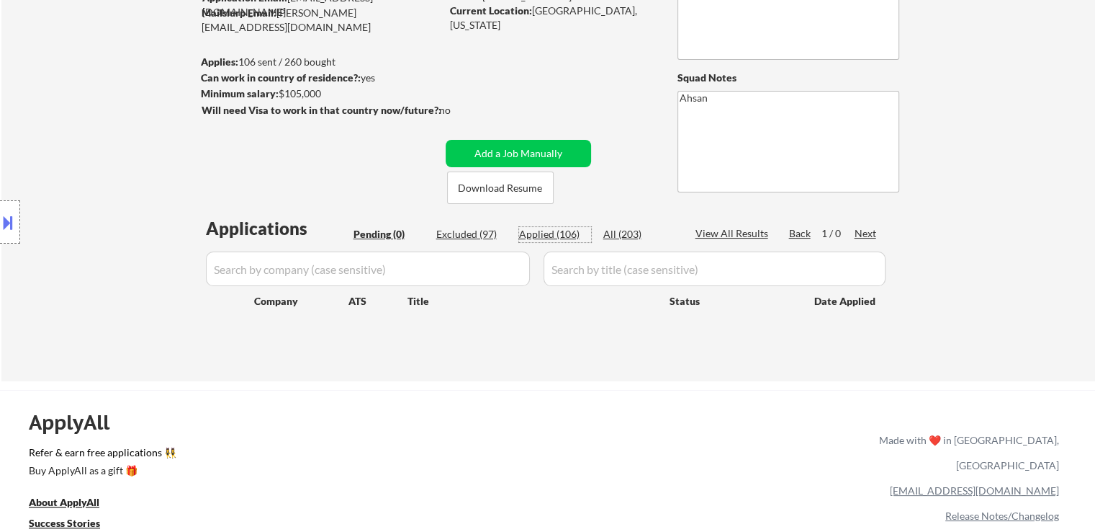
select select ""applied""
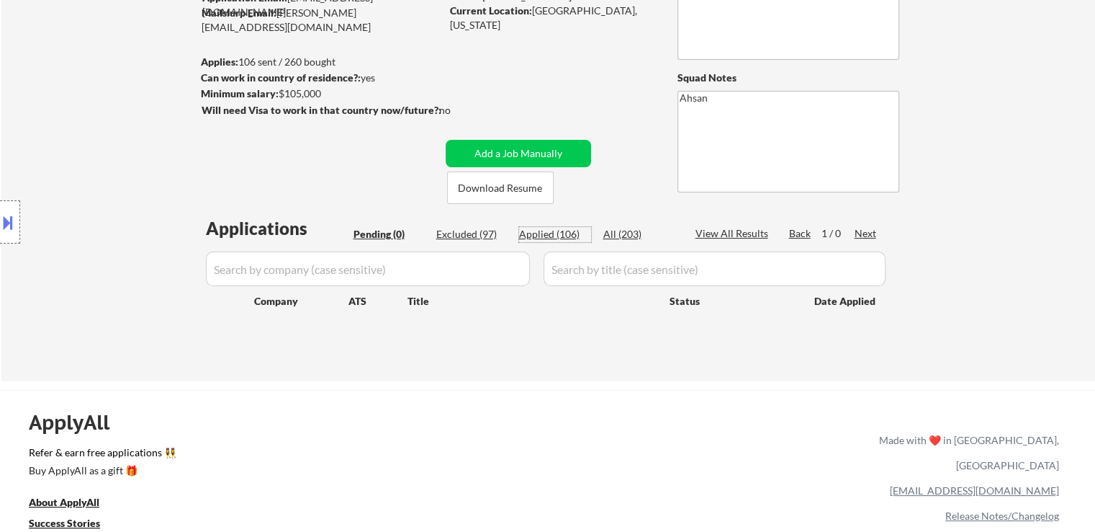
select select ""applied""
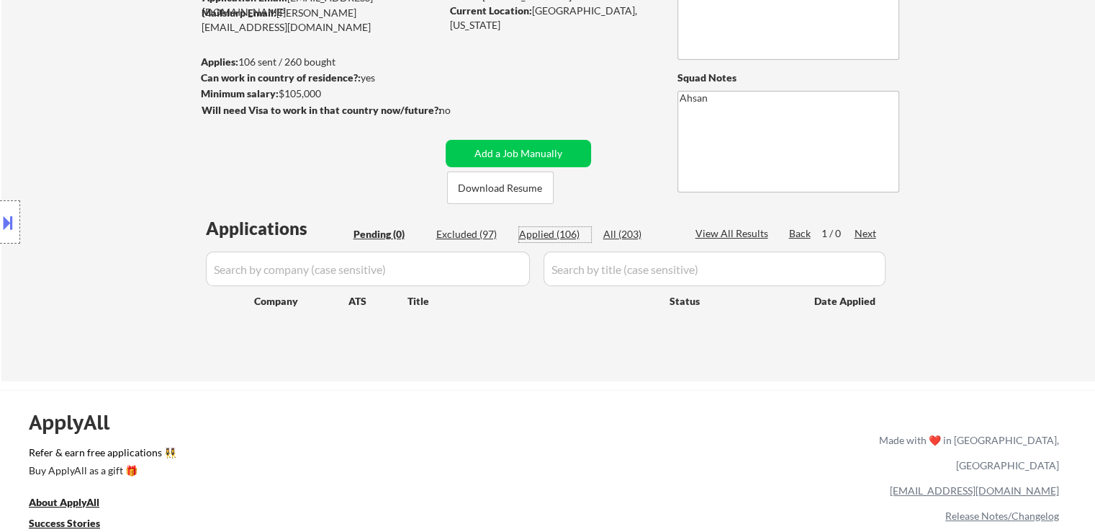
select select ""applied""
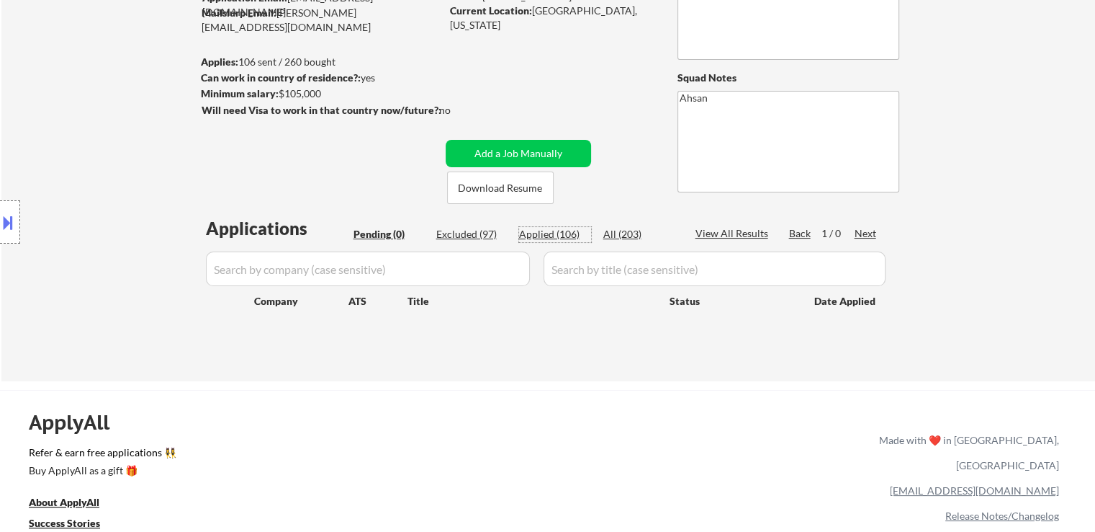
select select ""applied""
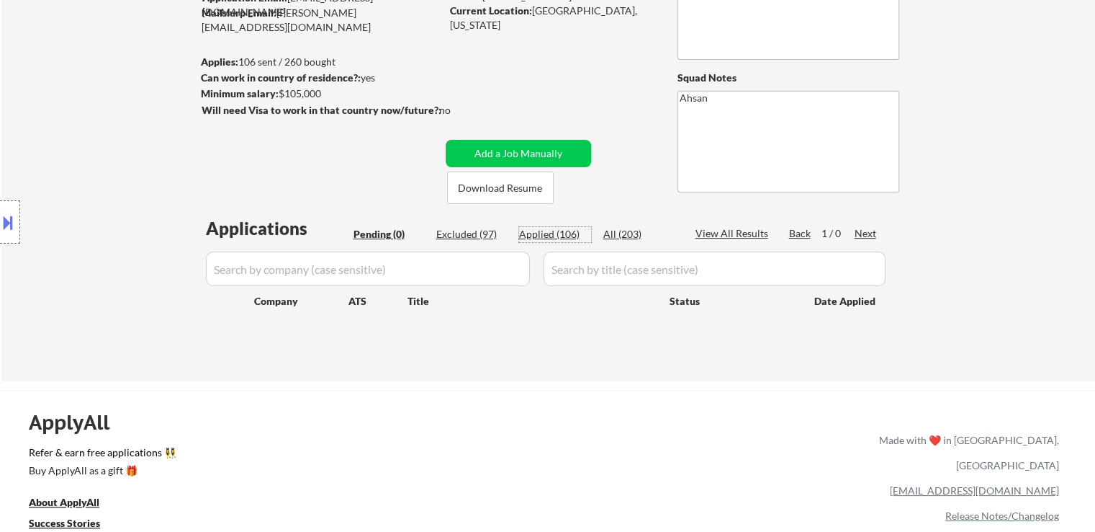
select select ""applied""
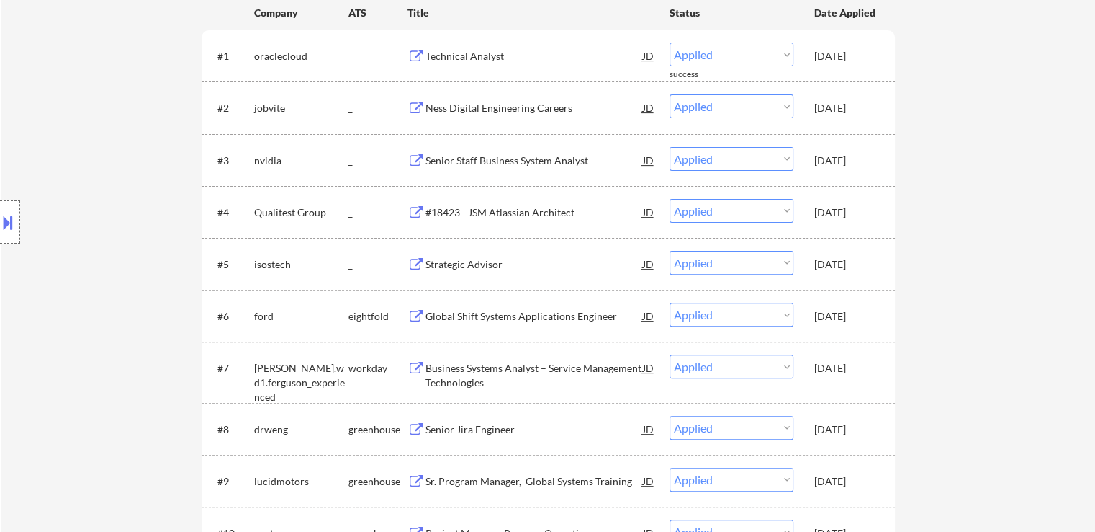
scroll to position [504, 0]
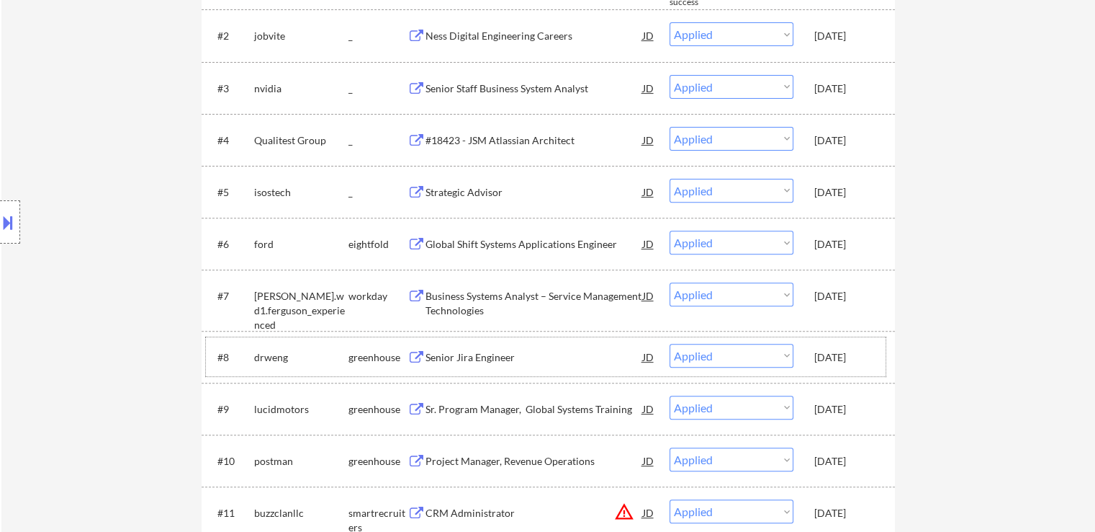
drag, startPoint x: 881, startPoint y: 359, endPoint x: 876, endPoint y: 353, distance: 8.2
click at [876, 353] on div "#8 drweng greenhouse Senior Jira Engineer JD Choose an option... Pending Applie…" at bounding box center [546, 356] width 680 height 39
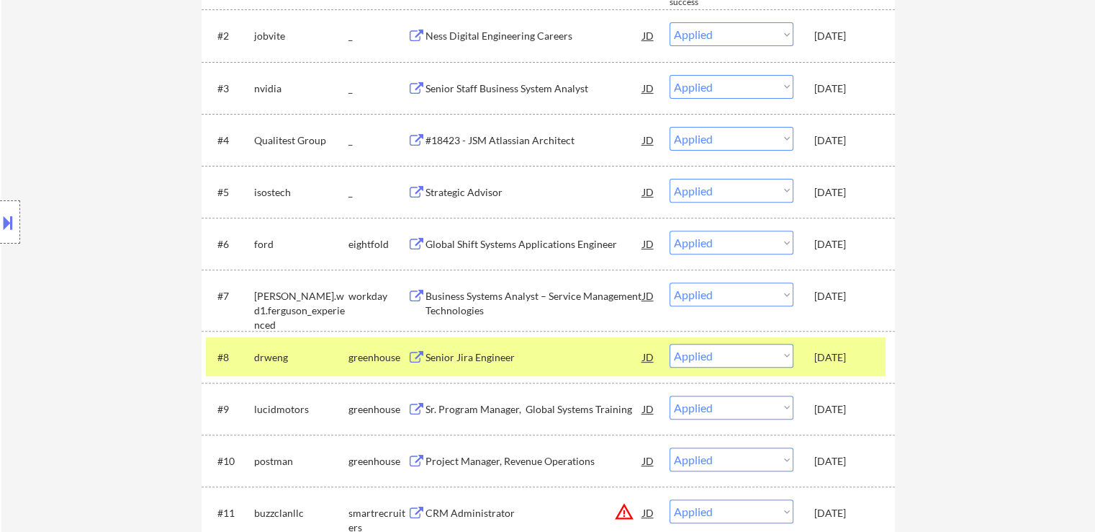
copy div "[DATE]"
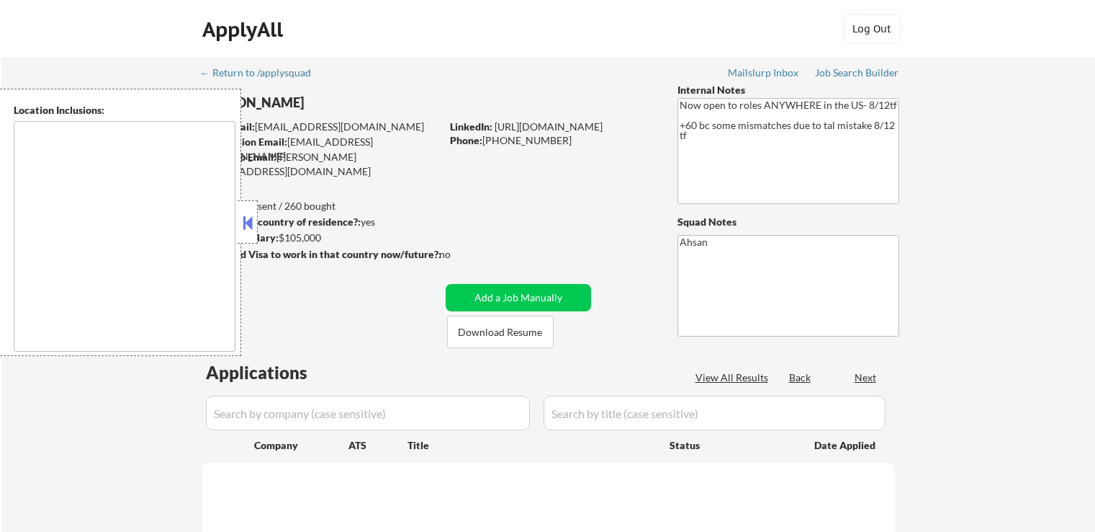
scroll to position [216, 0]
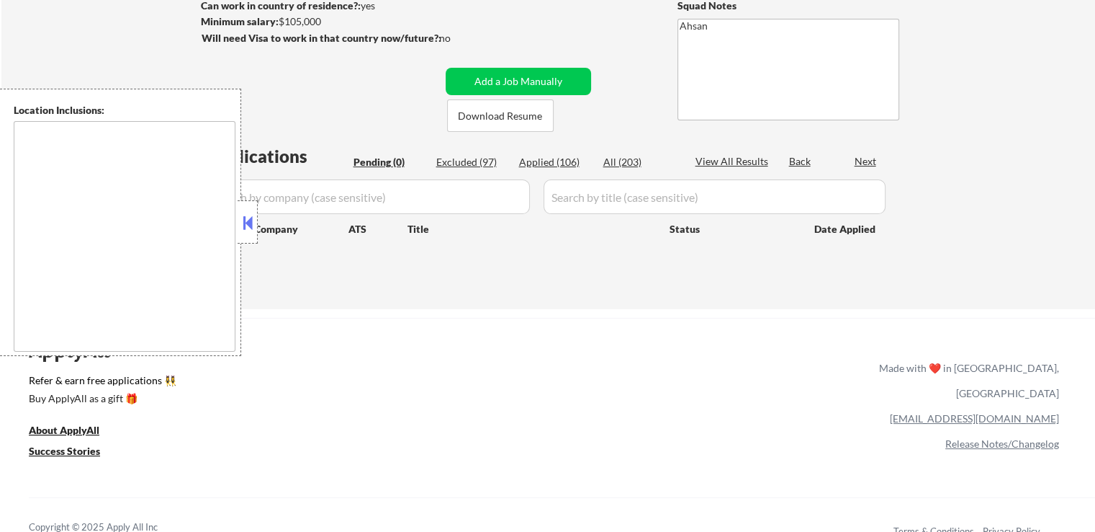
type textarea "country:[GEOGRAPHIC_DATA]"
